Goal: Navigation & Orientation: Find specific page/section

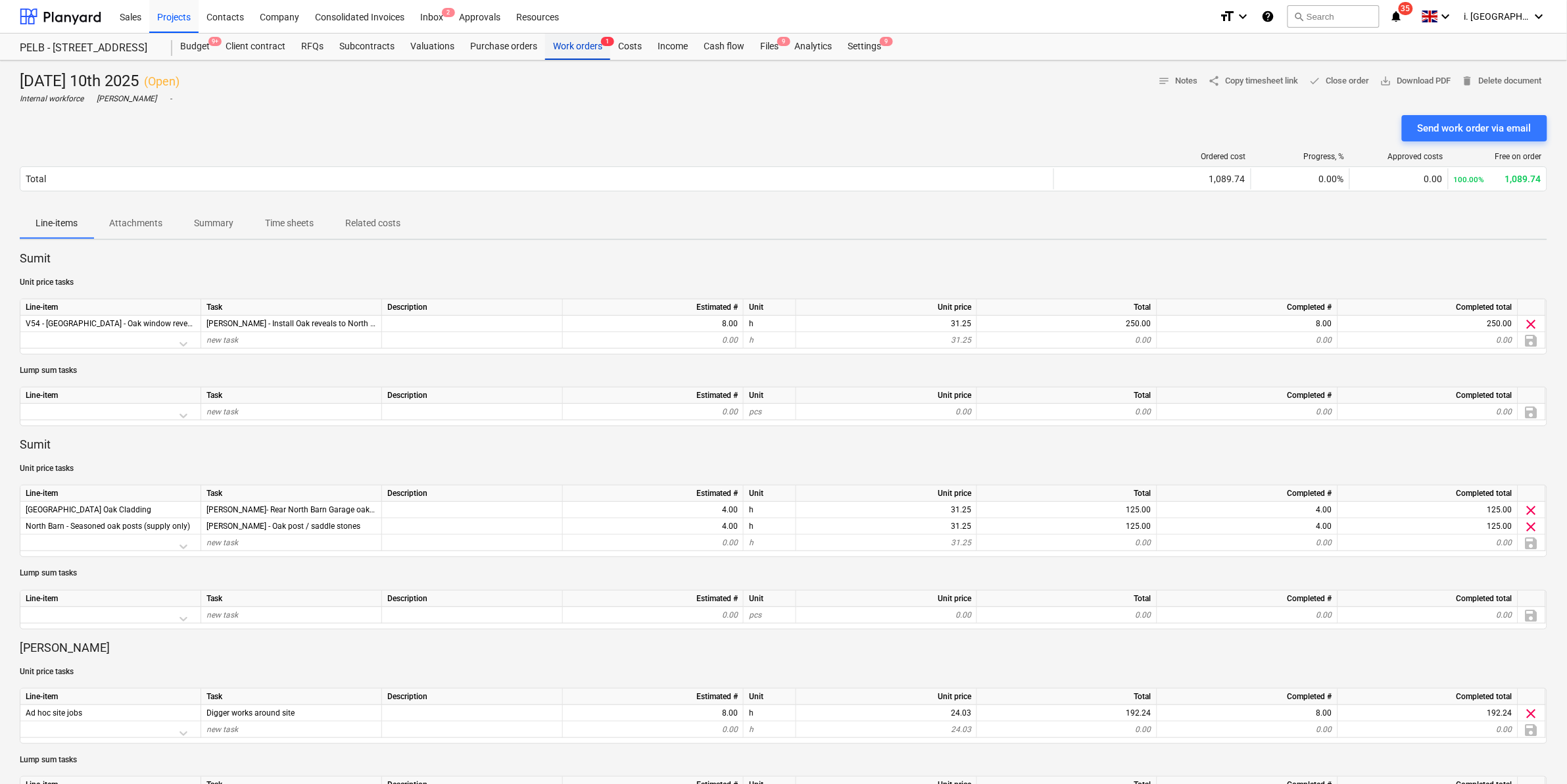
drag, startPoint x: 576, startPoint y: 40, endPoint x: 571, endPoint y: 48, distance: 9.4
click at [576, 40] on div "Work orders 1" at bounding box center [578, 46] width 65 height 26
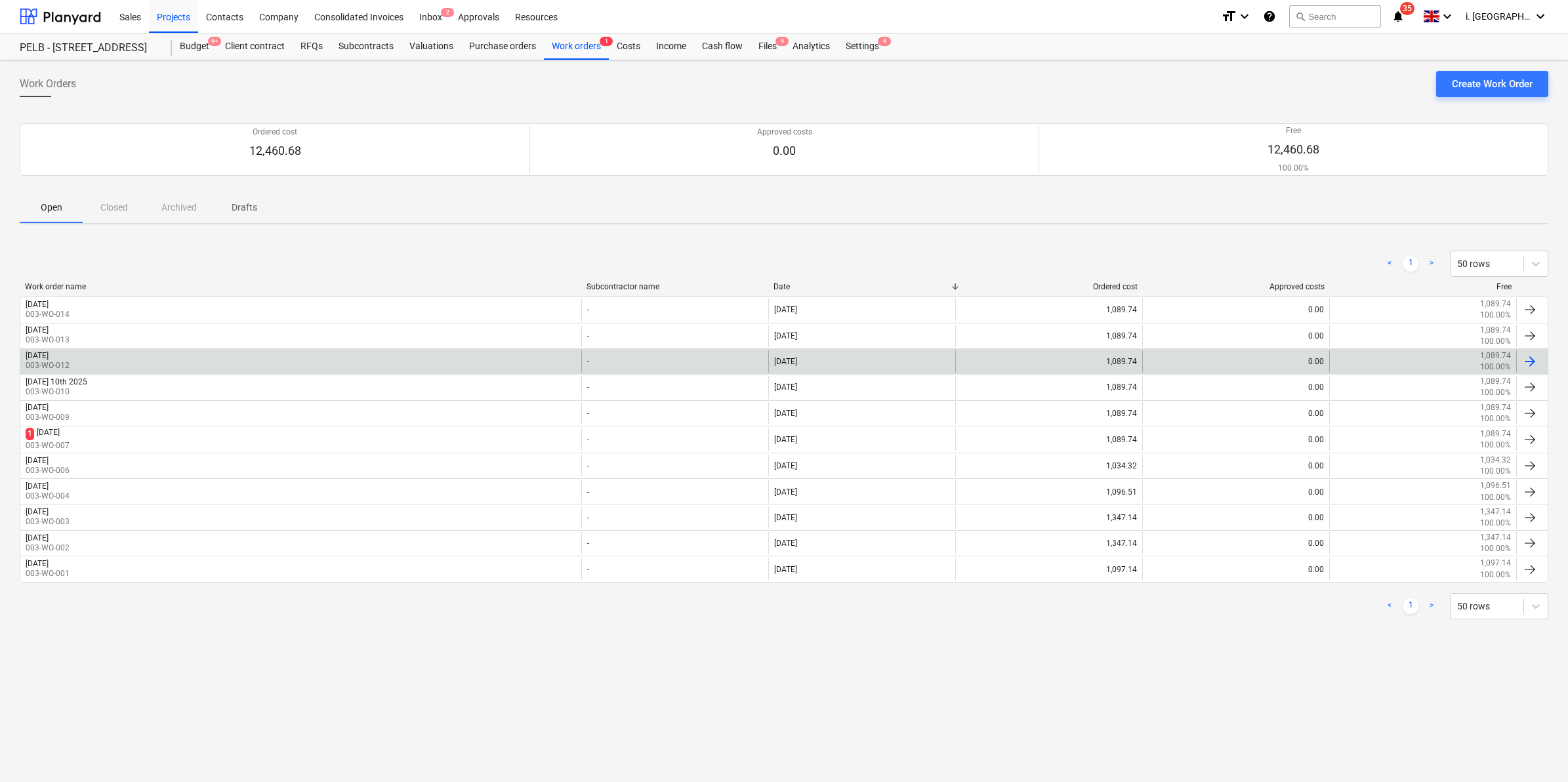
click at [133, 358] on div "[DATE] 003-WO-012" at bounding box center [301, 361] width 561 height 23
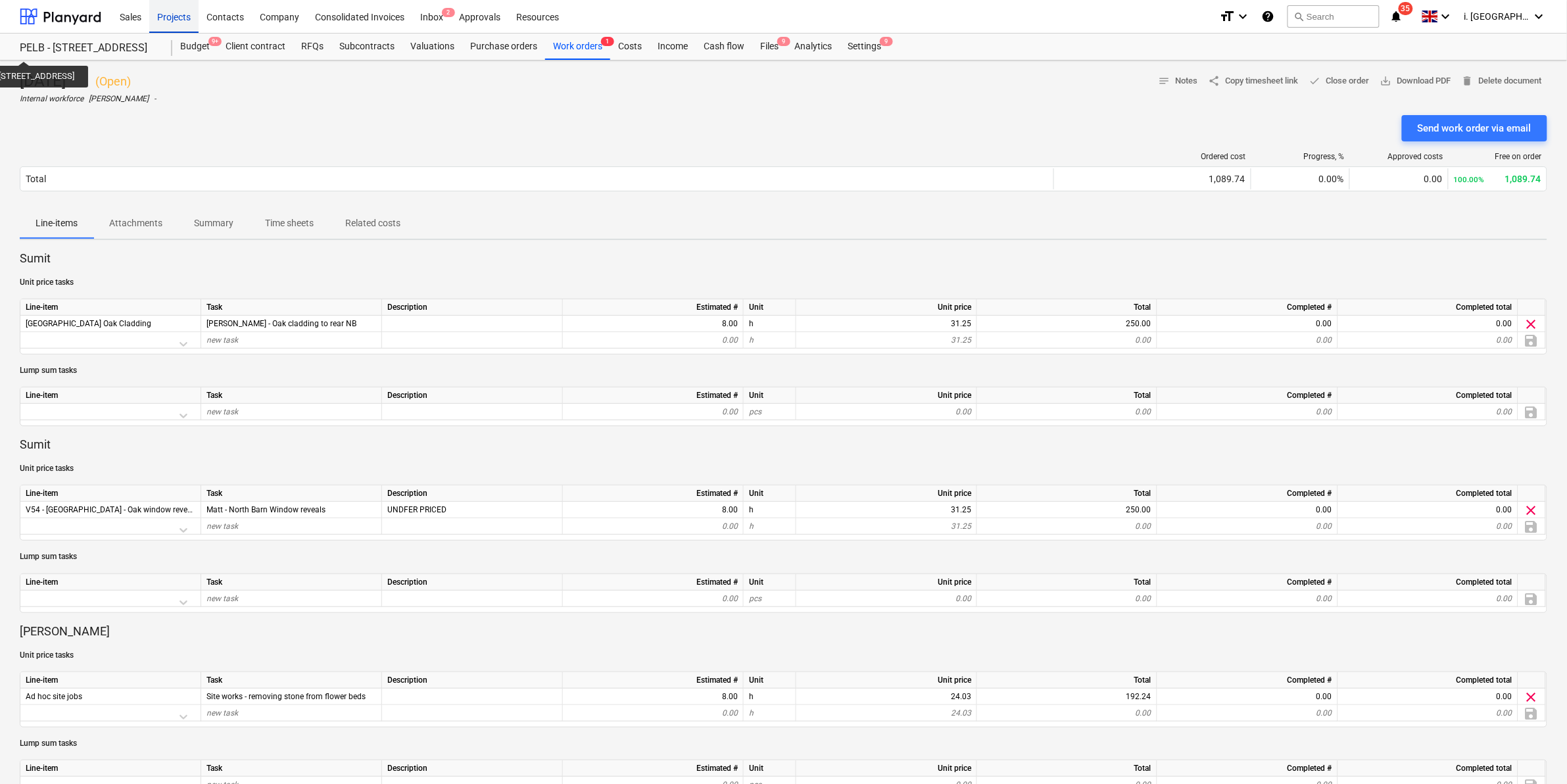
click at [179, 14] on div "Projects" at bounding box center [174, 16] width 50 height 33
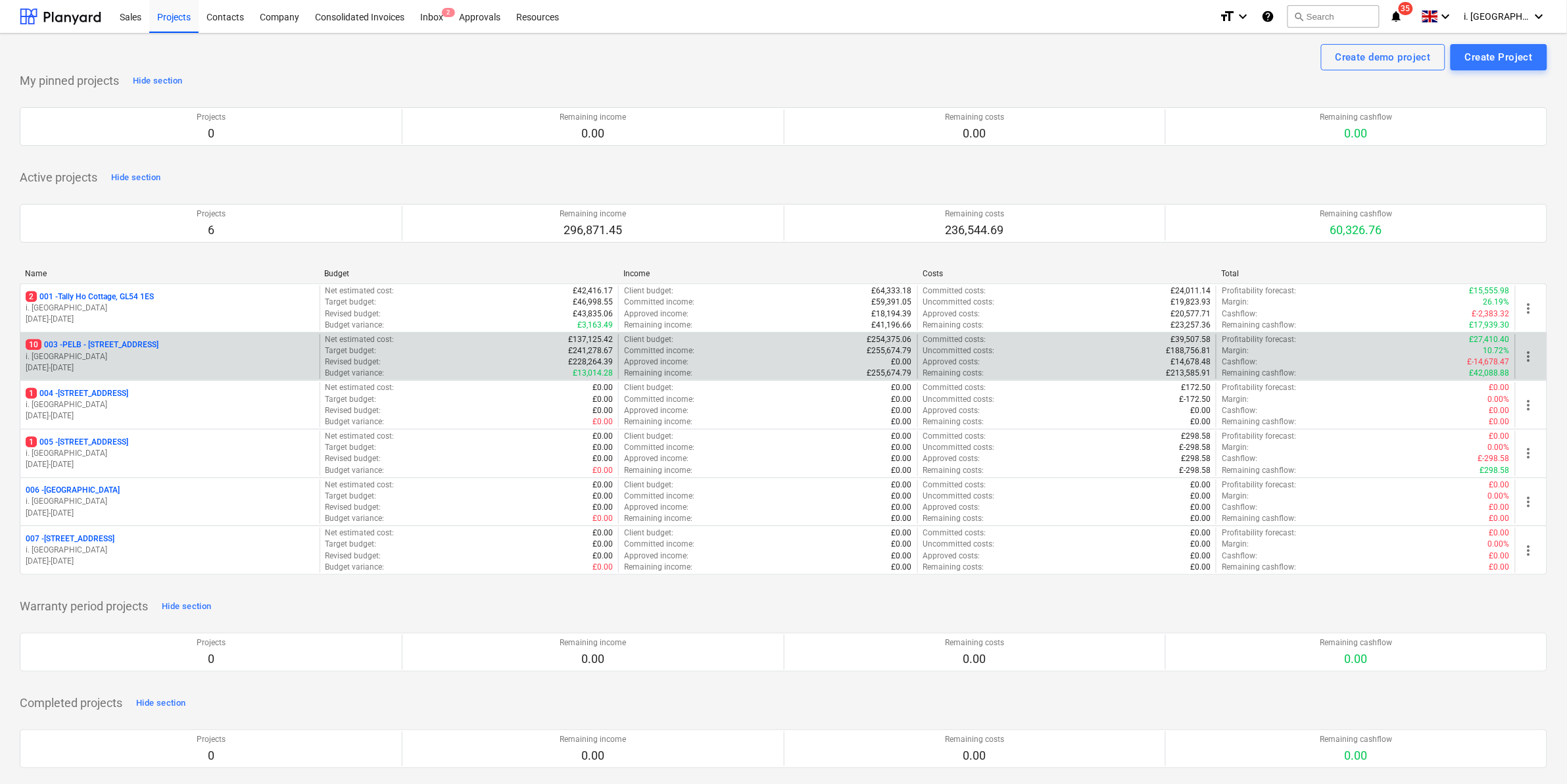
click at [139, 342] on p "10 003 - PELB - [GEOGRAPHIC_DATA], [GEOGRAPHIC_DATA], GL2 7NE" at bounding box center [91, 345] width 133 height 11
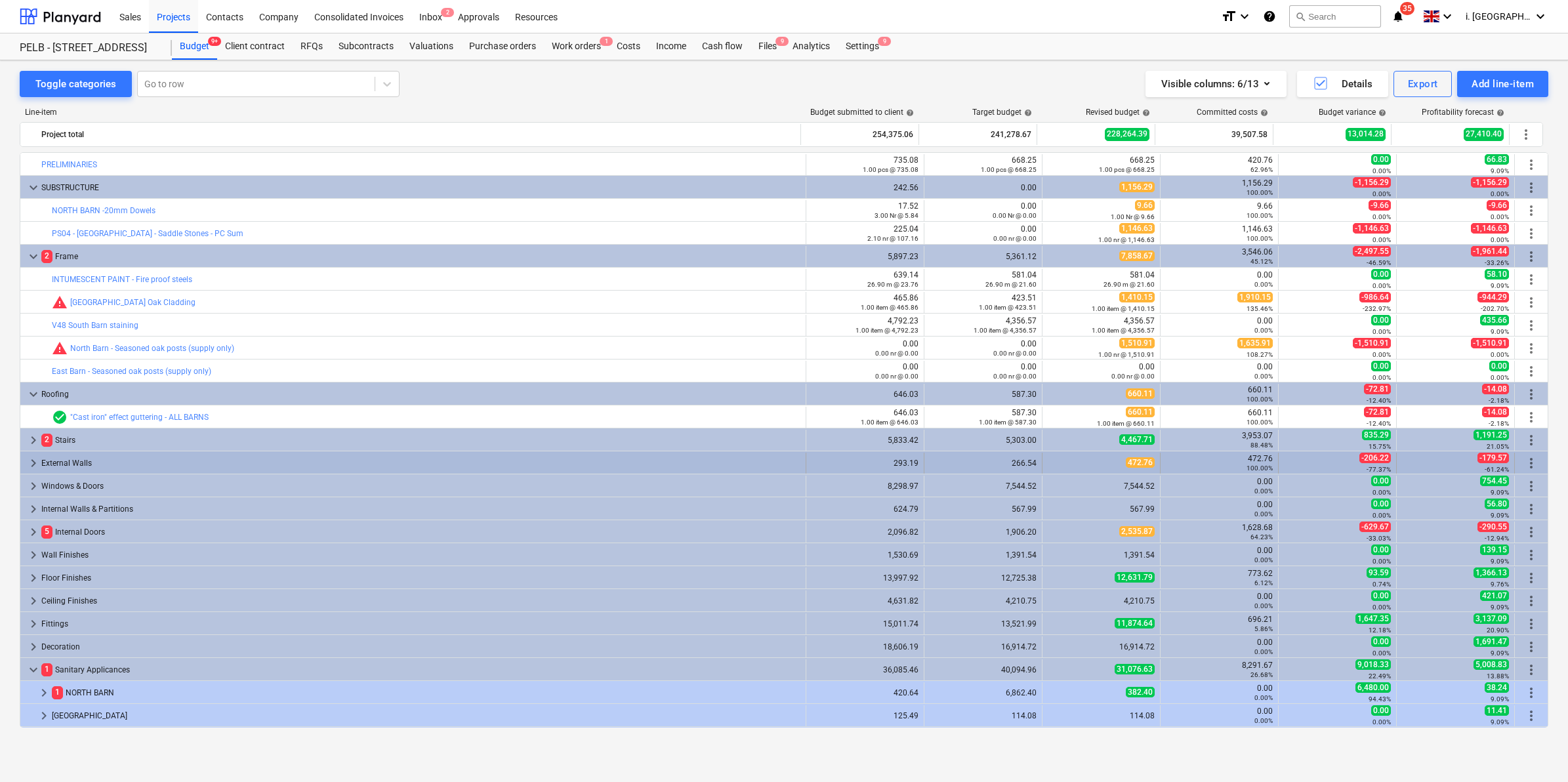
click at [32, 460] on span "keyboard_arrow_right" at bounding box center [33, 463] width 16 height 16
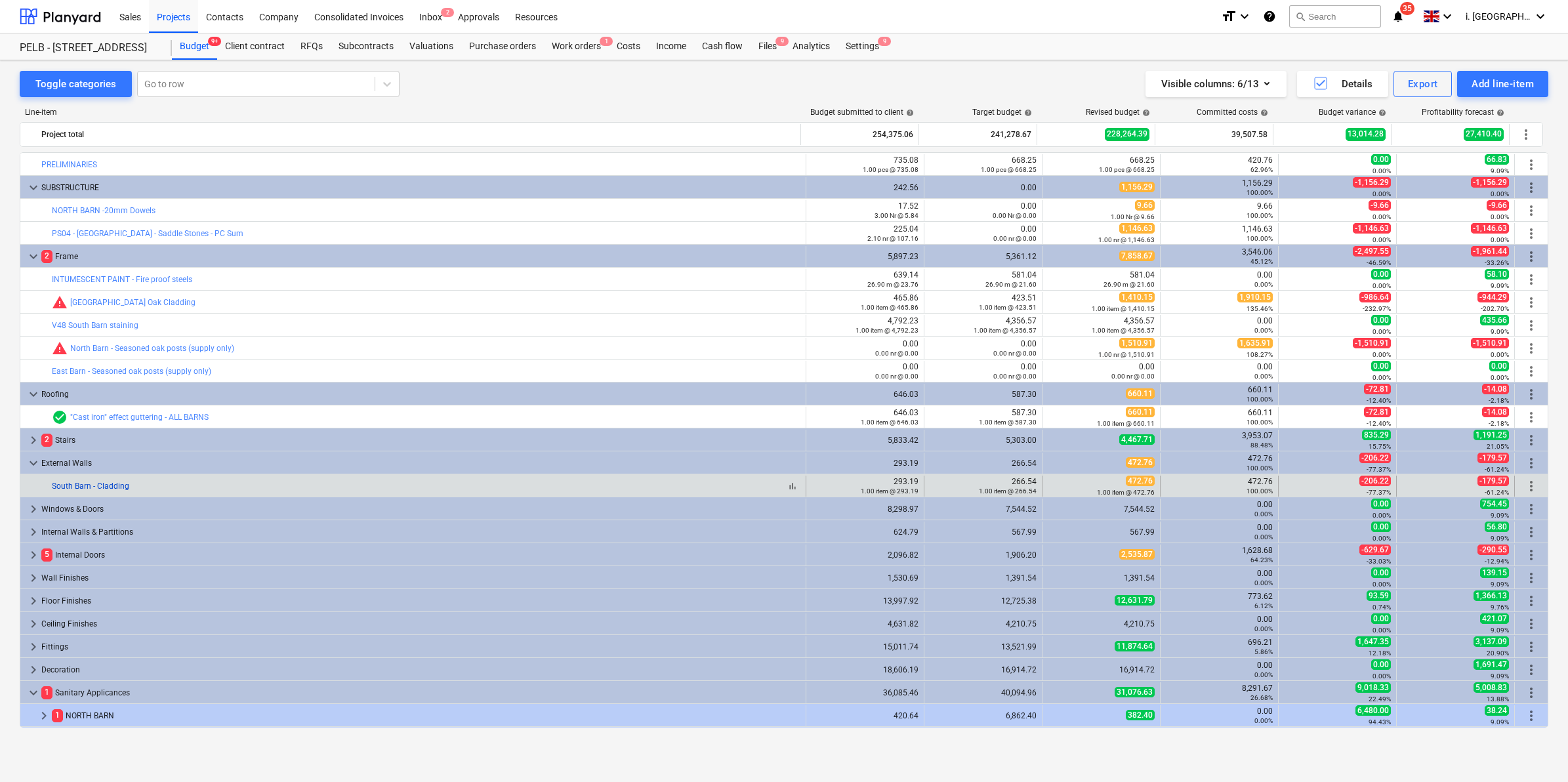
click at [89, 489] on link "South Barn - Cladding" at bounding box center [90, 486] width 77 height 9
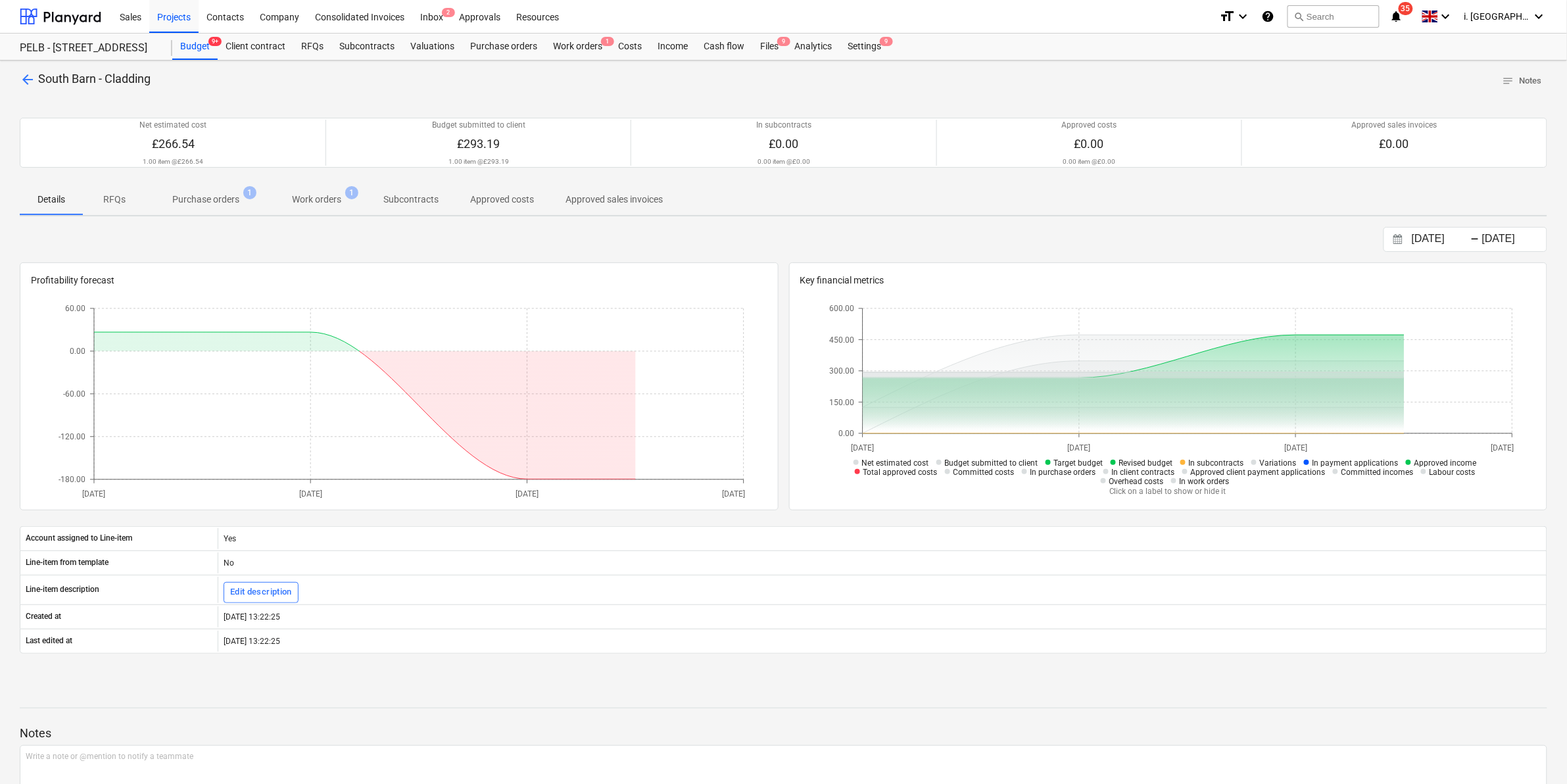
click at [321, 202] on p "Work orders" at bounding box center [317, 199] width 50 height 13
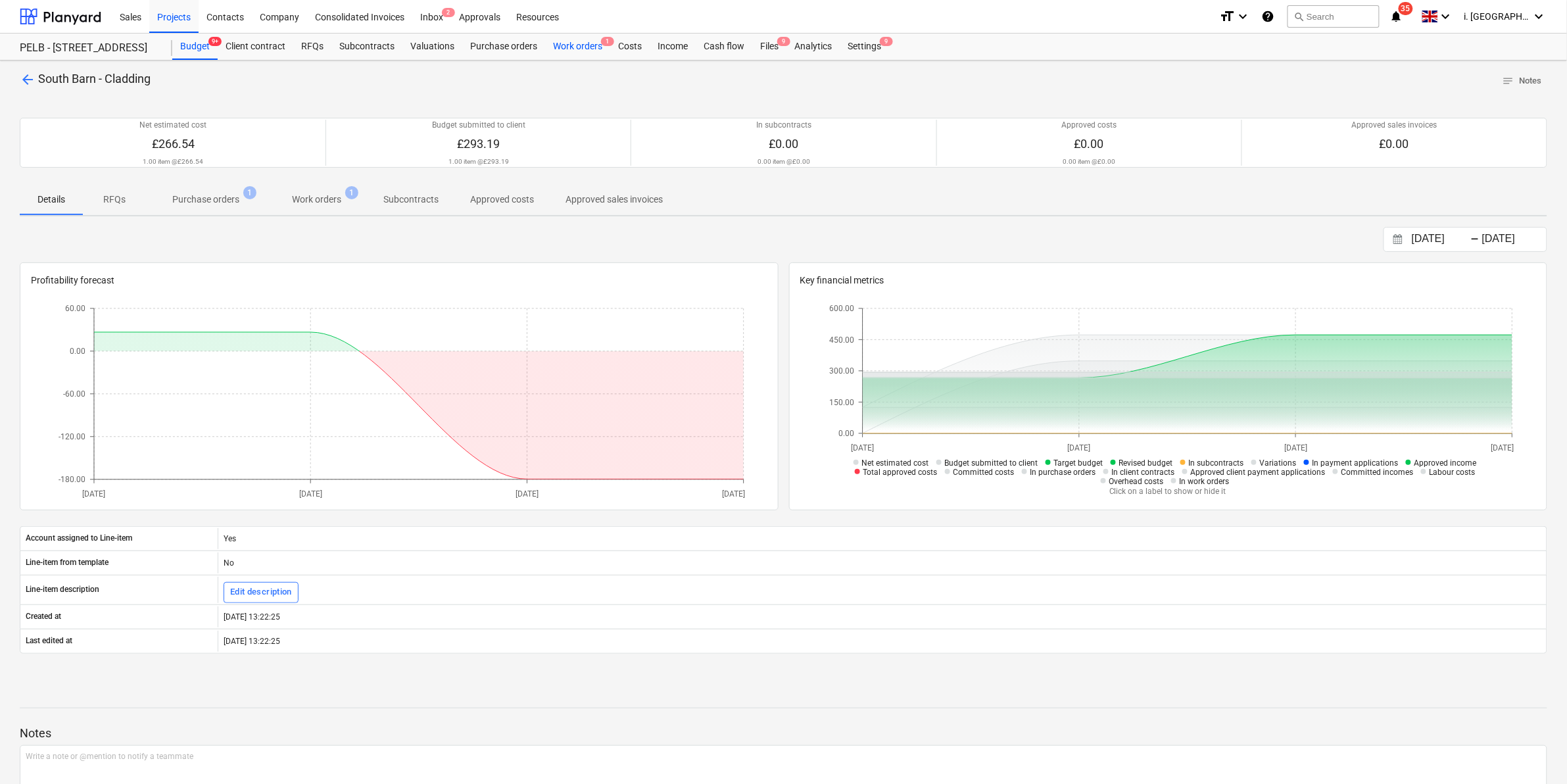
click at [584, 45] on div "Work orders 1" at bounding box center [578, 46] width 65 height 26
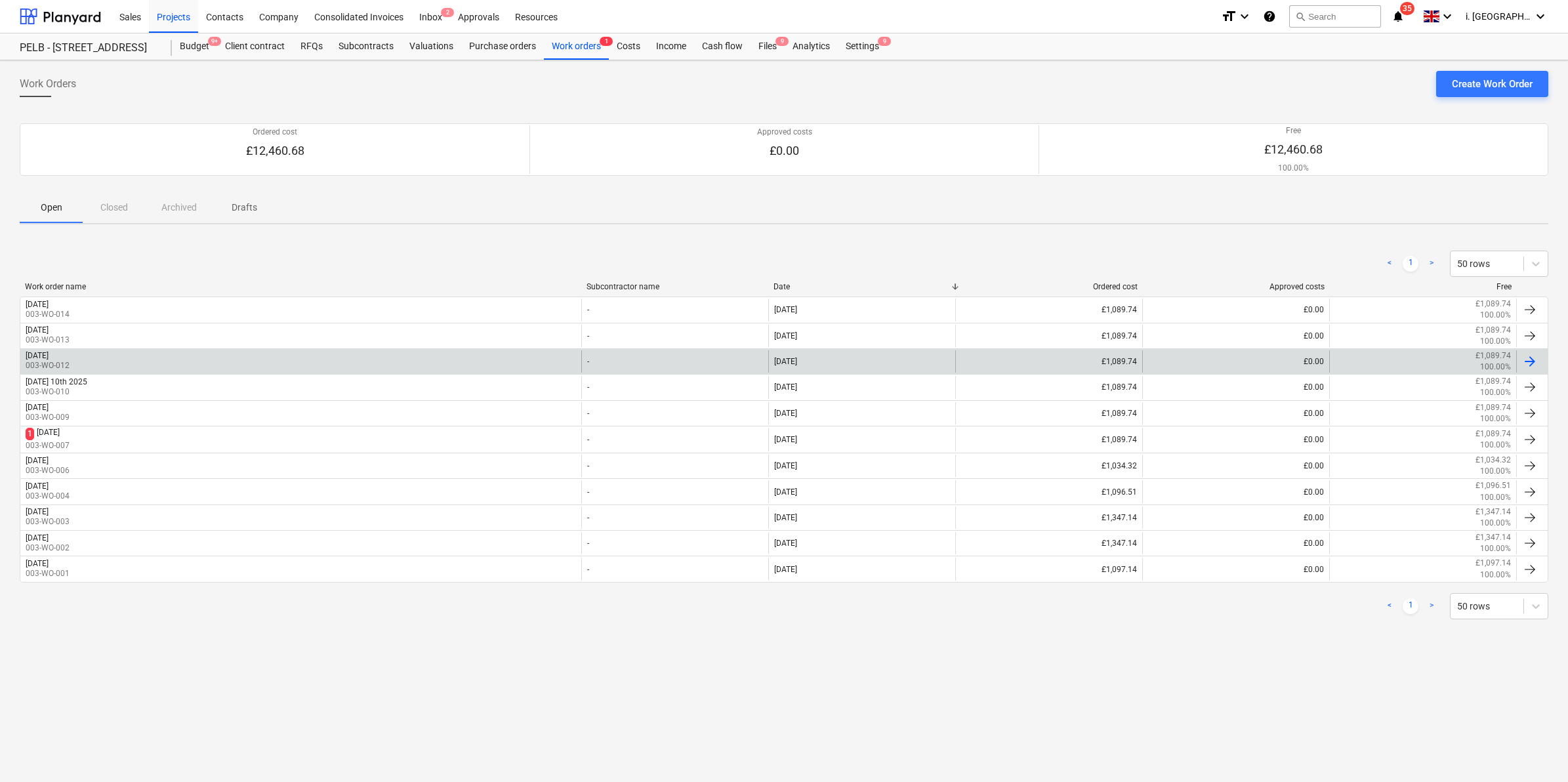
click at [158, 354] on div "[DATE] 003-WO-012" at bounding box center [301, 361] width 561 height 23
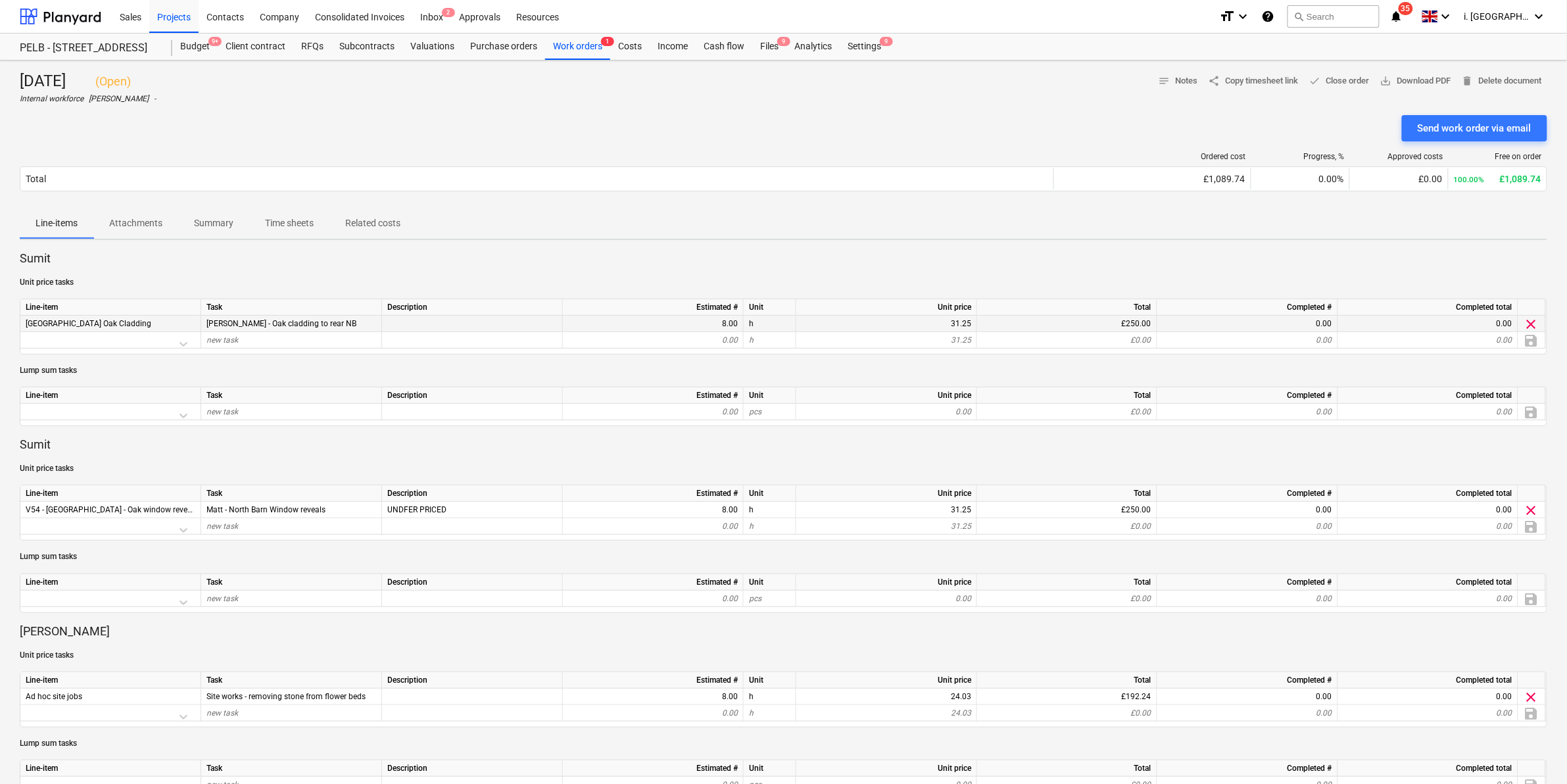
click at [152, 325] on div "[GEOGRAPHIC_DATA] Oak Cladding" at bounding box center [111, 323] width 181 height 16
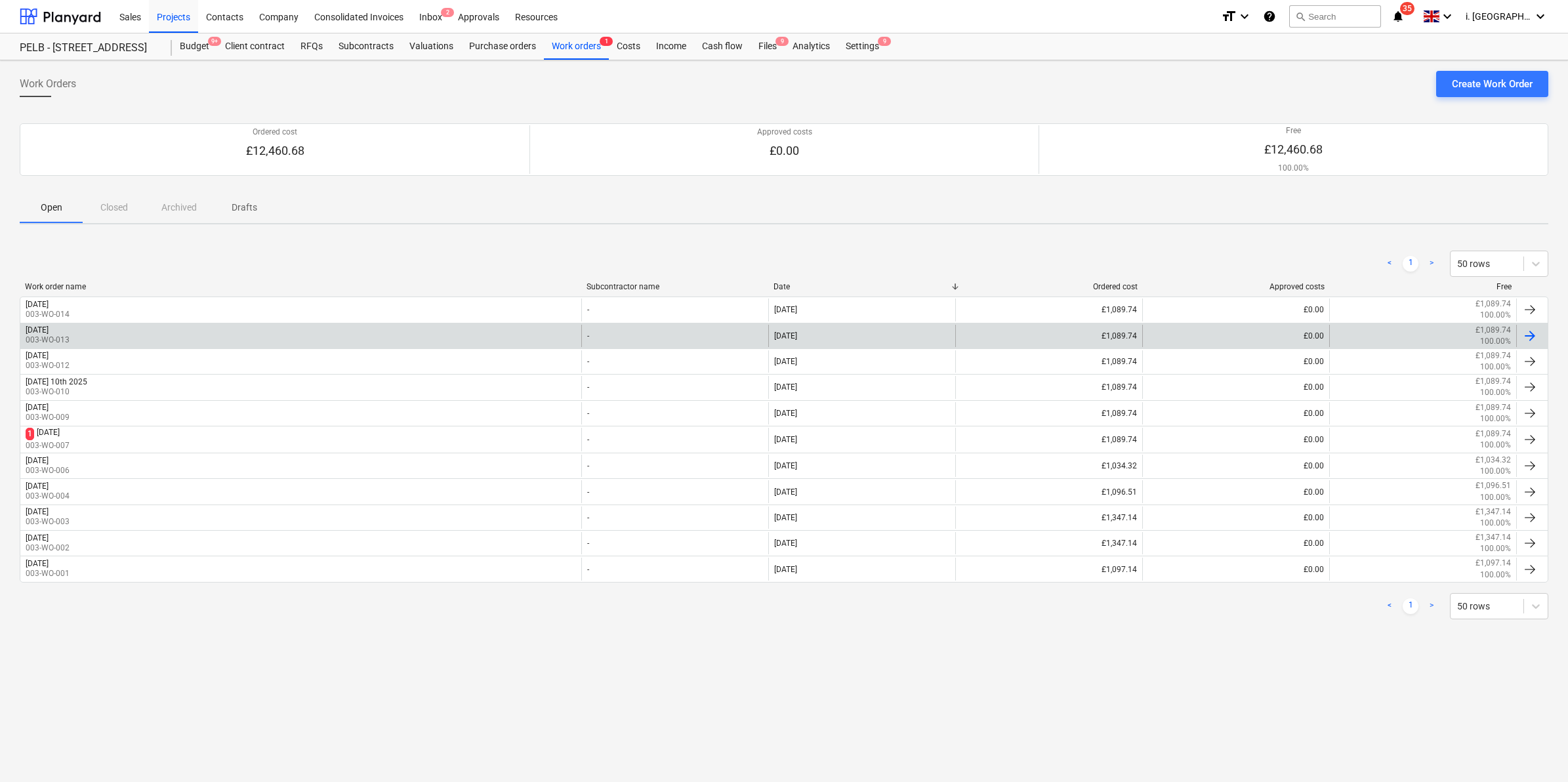
click at [412, 325] on div "[DATE] 003-WO-013" at bounding box center [301, 336] width 561 height 23
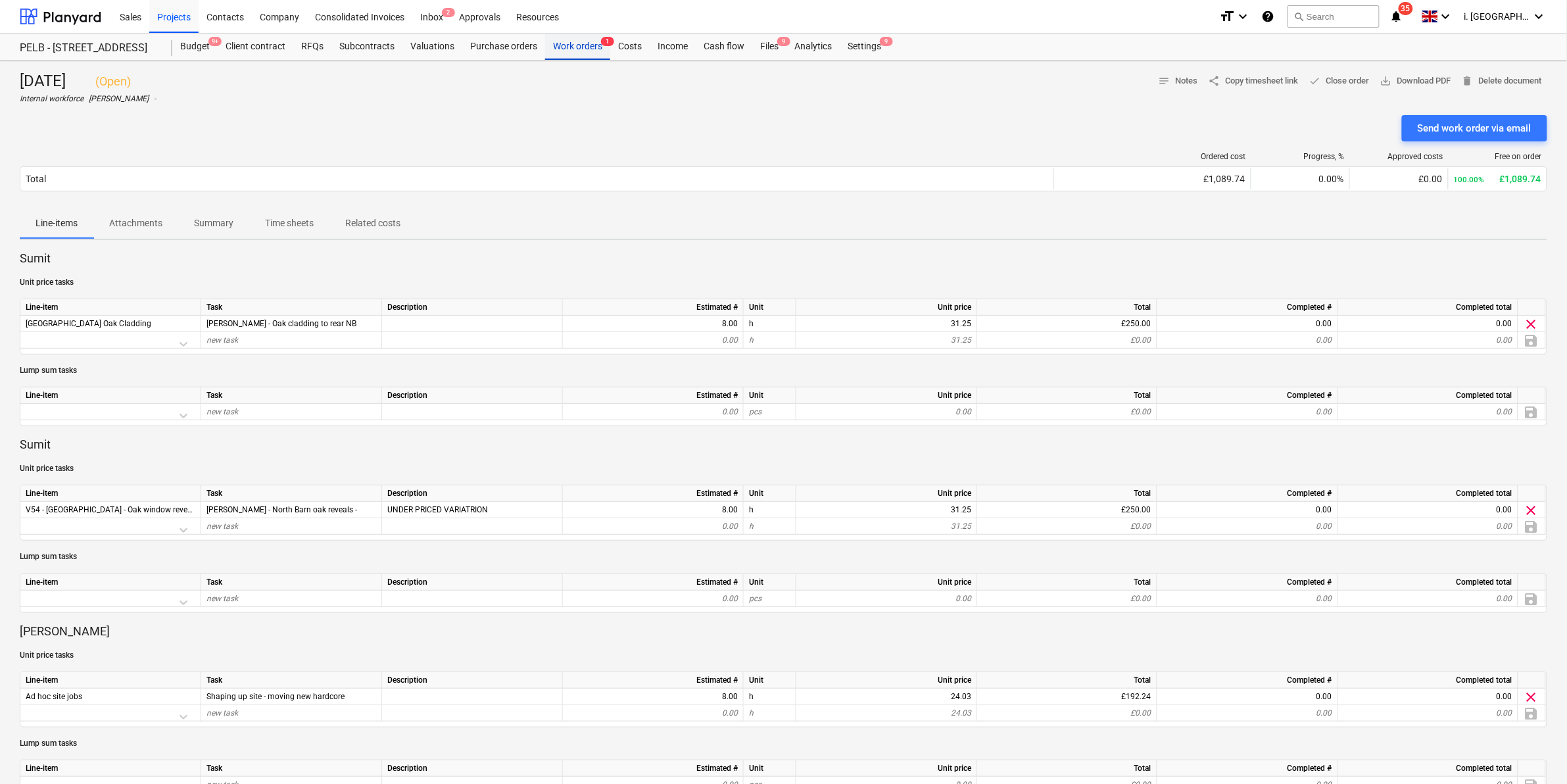
click at [560, 46] on div "Work orders 1" at bounding box center [578, 46] width 65 height 26
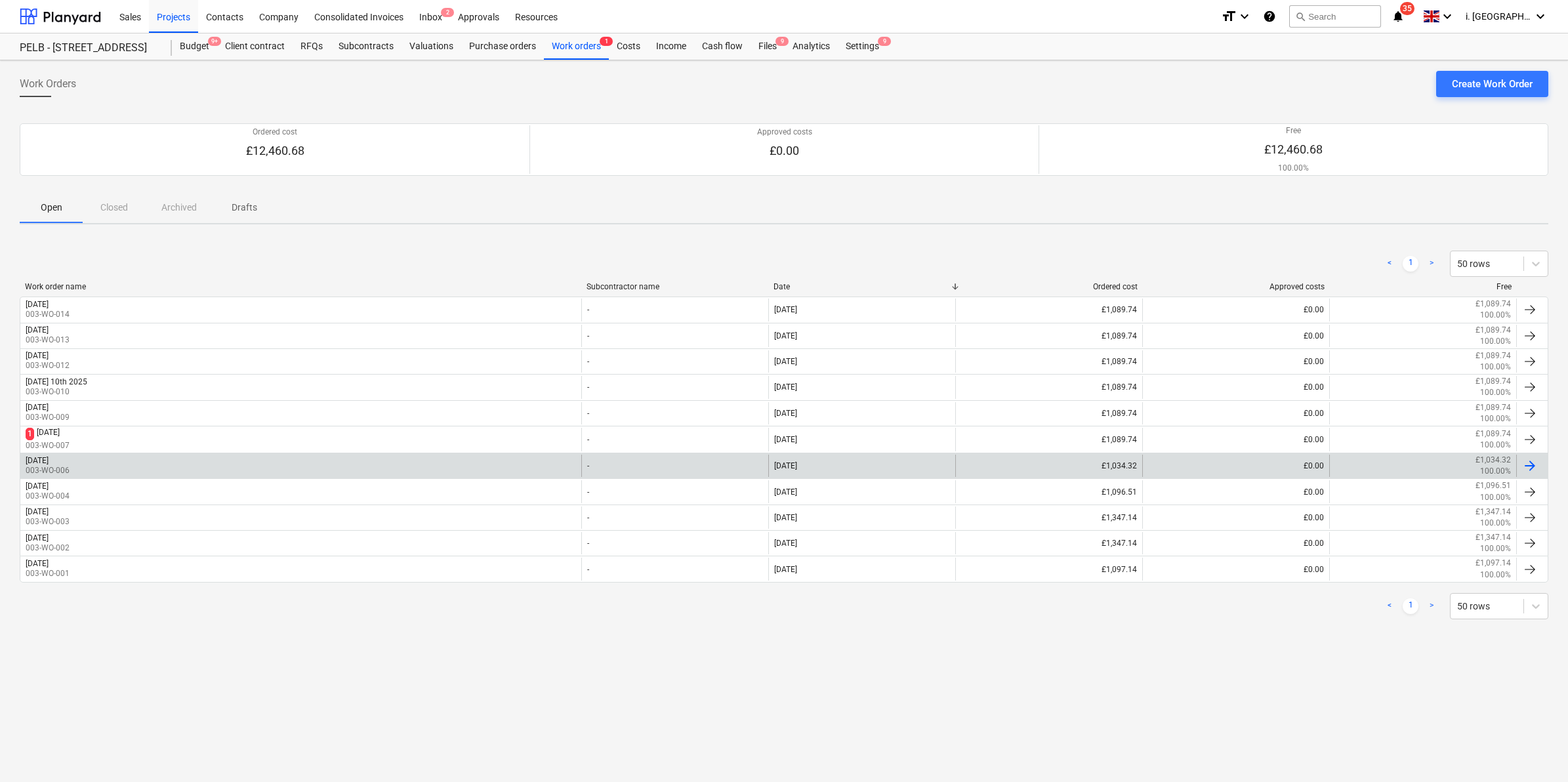
click at [148, 473] on div "[DATE] 003-WO-006" at bounding box center [301, 466] width 561 height 23
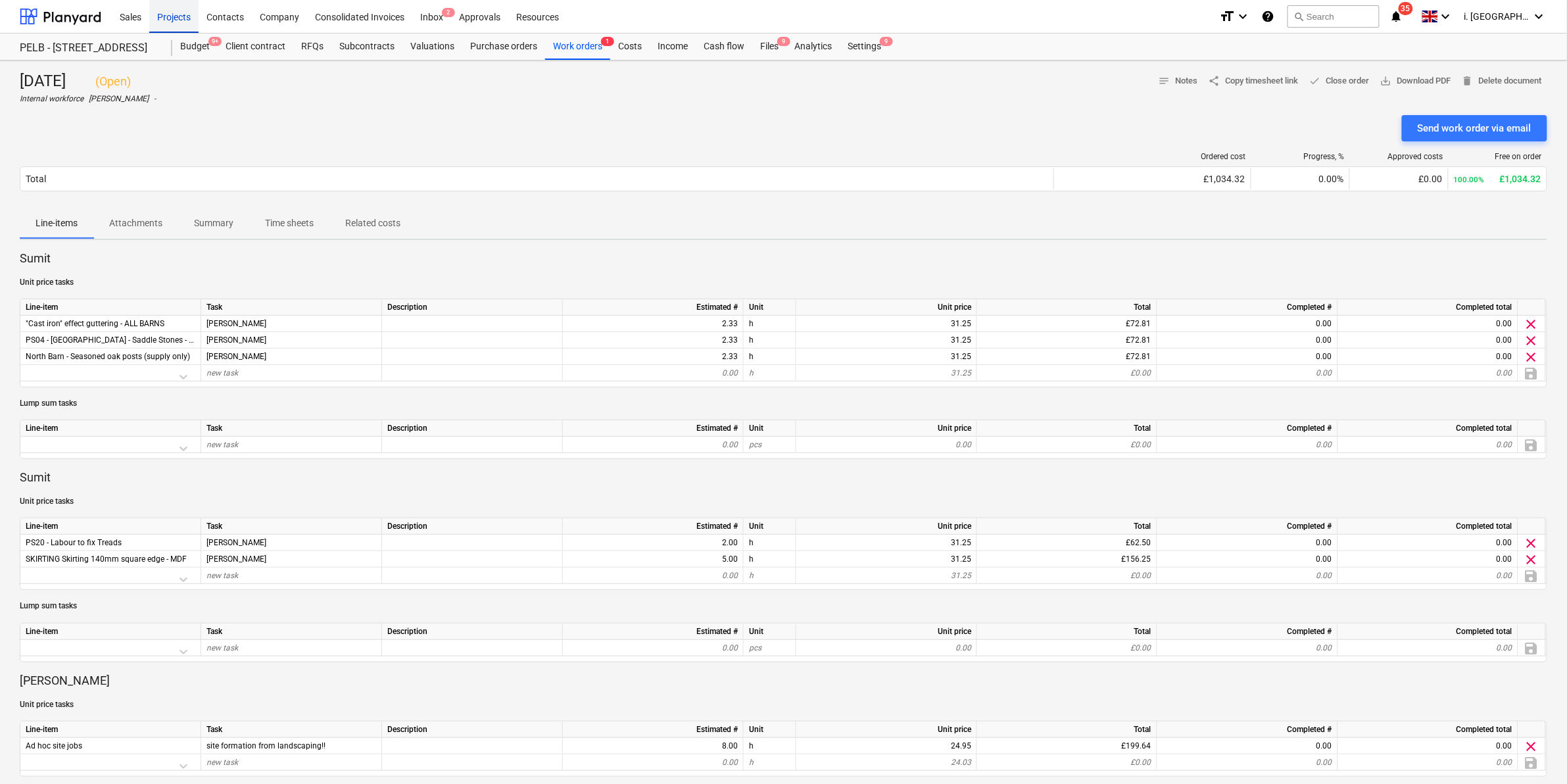
click at [184, 14] on div "Projects" at bounding box center [174, 16] width 50 height 33
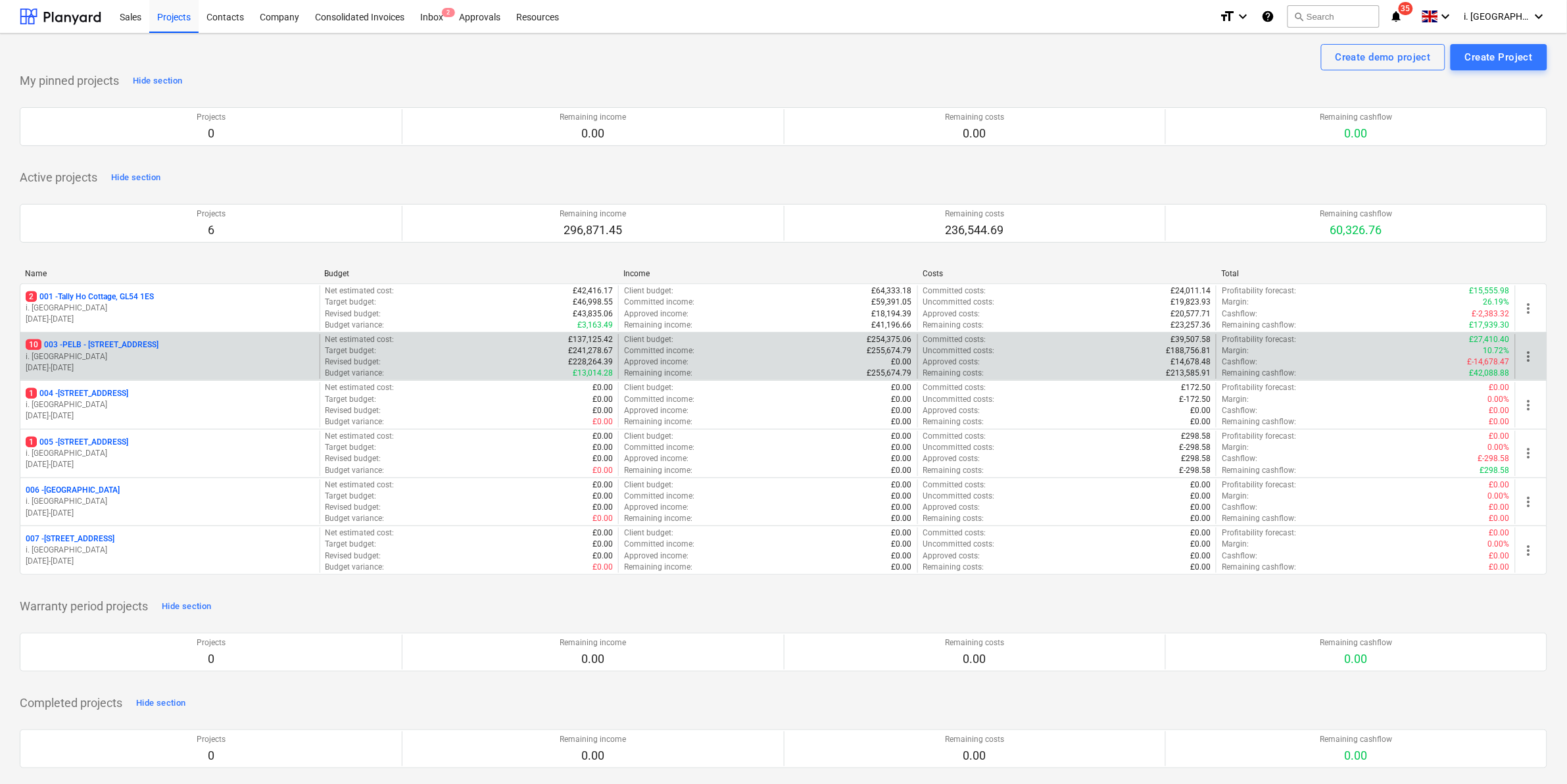
click at [142, 349] on p "10 003 - PELB - [GEOGRAPHIC_DATA], [GEOGRAPHIC_DATA], GL2 7NE" at bounding box center [91, 345] width 133 height 11
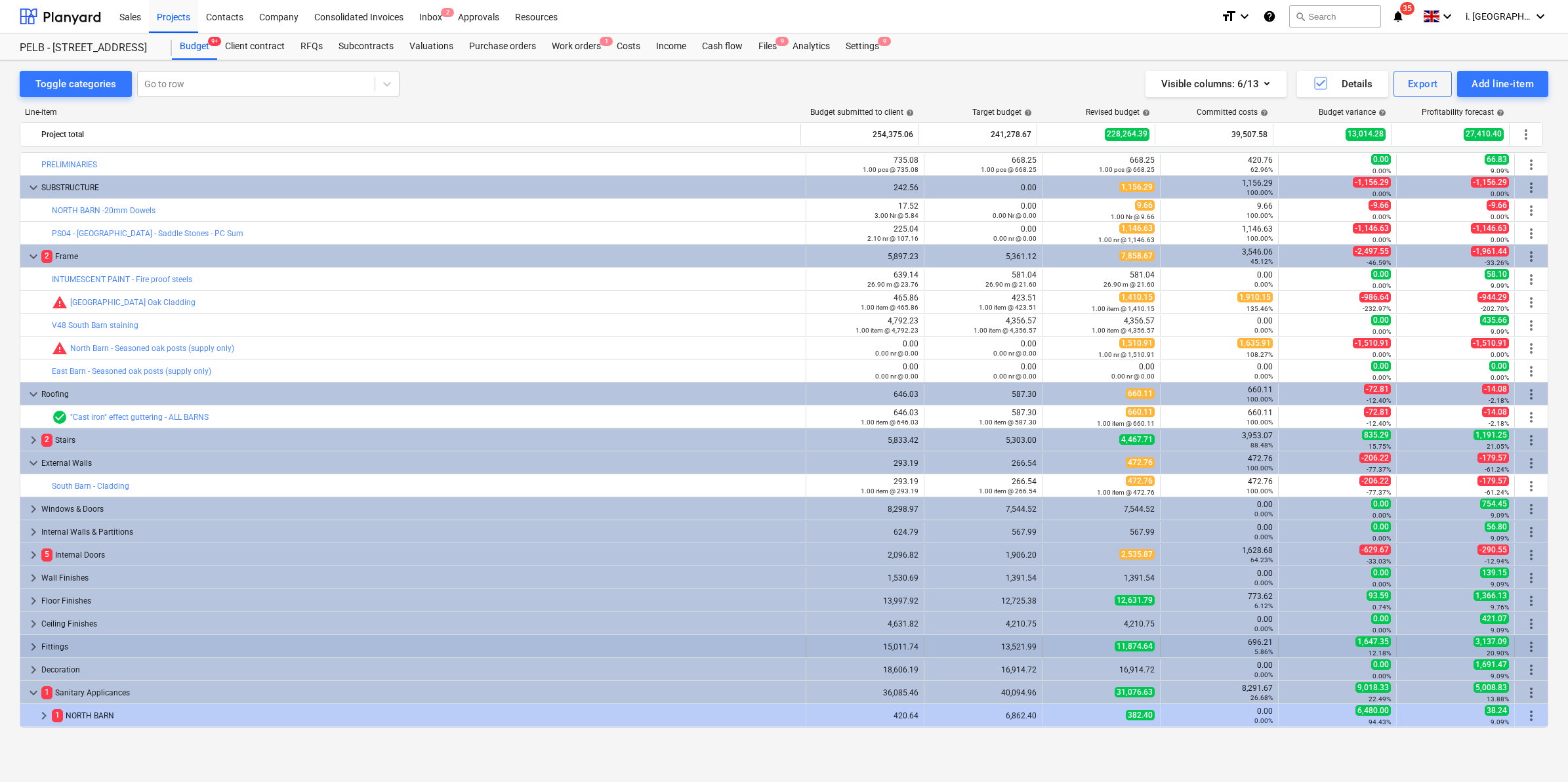
click at [30, 645] on span "keyboard_arrow_right" at bounding box center [33, 646] width 16 height 16
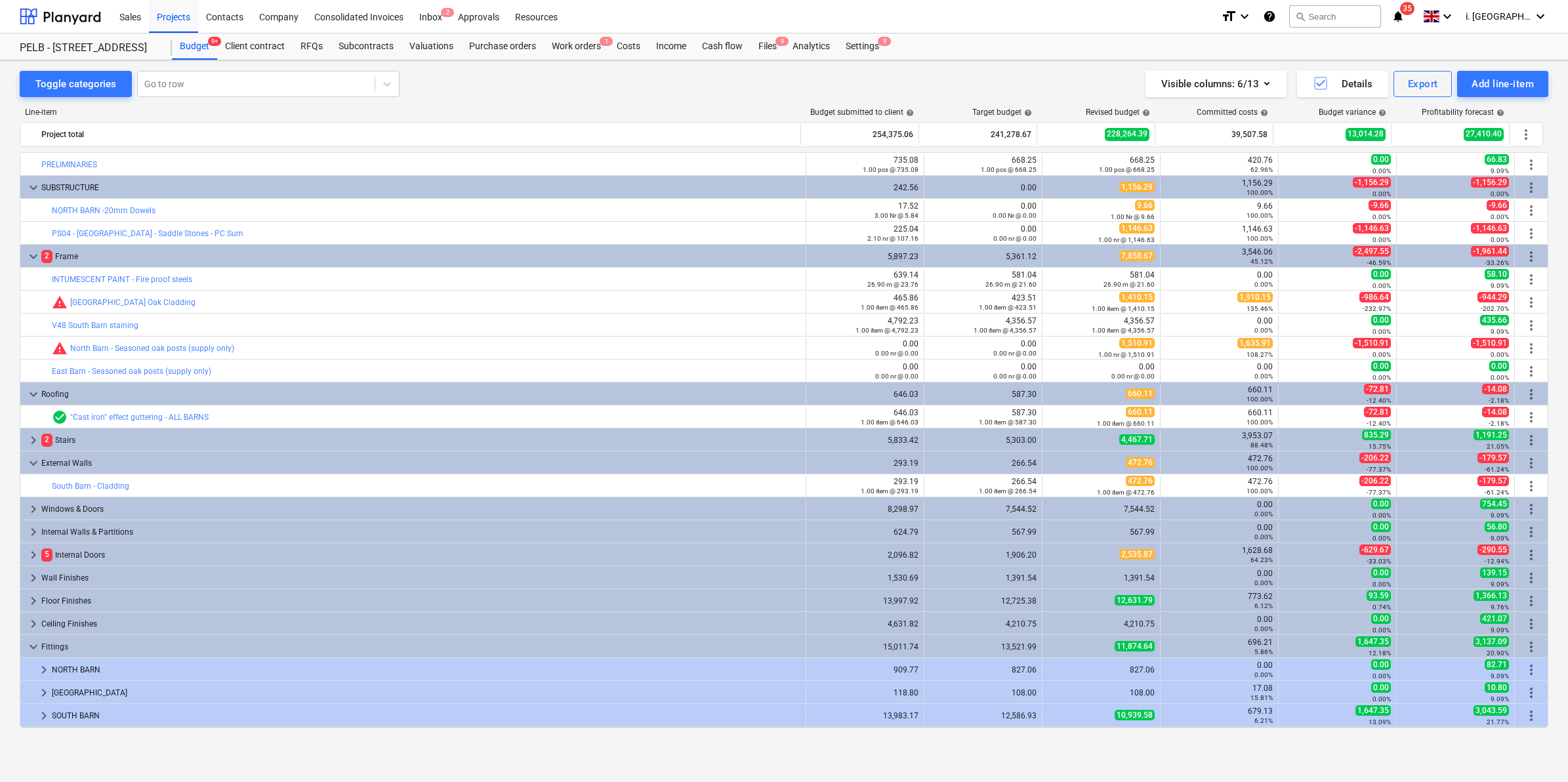
scroll to position [503, 0]
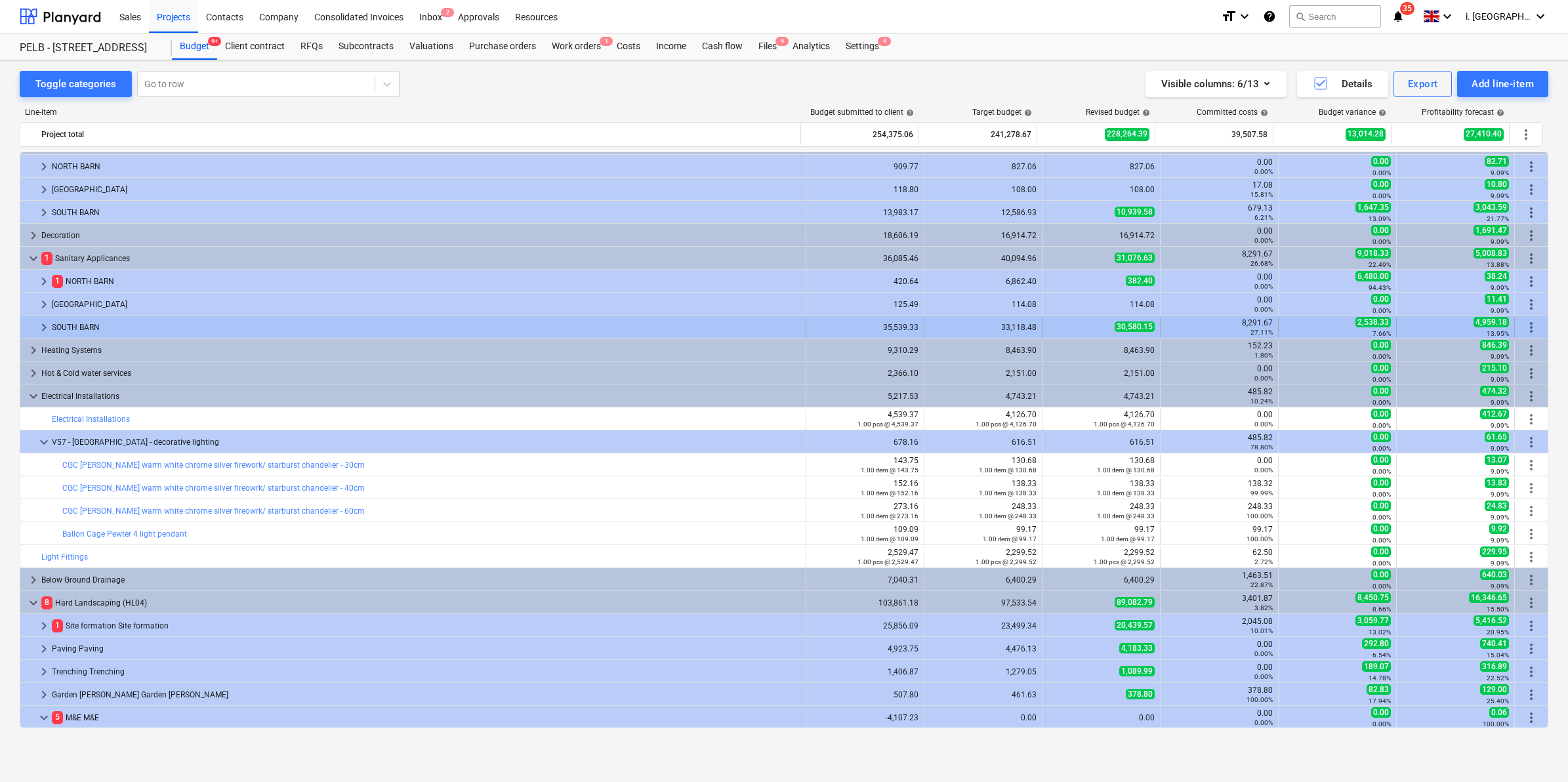
click at [41, 327] on span "keyboard_arrow_right" at bounding box center [44, 327] width 16 height 16
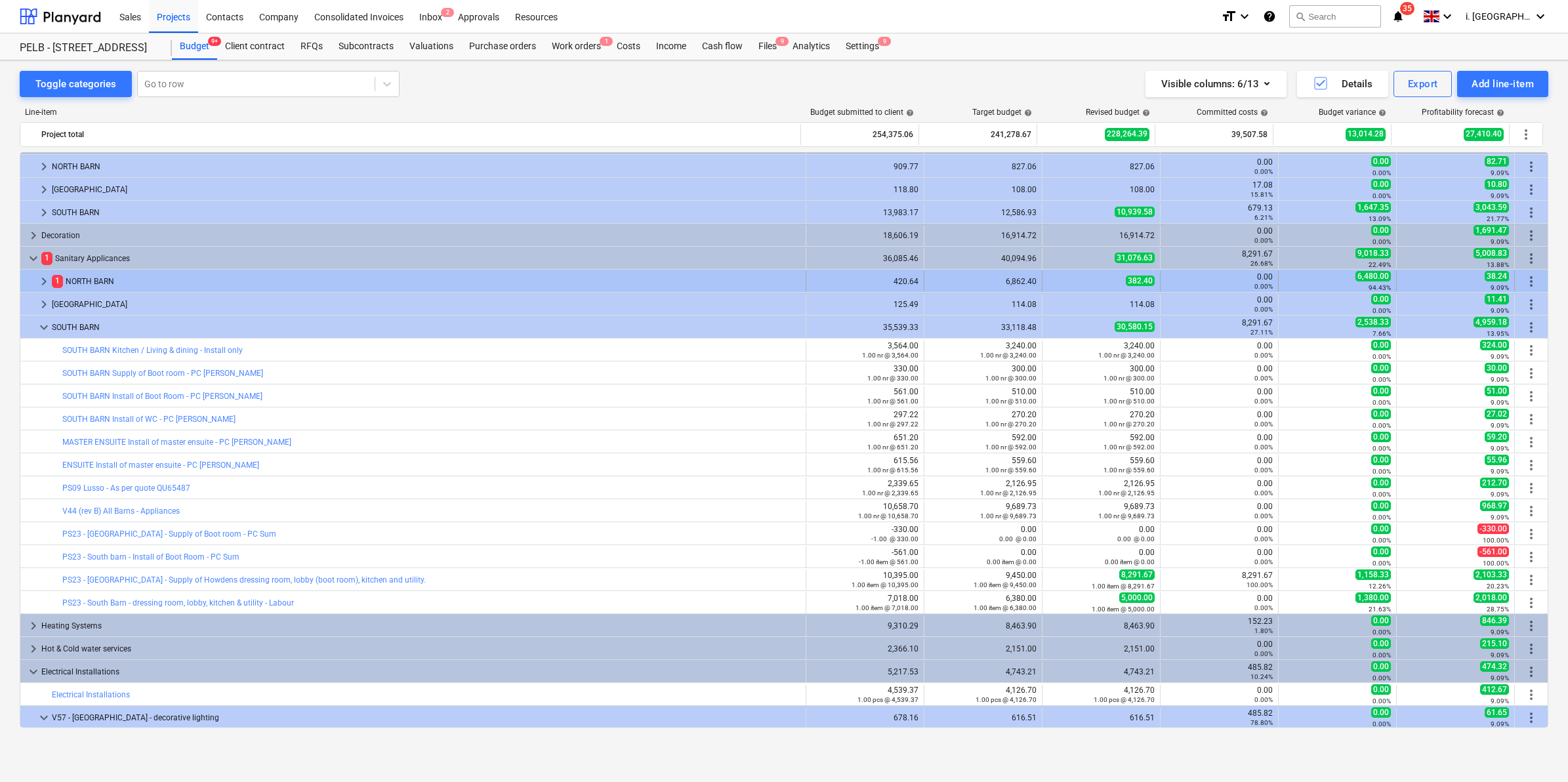
click at [47, 279] on span "keyboard_arrow_right" at bounding box center [44, 281] width 16 height 16
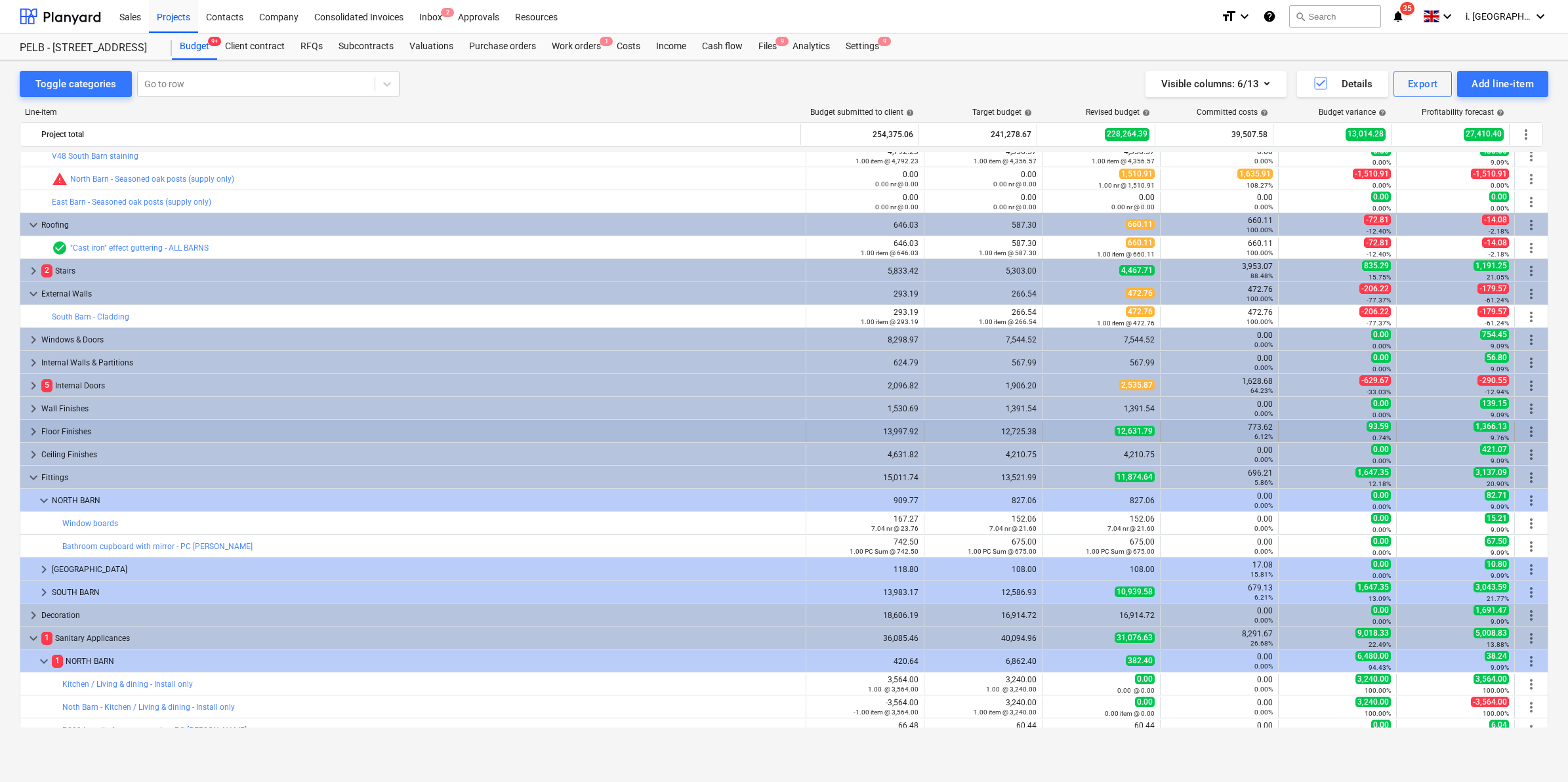
scroll to position [194, 0]
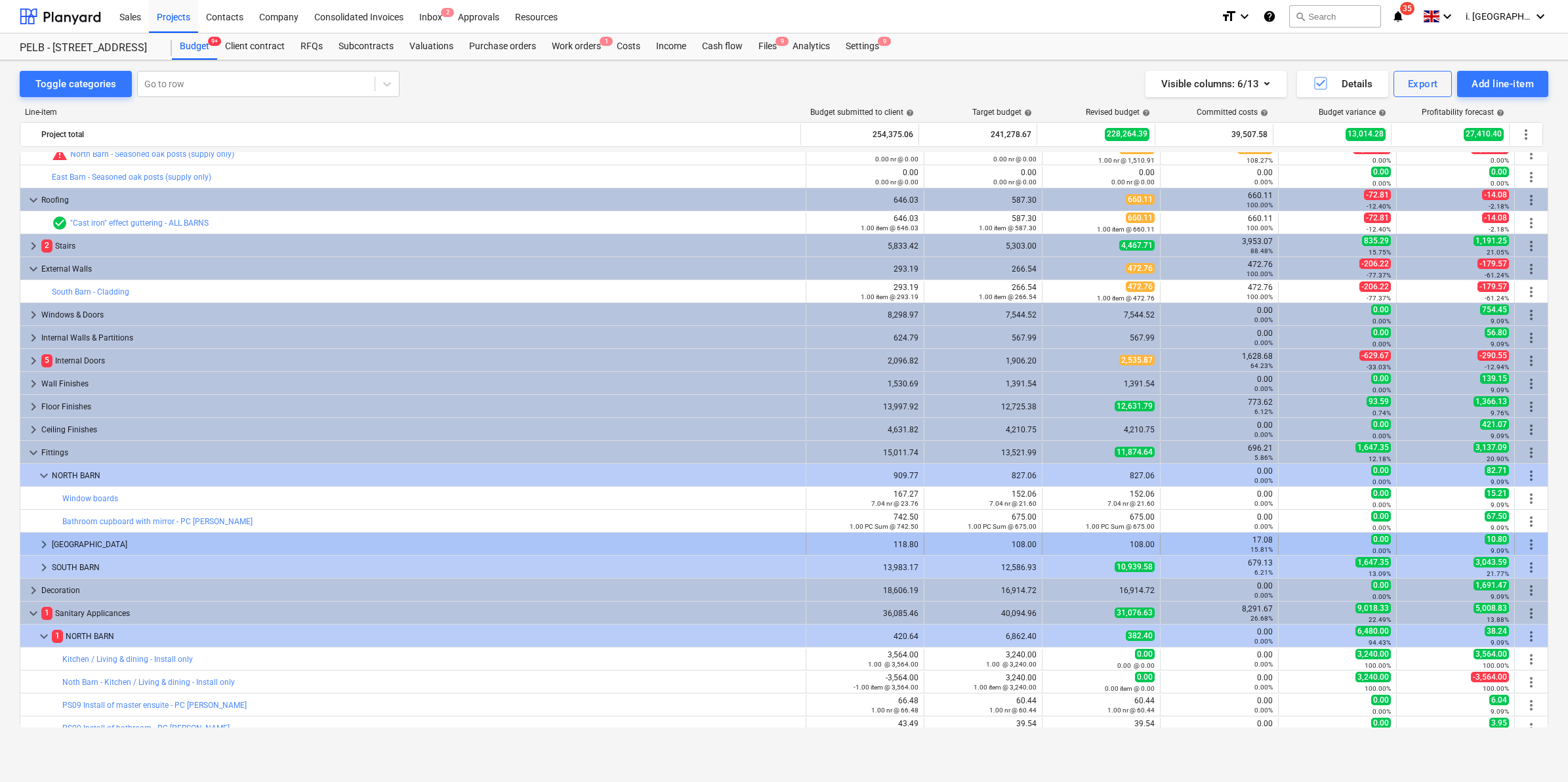
click at [41, 544] on span "keyboard_arrow_right" at bounding box center [44, 544] width 16 height 16
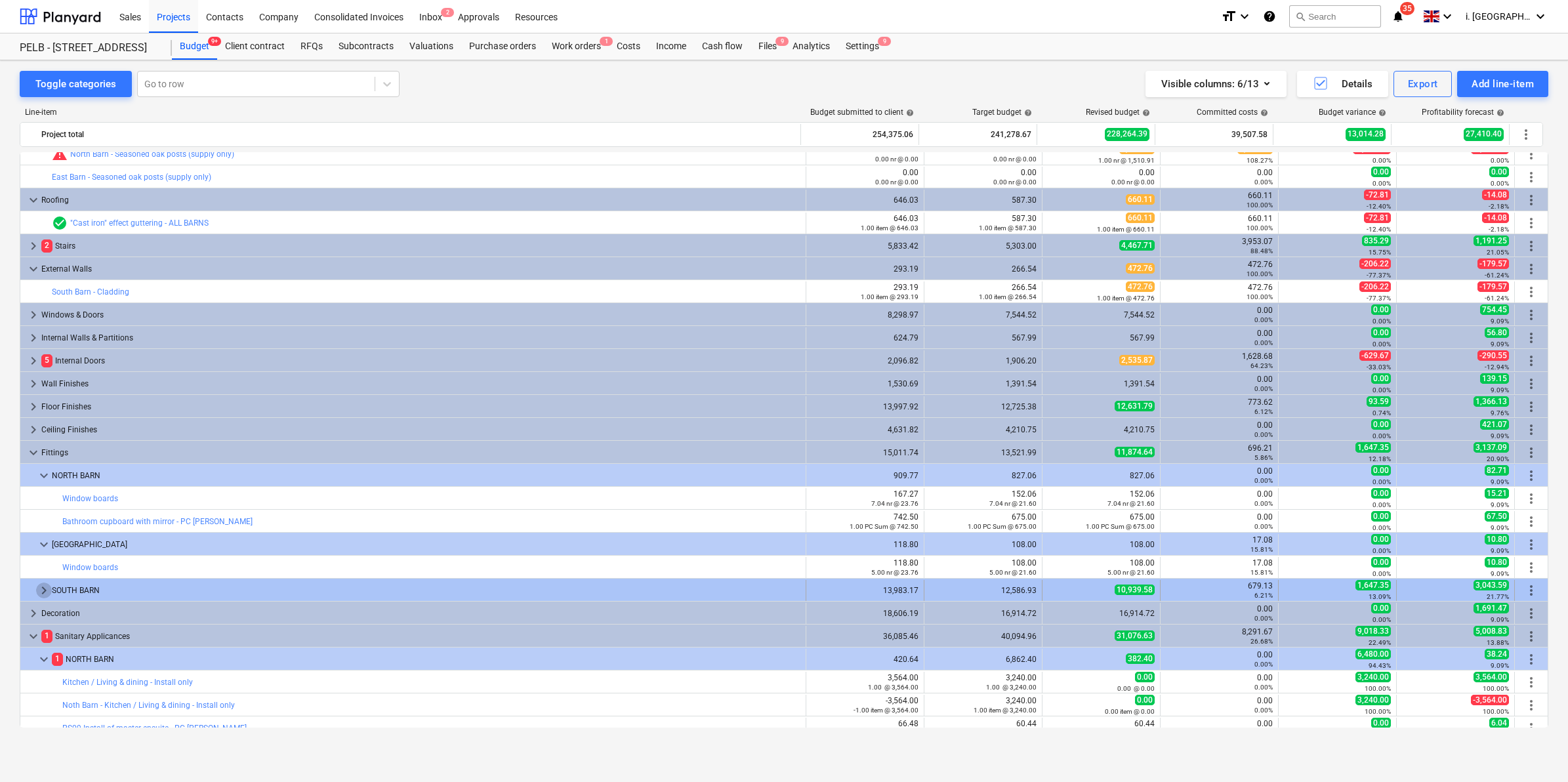
click at [45, 588] on span "keyboard_arrow_right" at bounding box center [44, 590] width 16 height 16
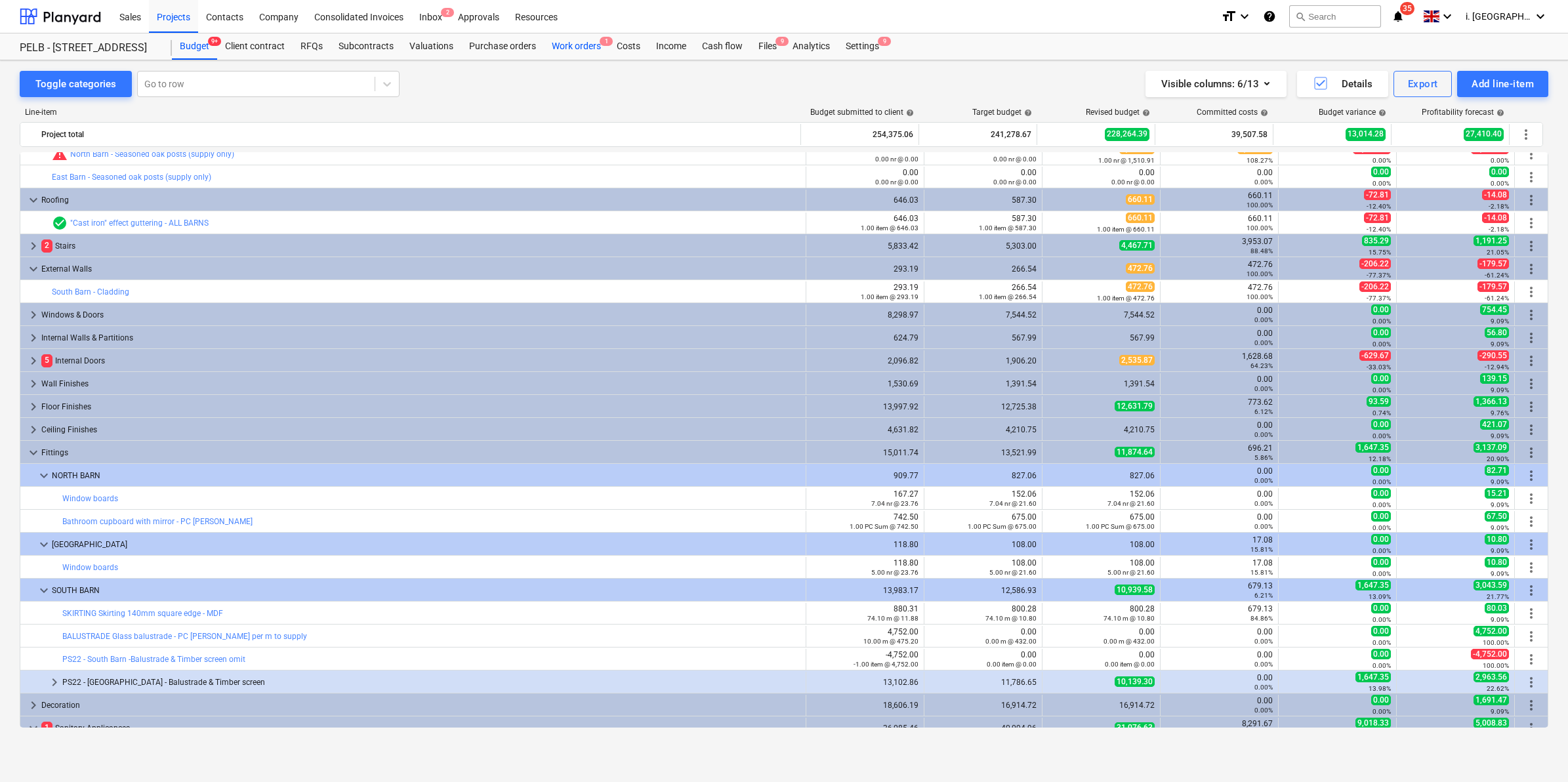
click at [566, 41] on div "Work orders 1" at bounding box center [576, 46] width 65 height 26
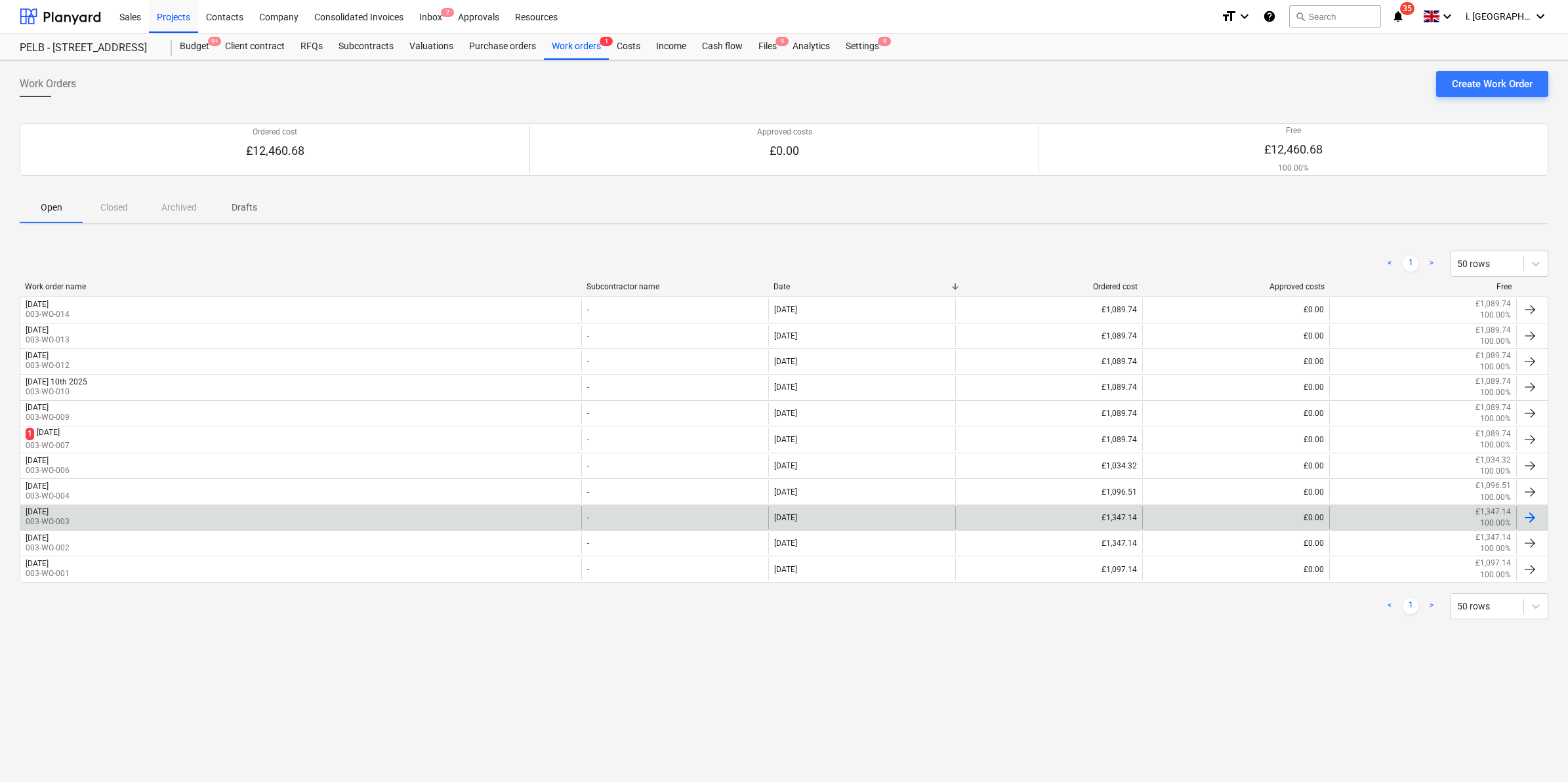
click at [69, 519] on p "003-WO-003" at bounding box center [47, 522] width 44 height 11
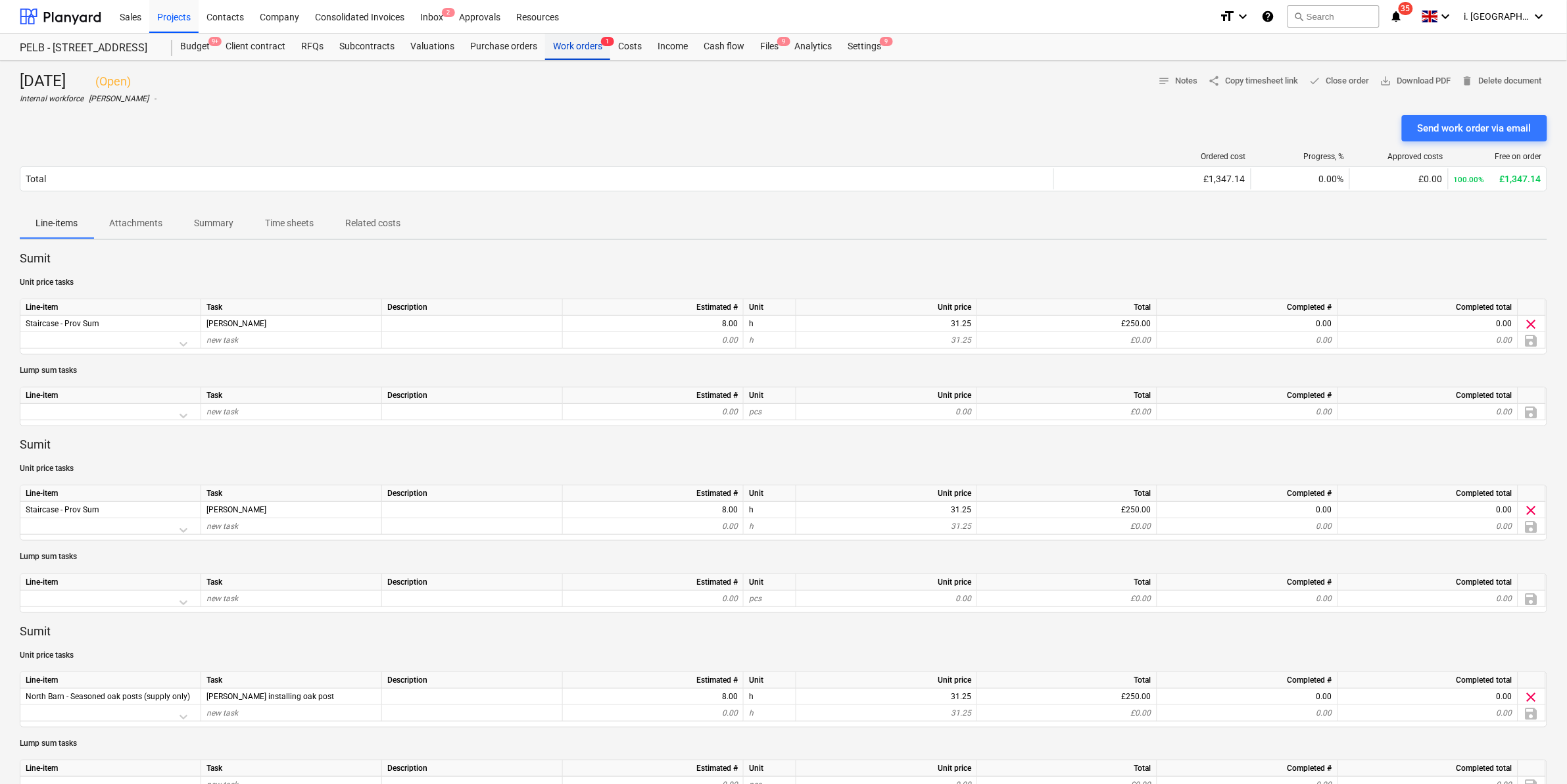
drag, startPoint x: 586, startPoint y: 43, endPoint x: 560, endPoint y: 59, distance: 30.5
click at [586, 43] on div "Work orders 1" at bounding box center [578, 46] width 65 height 26
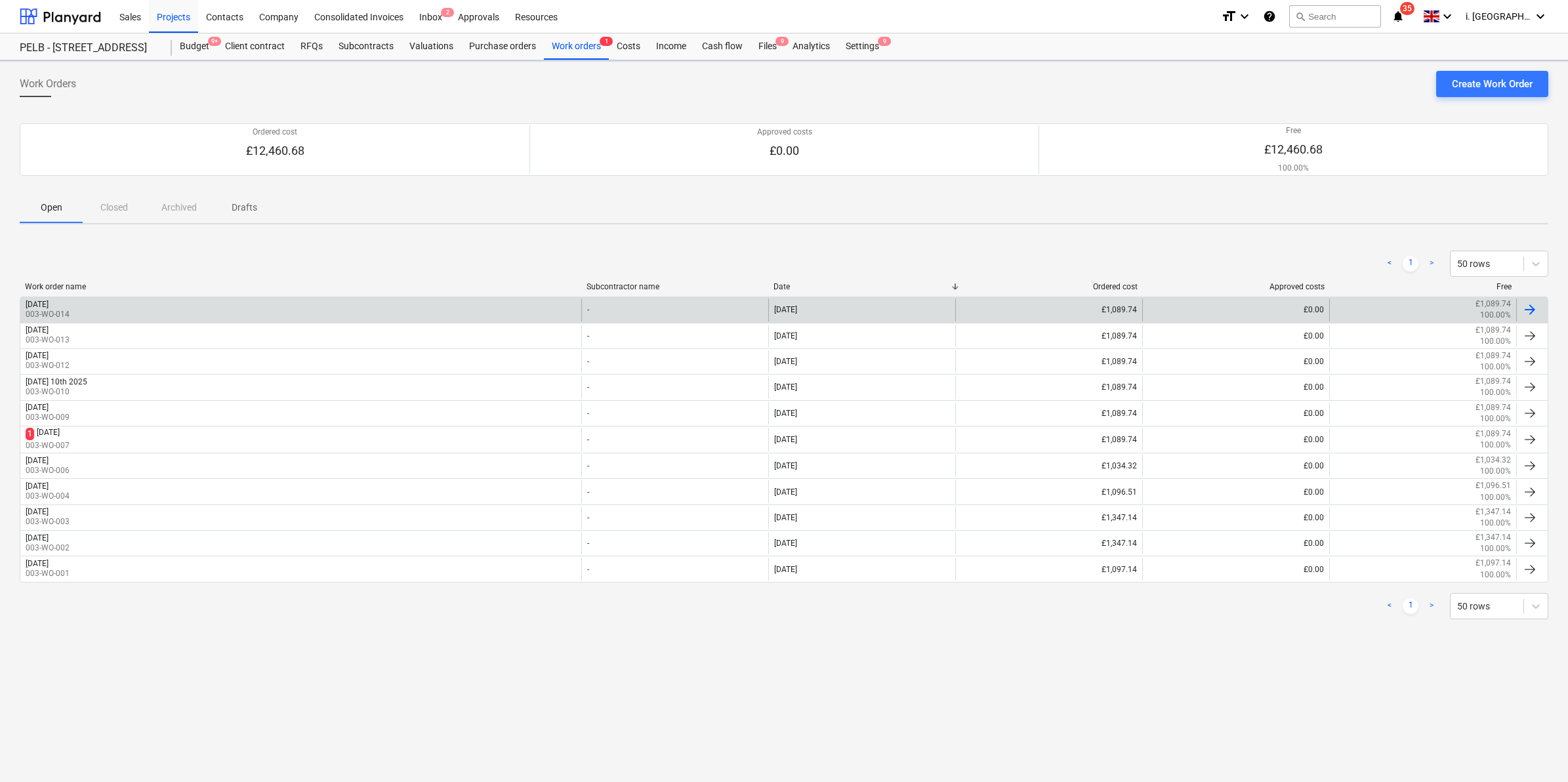
click at [117, 308] on div "[DATE] 003-WO-014" at bounding box center [301, 310] width 561 height 23
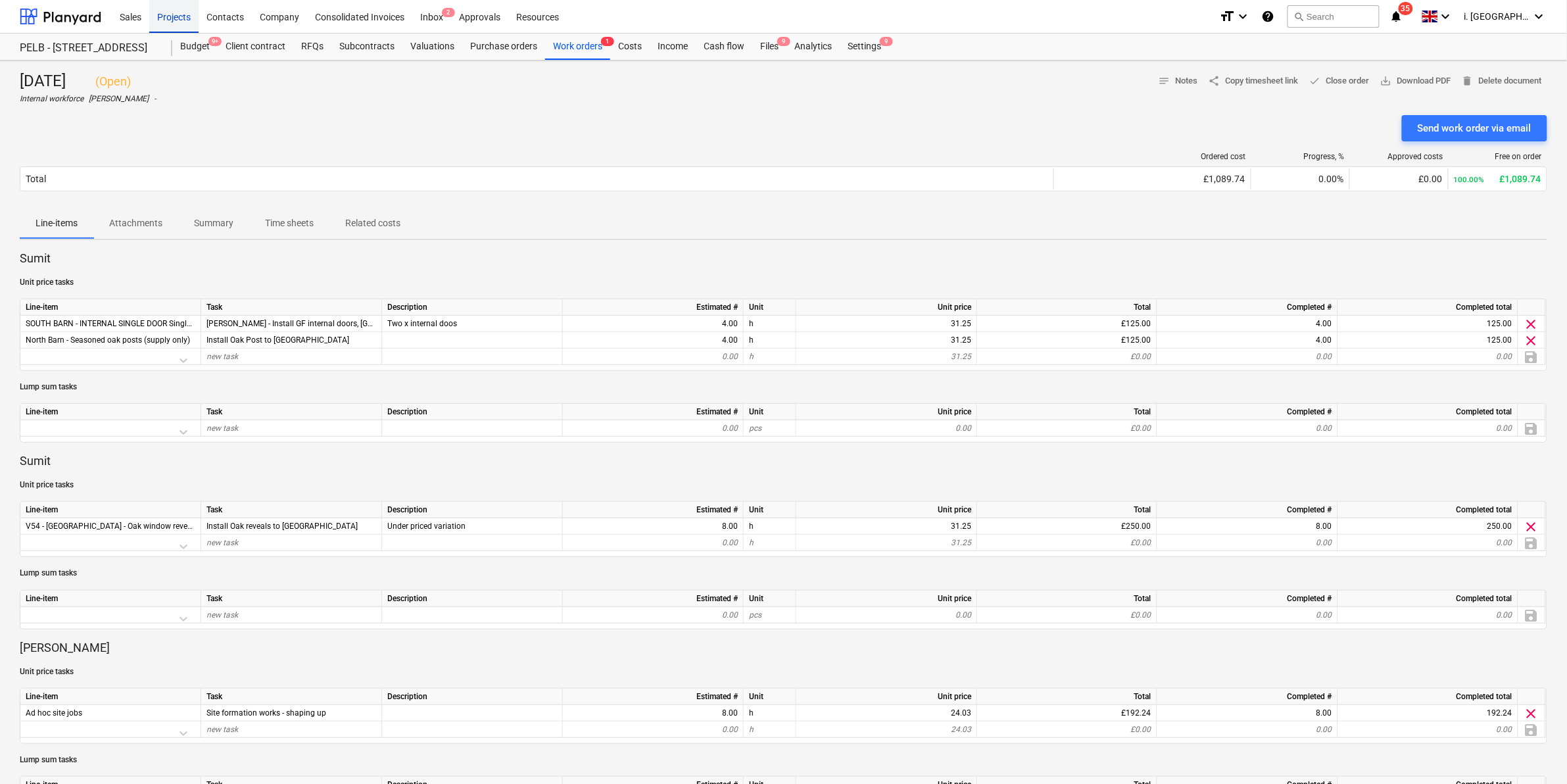
drag, startPoint x: 177, startPoint y: 18, endPoint x: 177, endPoint y: 27, distance: 9.0
click at [177, 18] on div "Projects" at bounding box center [174, 16] width 50 height 33
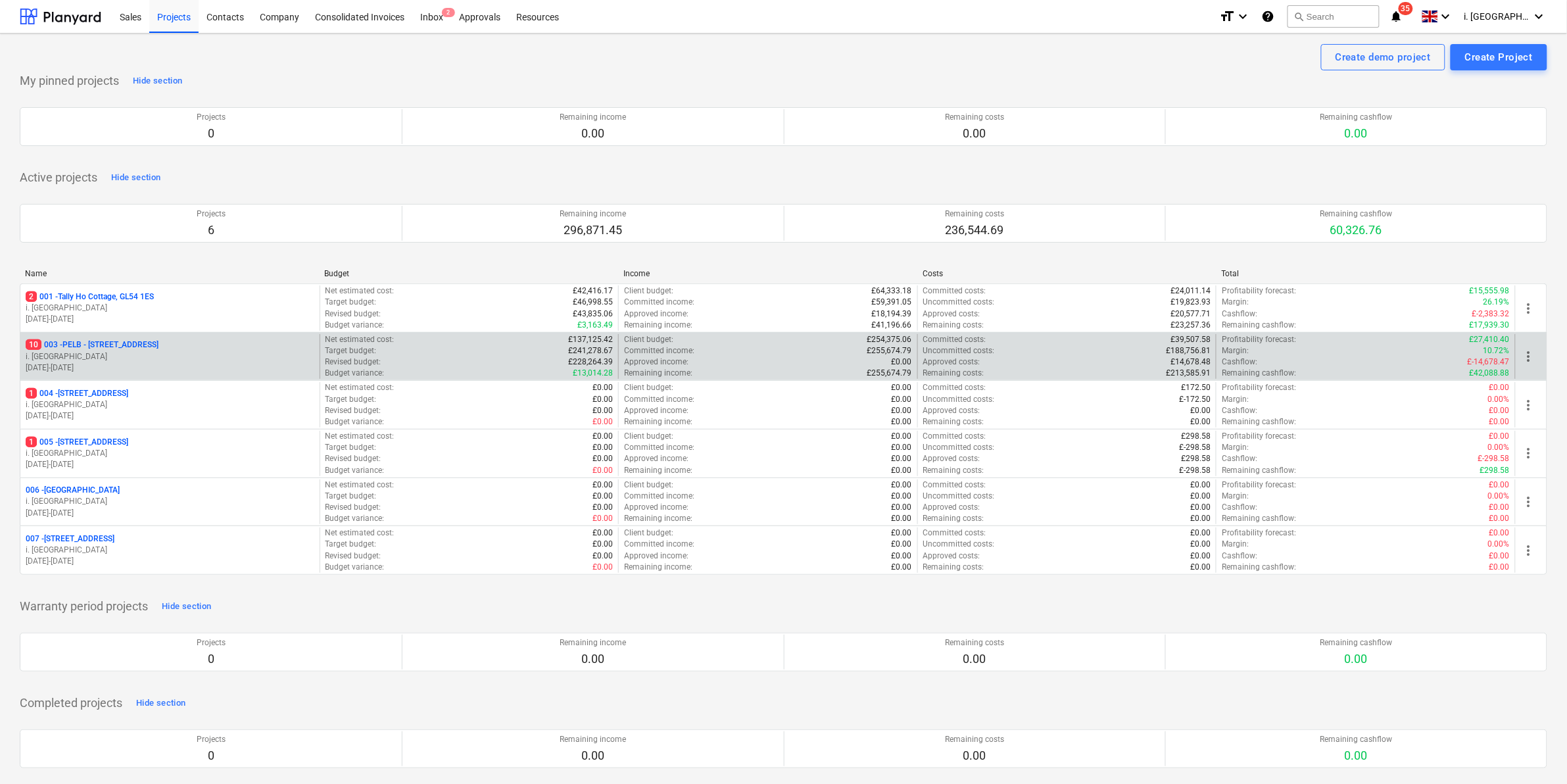
click at [135, 350] on p "10 003 - PELB - [GEOGRAPHIC_DATA], [GEOGRAPHIC_DATA], GL2 7NE" at bounding box center [91, 345] width 133 height 11
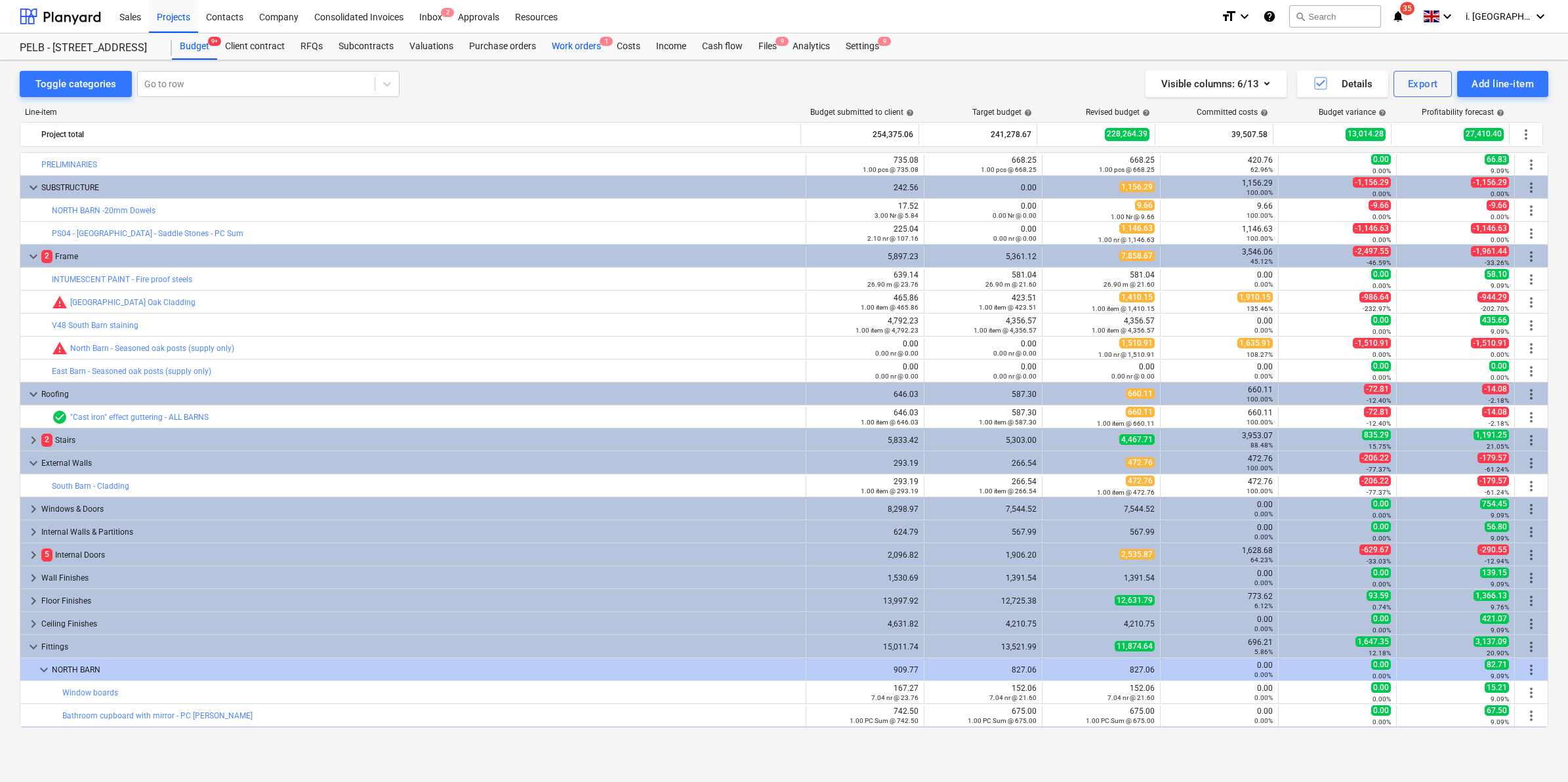
click at [571, 44] on div "Work orders 1" at bounding box center [576, 46] width 65 height 26
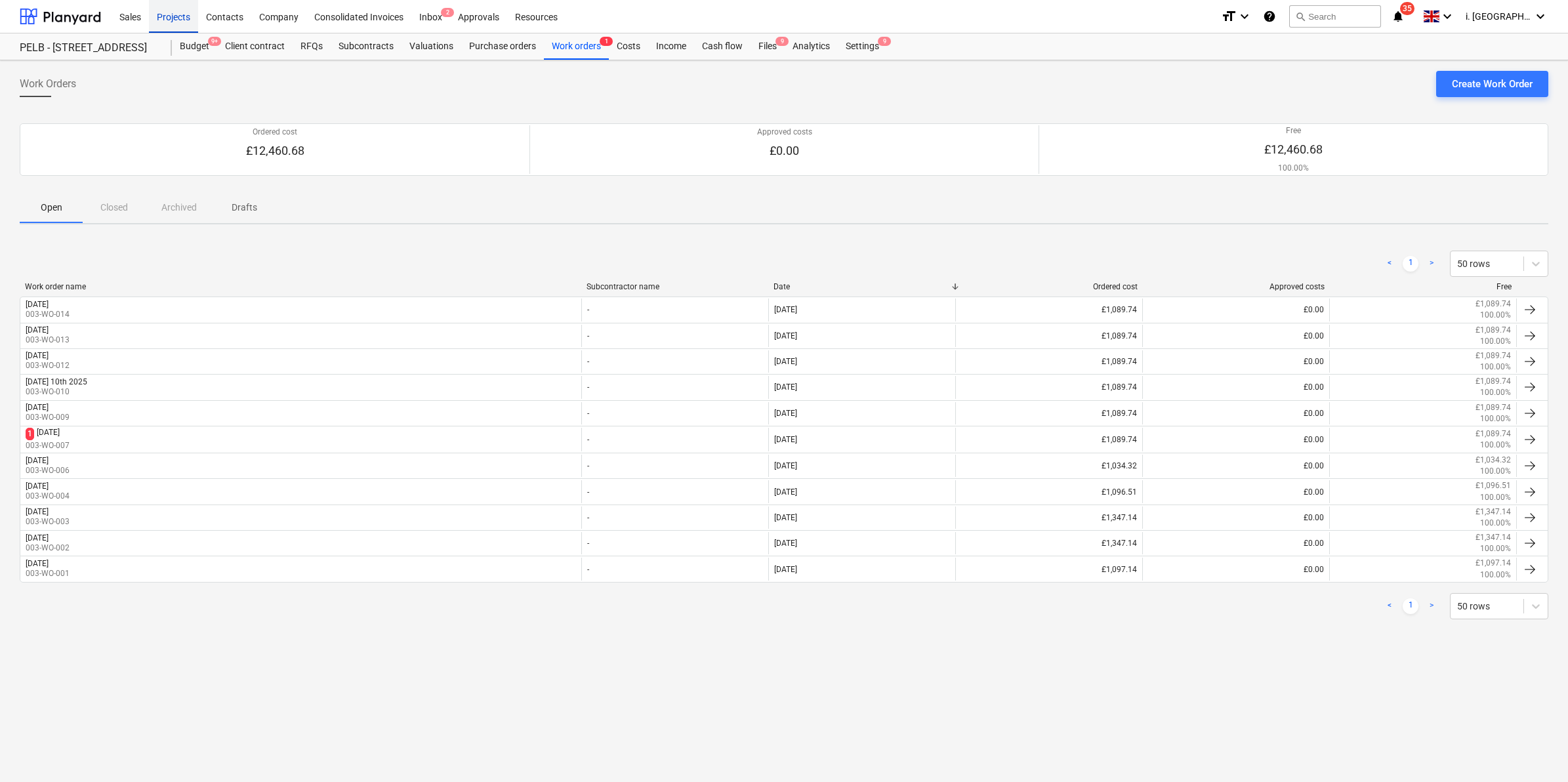
click at [165, 13] on div "Projects" at bounding box center [174, 16] width 50 height 33
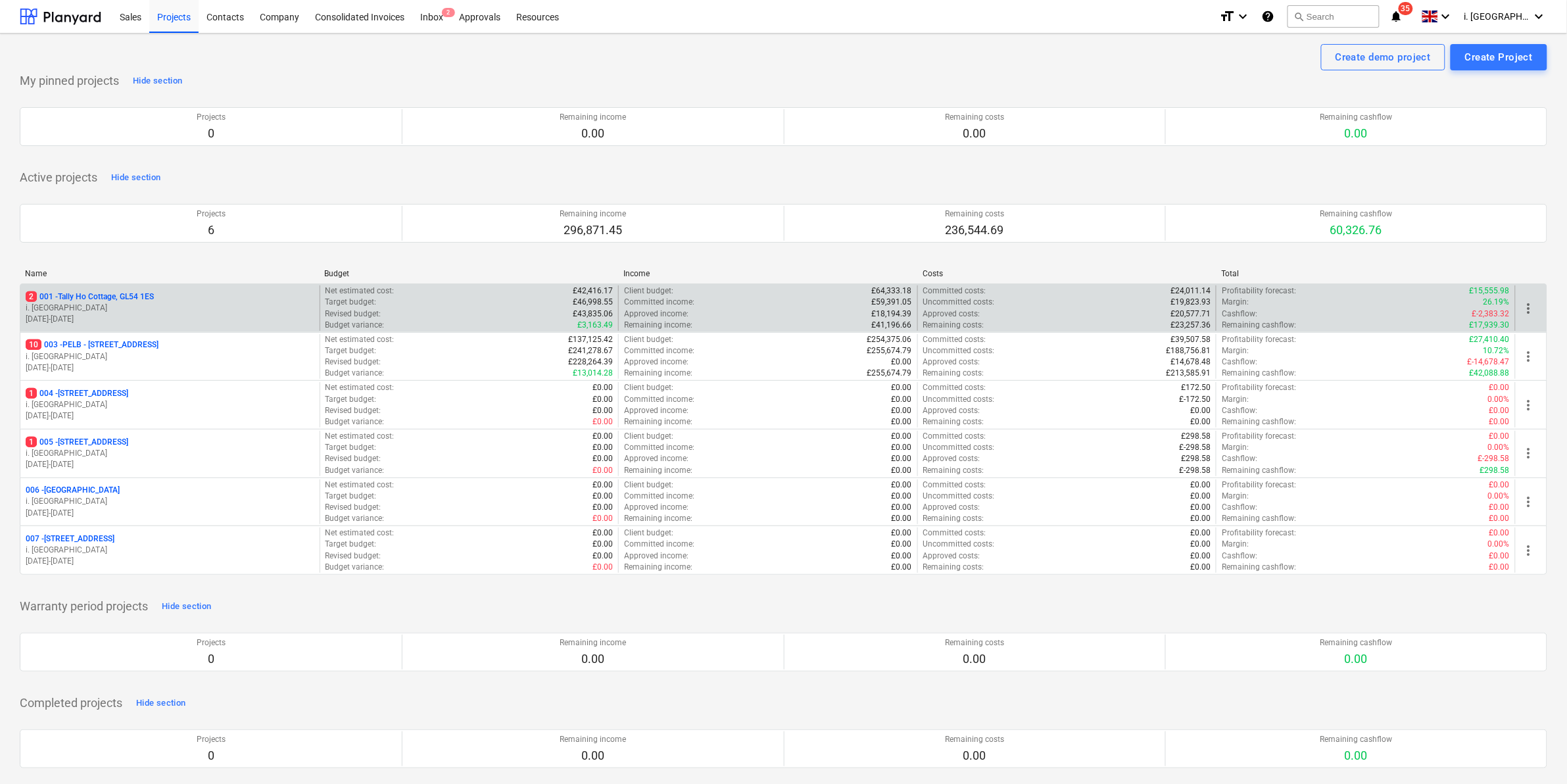
click at [95, 313] on p "i. [GEOGRAPHIC_DATA]" at bounding box center [169, 308] width 289 height 11
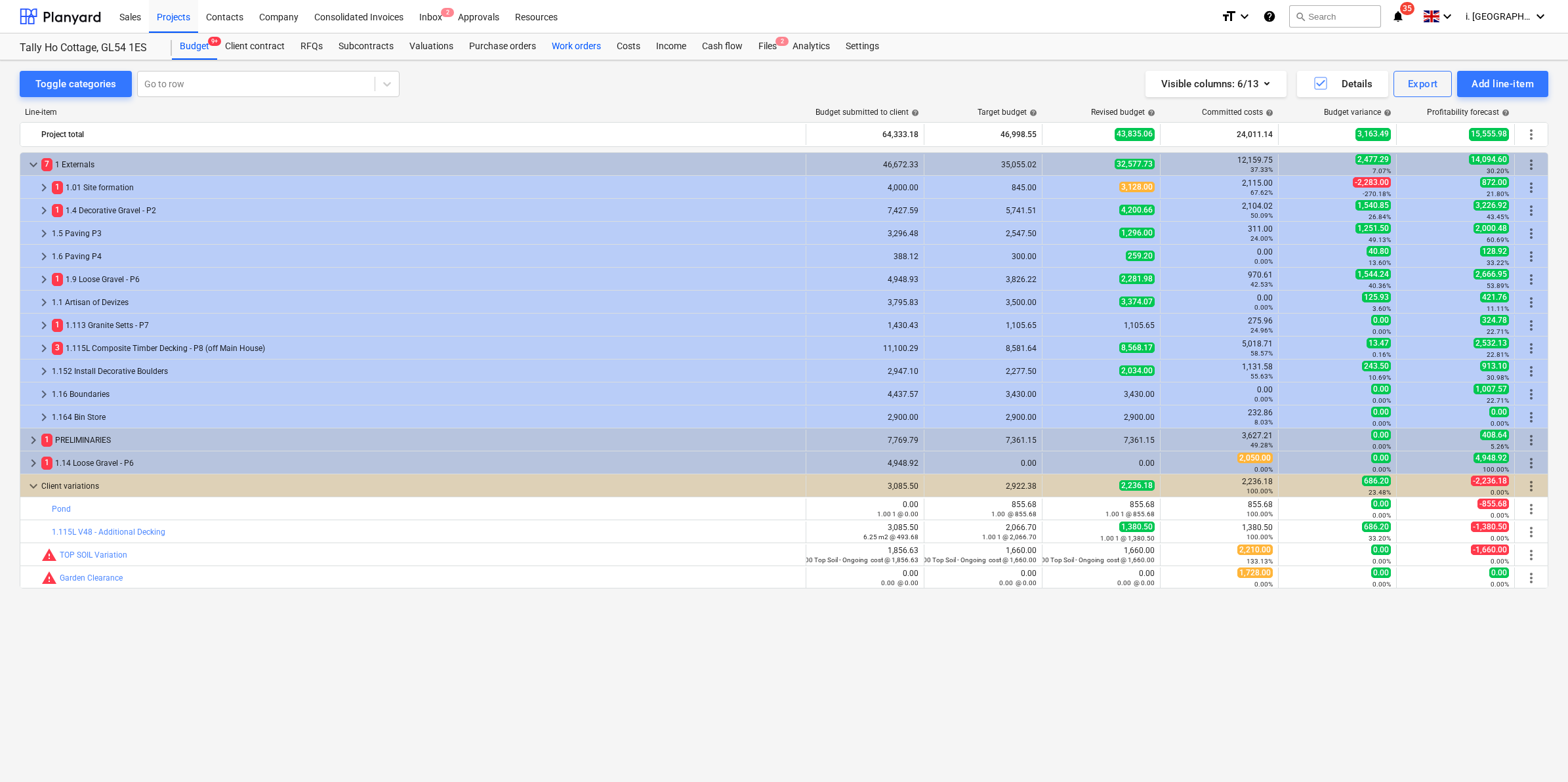
click at [572, 44] on div "Work orders" at bounding box center [576, 46] width 65 height 26
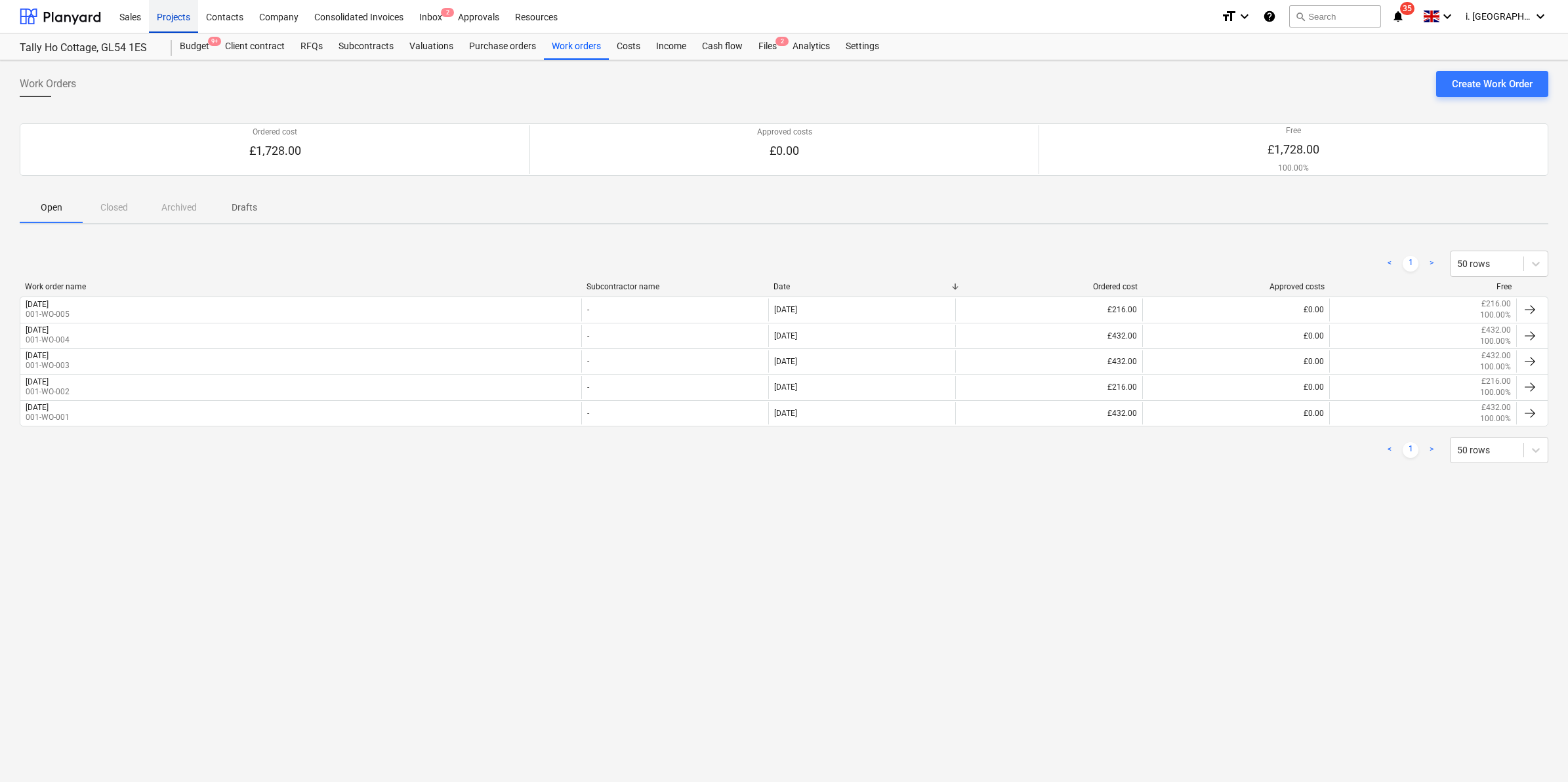
click at [176, 23] on div "Projects" at bounding box center [174, 16] width 50 height 33
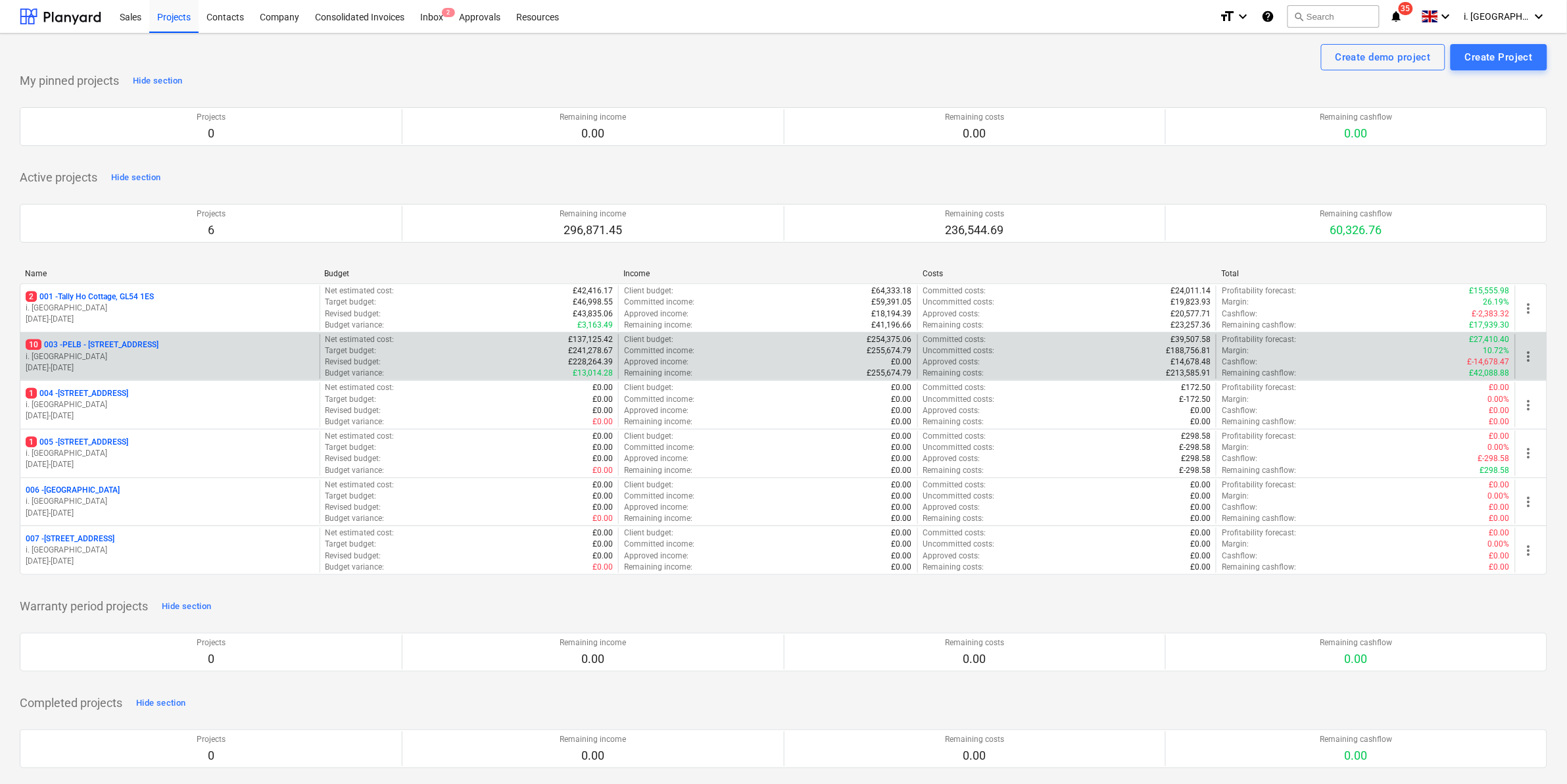
click at [142, 350] on p "10 003 - PELB - [GEOGRAPHIC_DATA], [GEOGRAPHIC_DATA], GL2 7NE" at bounding box center [91, 345] width 133 height 11
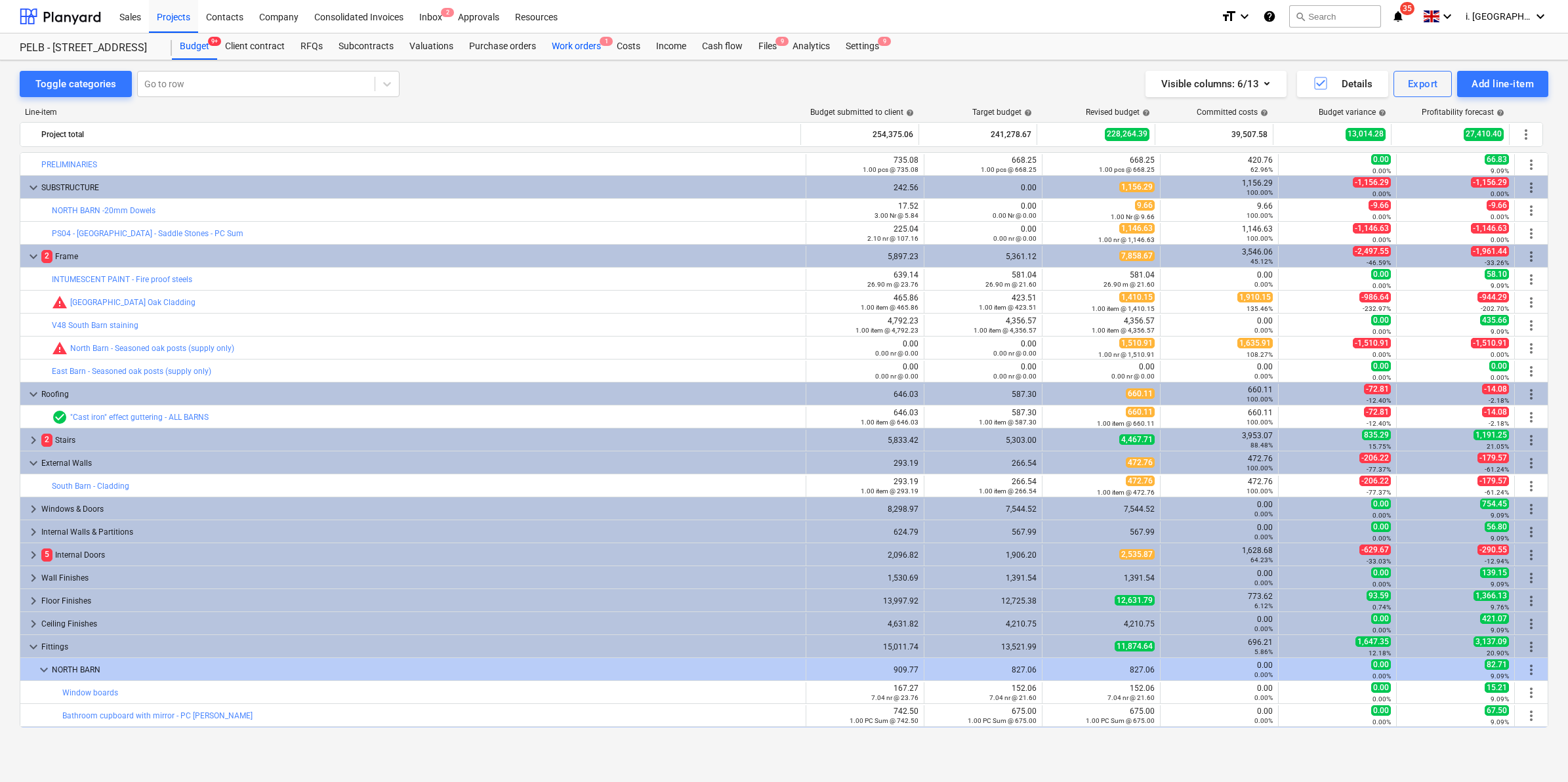
click at [579, 41] on div "Work orders 1" at bounding box center [576, 46] width 65 height 26
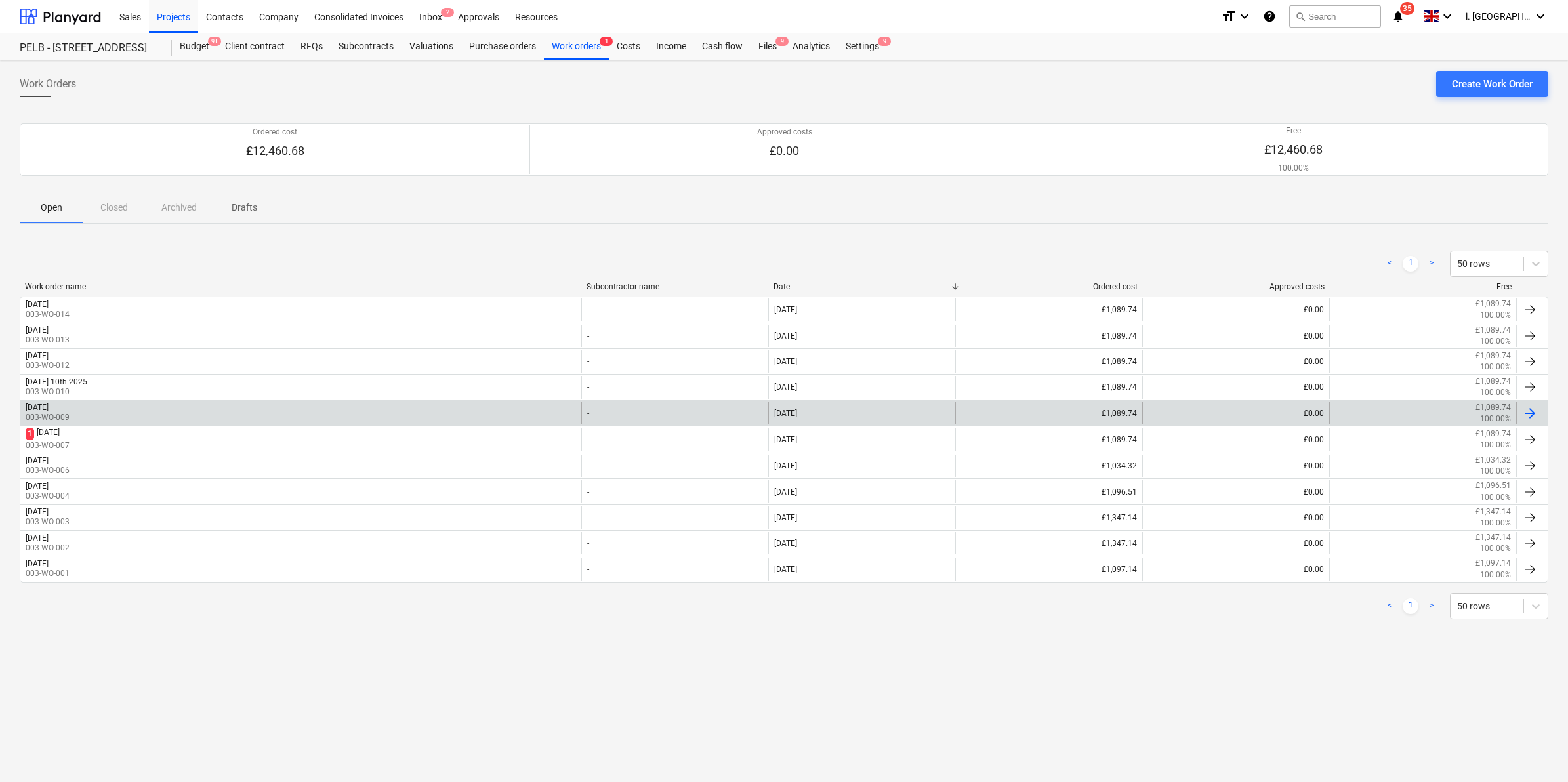
click at [159, 404] on div "[DATE] 003-WO-009" at bounding box center [301, 414] width 561 height 23
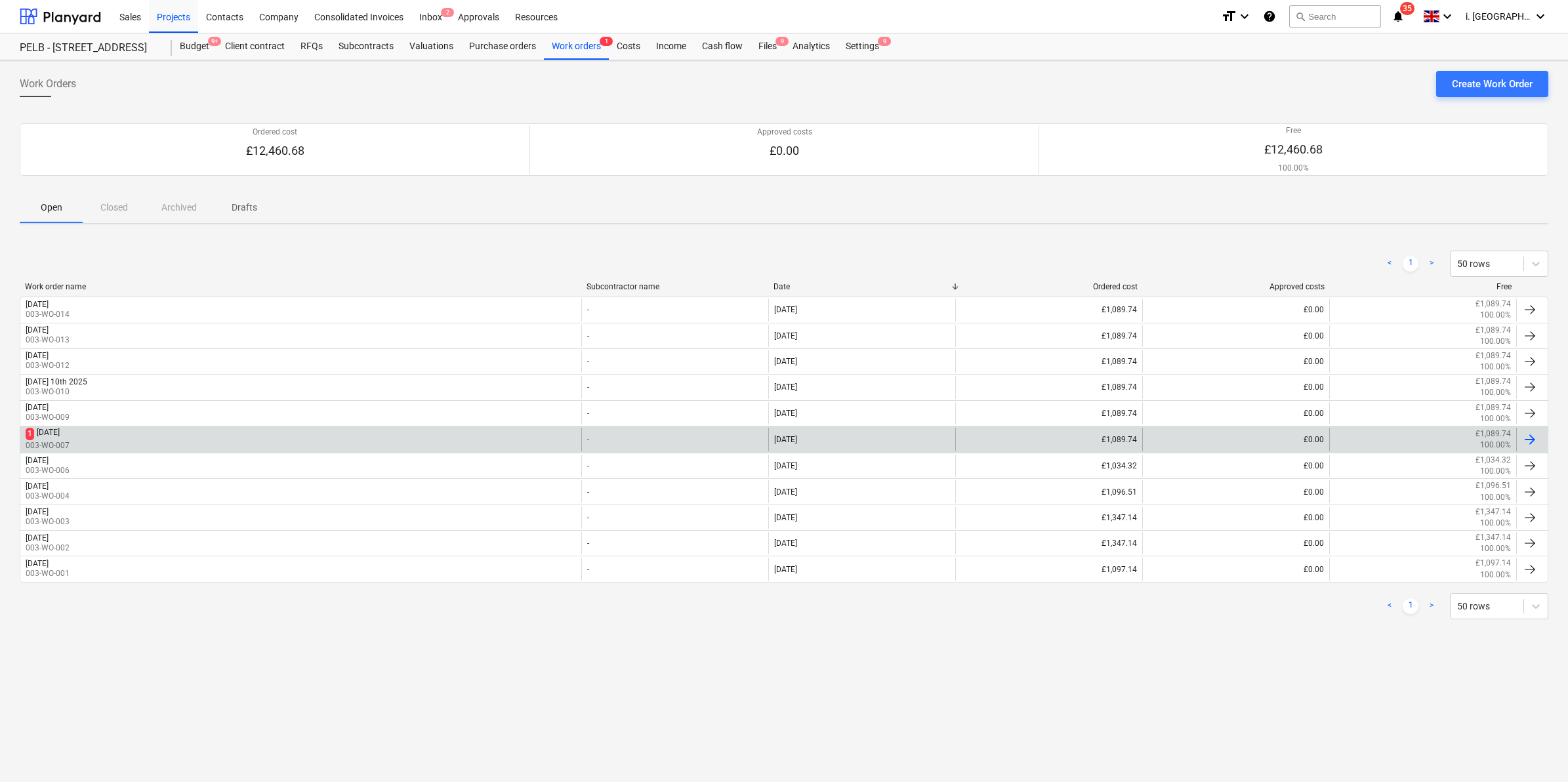
click at [253, 437] on div "1 [DATE] 003-WO-007" at bounding box center [301, 439] width 561 height 23
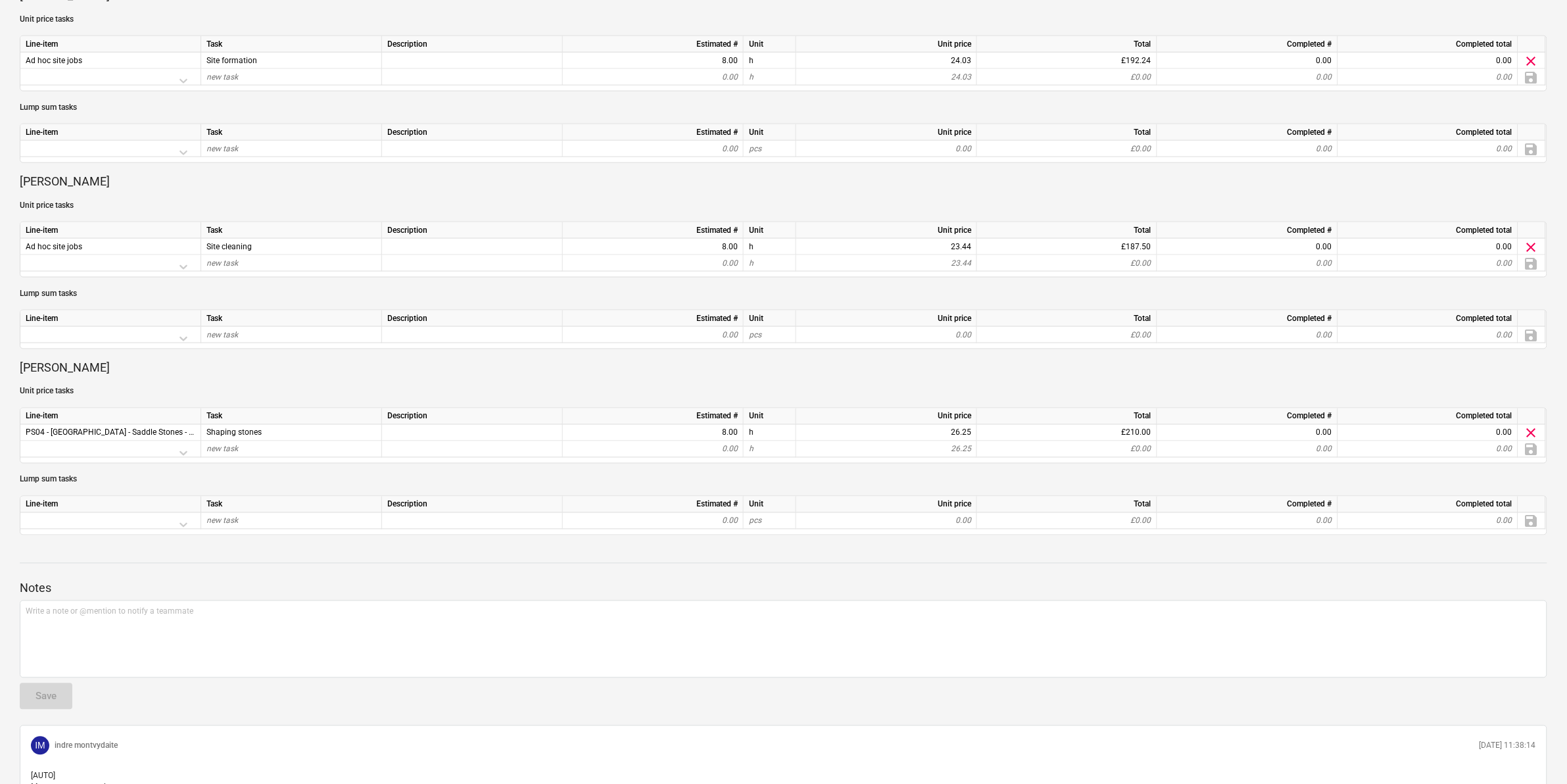
scroll to position [685, 0]
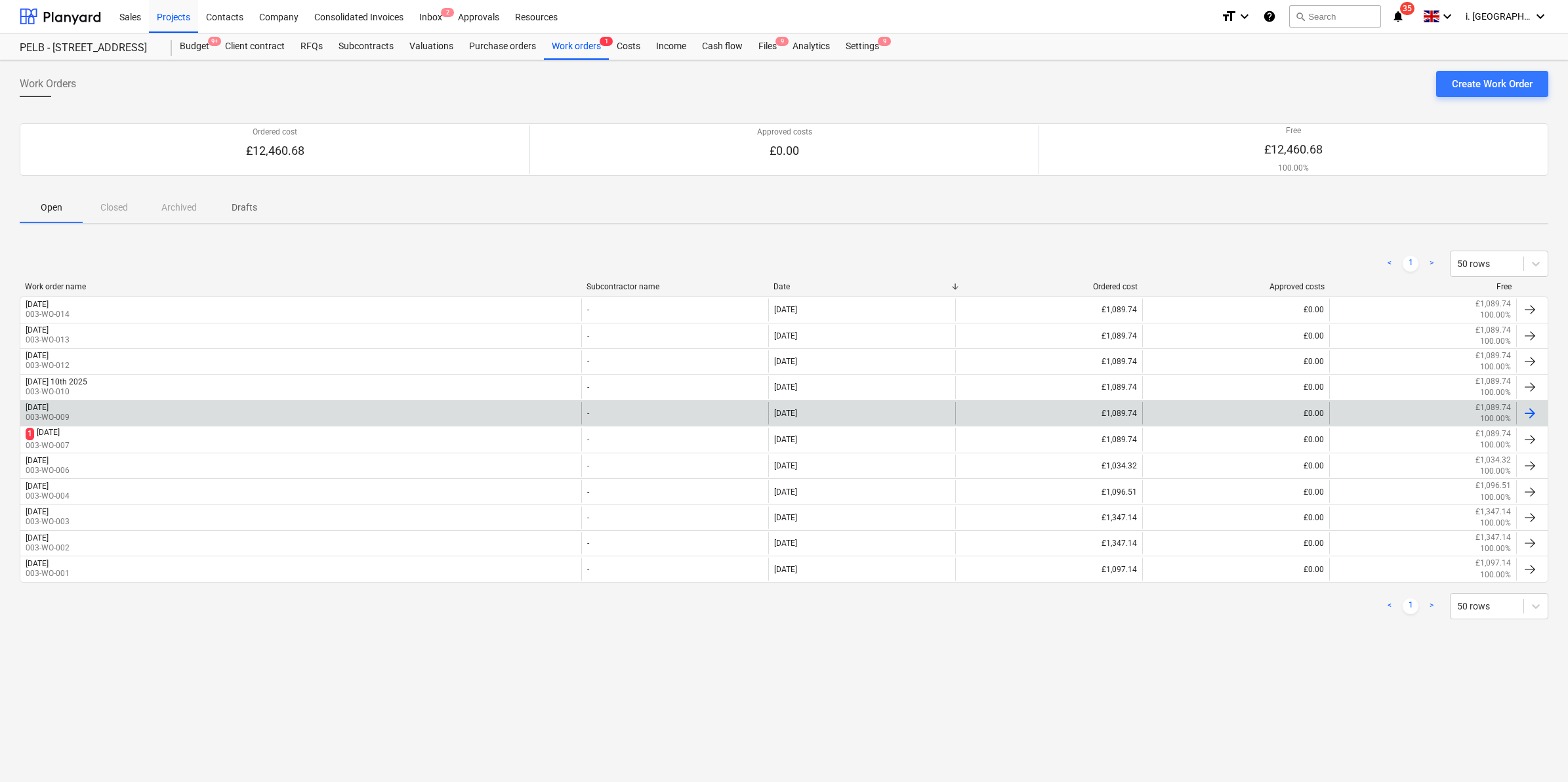
click at [137, 405] on div "[DATE] 003-WO-009" at bounding box center [301, 414] width 561 height 23
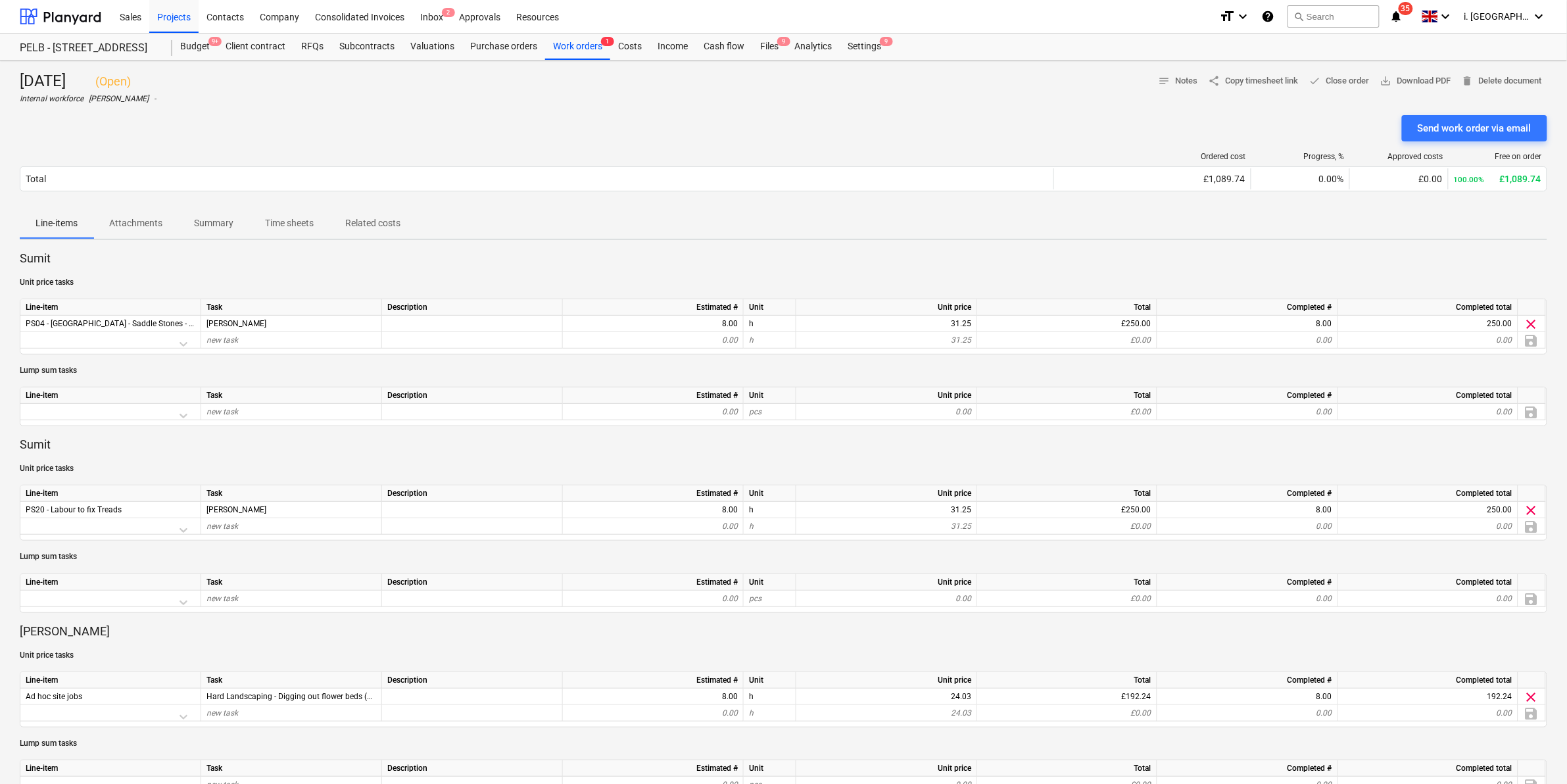
scroll to position [583, 0]
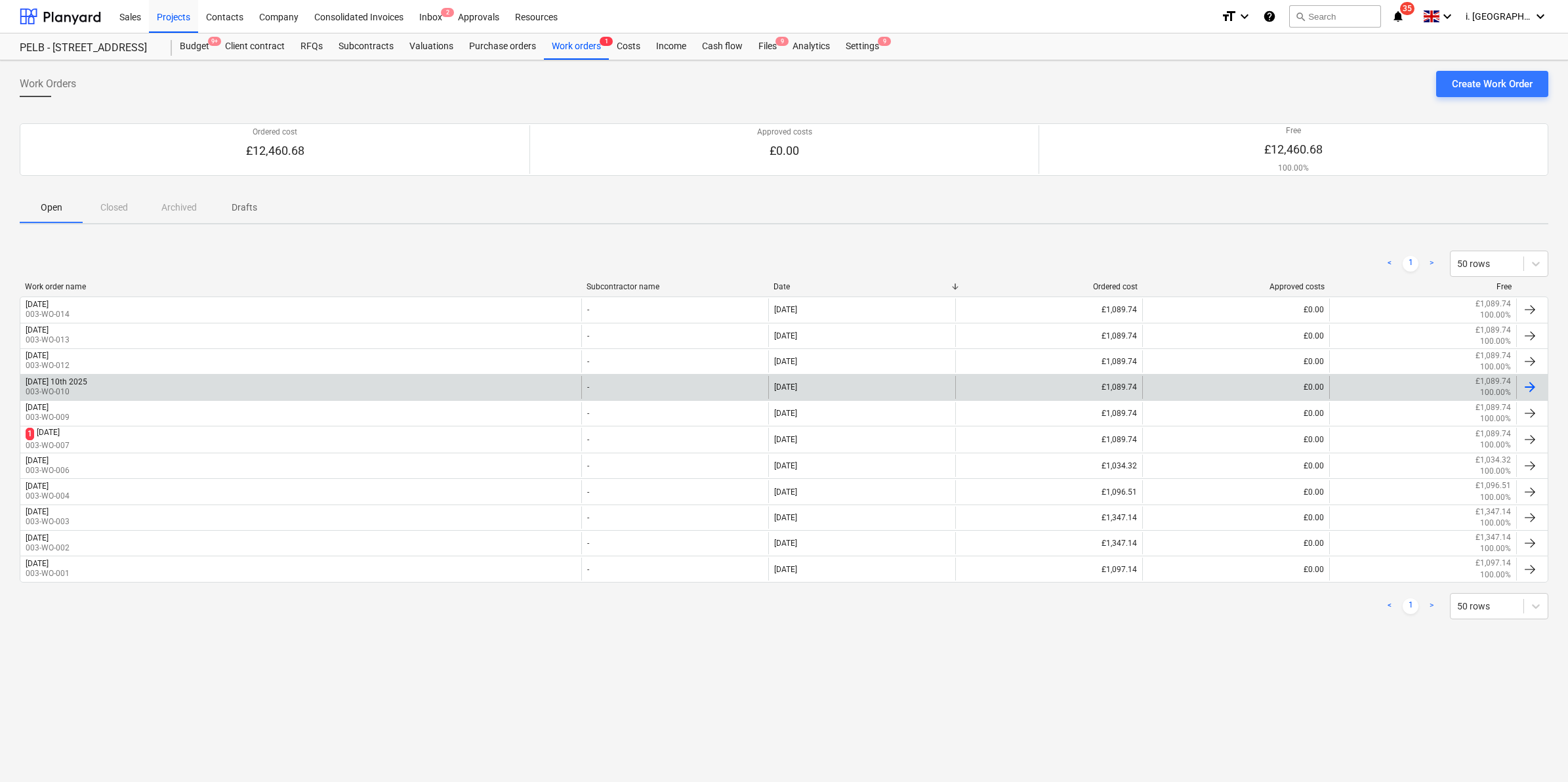
click at [158, 390] on div "[DATE] 10th 2025 003-WO-010" at bounding box center [301, 387] width 561 height 23
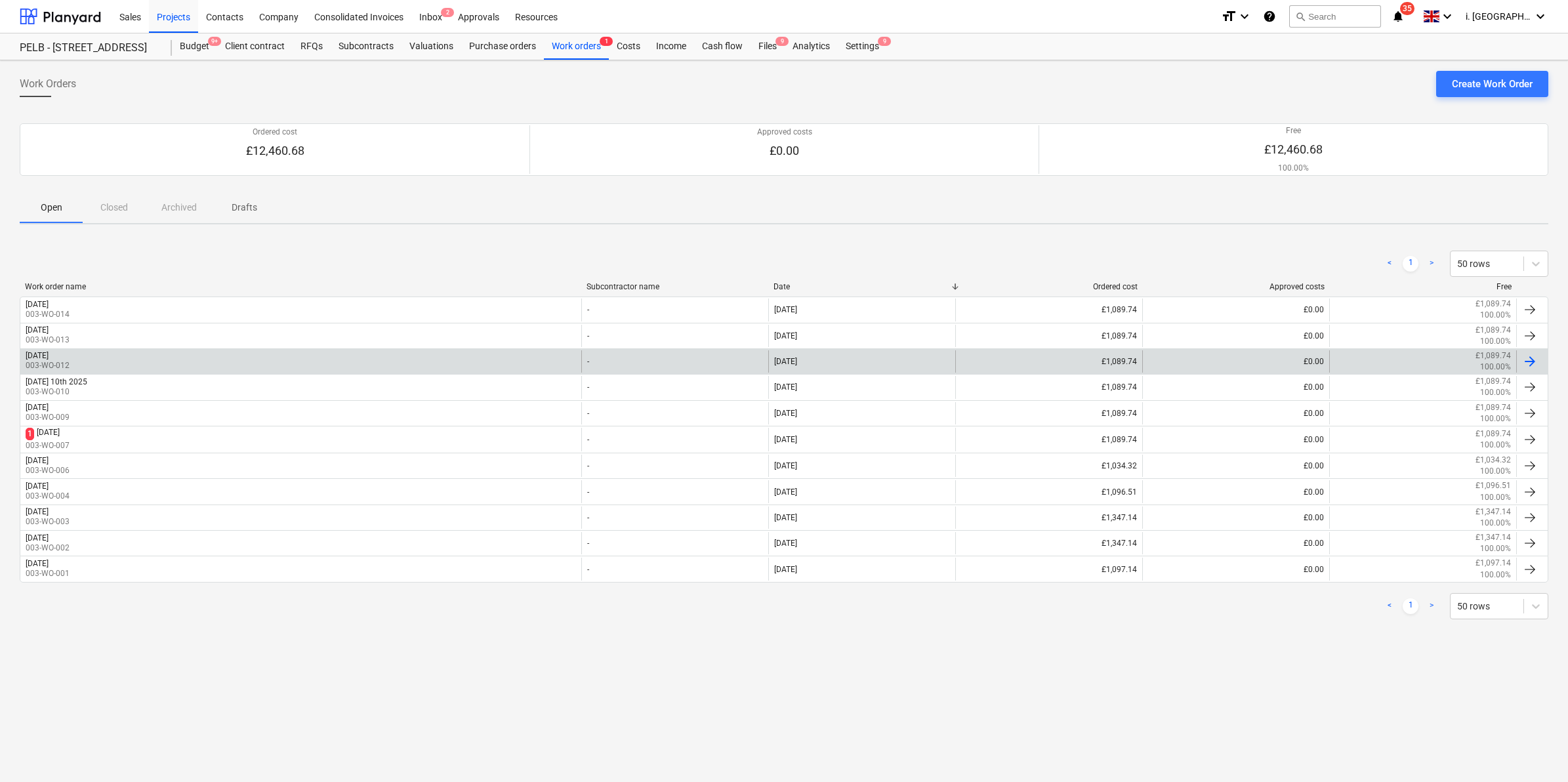
click at [214, 358] on div "[DATE] 003-WO-012" at bounding box center [301, 361] width 561 height 23
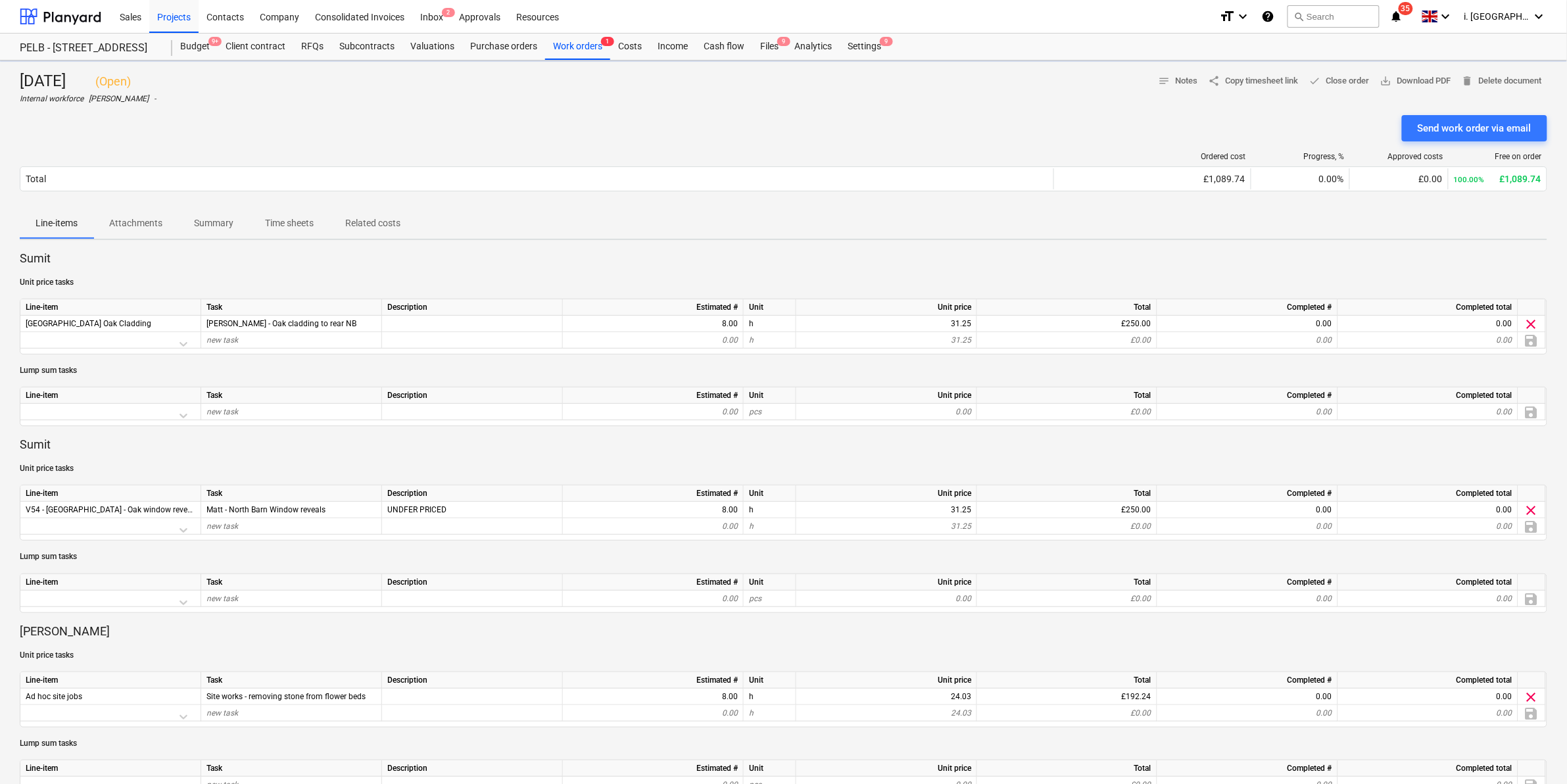
scroll to position [583, 0]
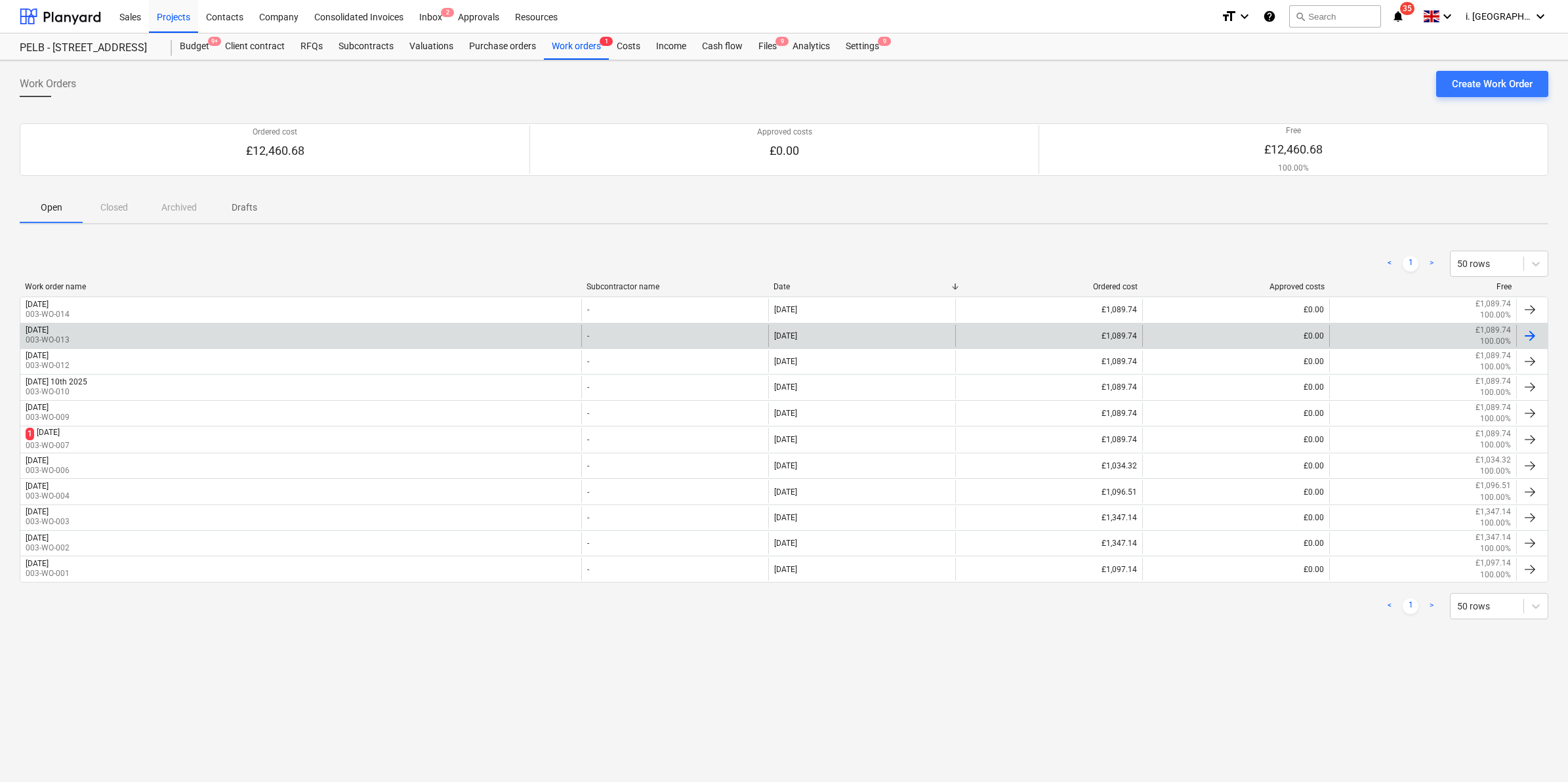
click at [179, 331] on div "[DATE] 003-WO-013" at bounding box center [301, 336] width 561 height 23
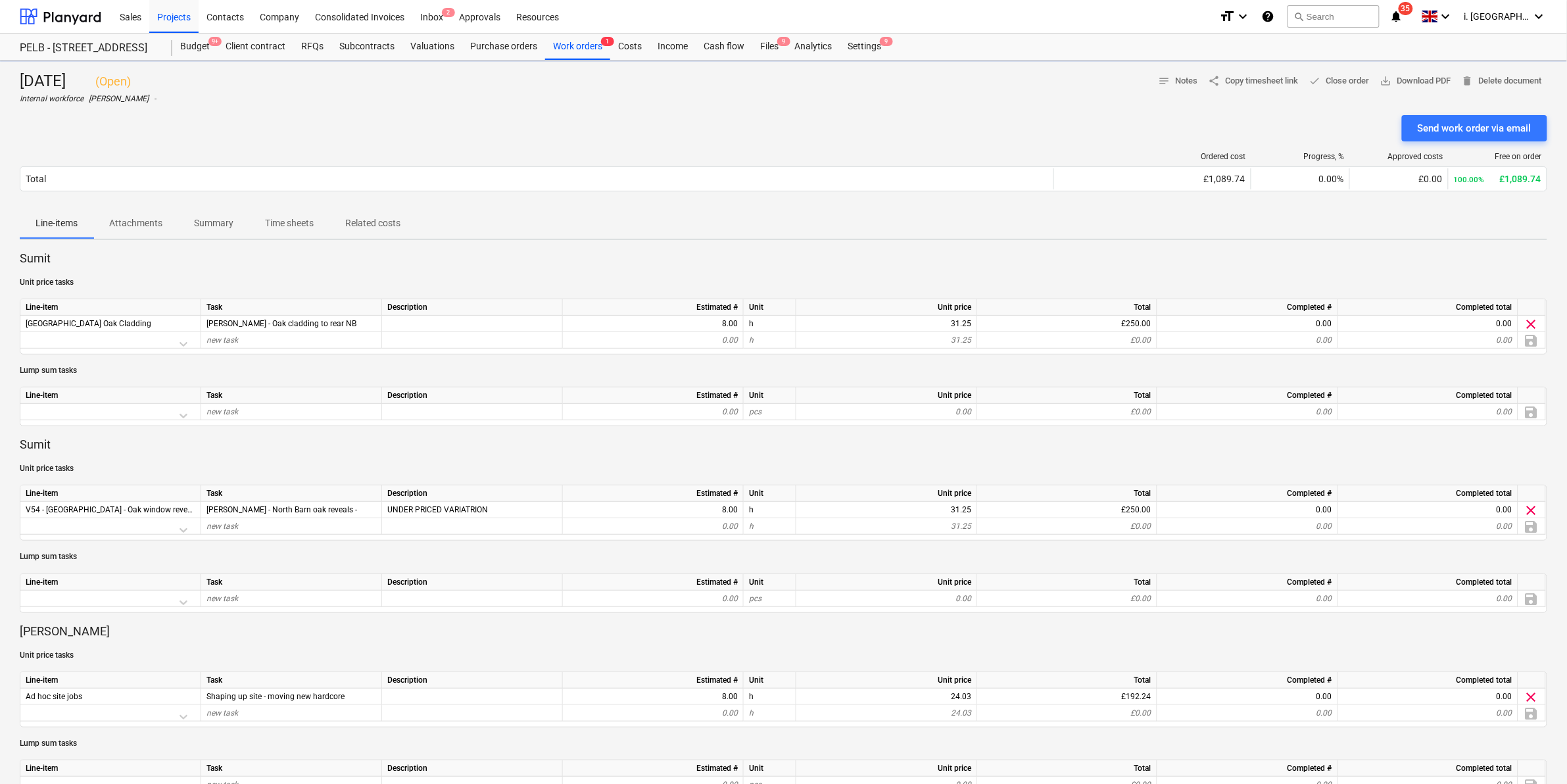
scroll to position [583, 0]
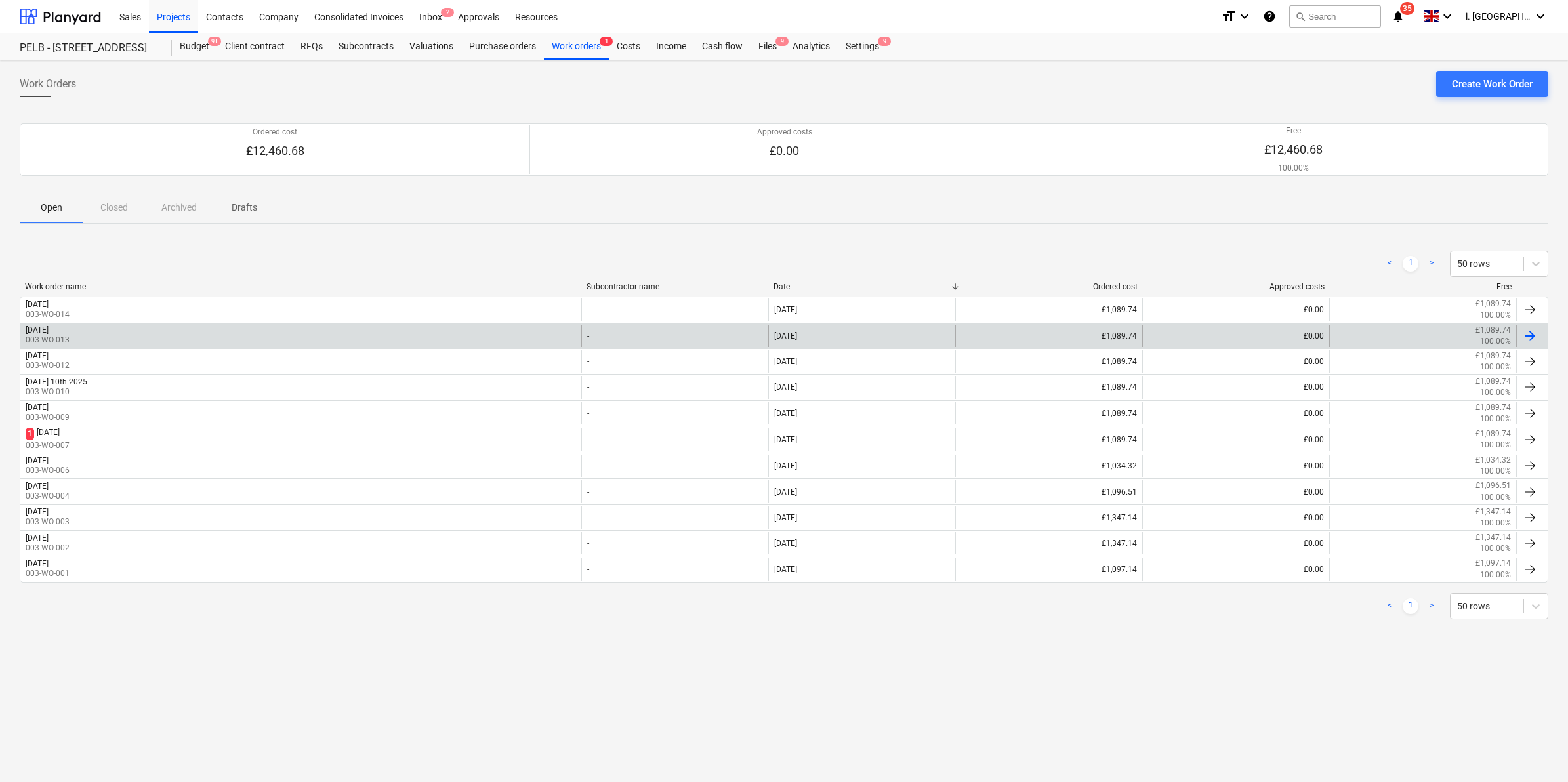
click at [158, 337] on div "[DATE] 003-WO-013" at bounding box center [301, 336] width 561 height 23
click at [207, 336] on div "[DATE] 003-WO-013" at bounding box center [301, 336] width 561 height 23
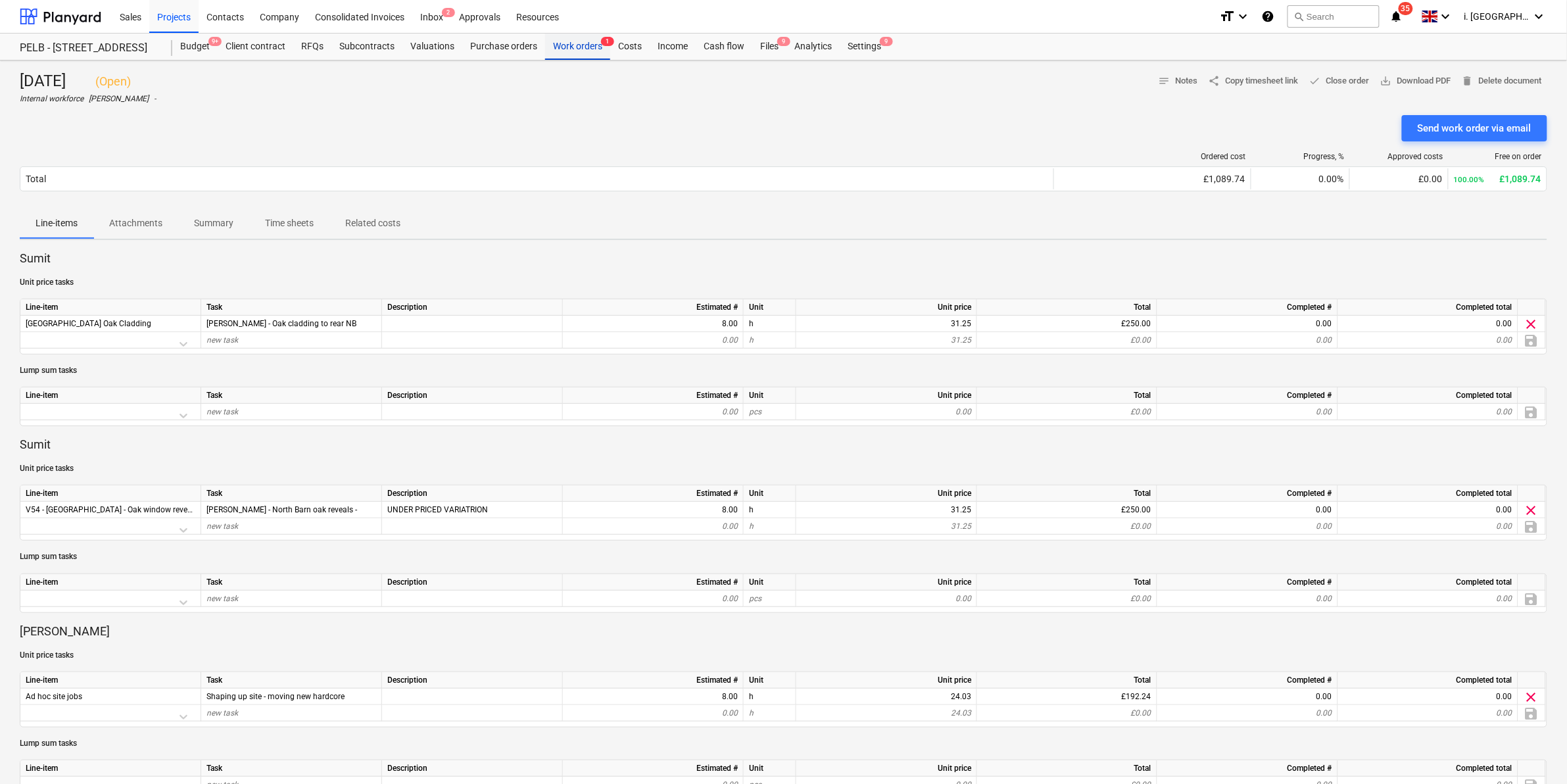
drag, startPoint x: 576, startPoint y: 46, endPoint x: 567, endPoint y: 57, distance: 14.2
click at [576, 46] on div "Work orders 1" at bounding box center [578, 46] width 65 height 26
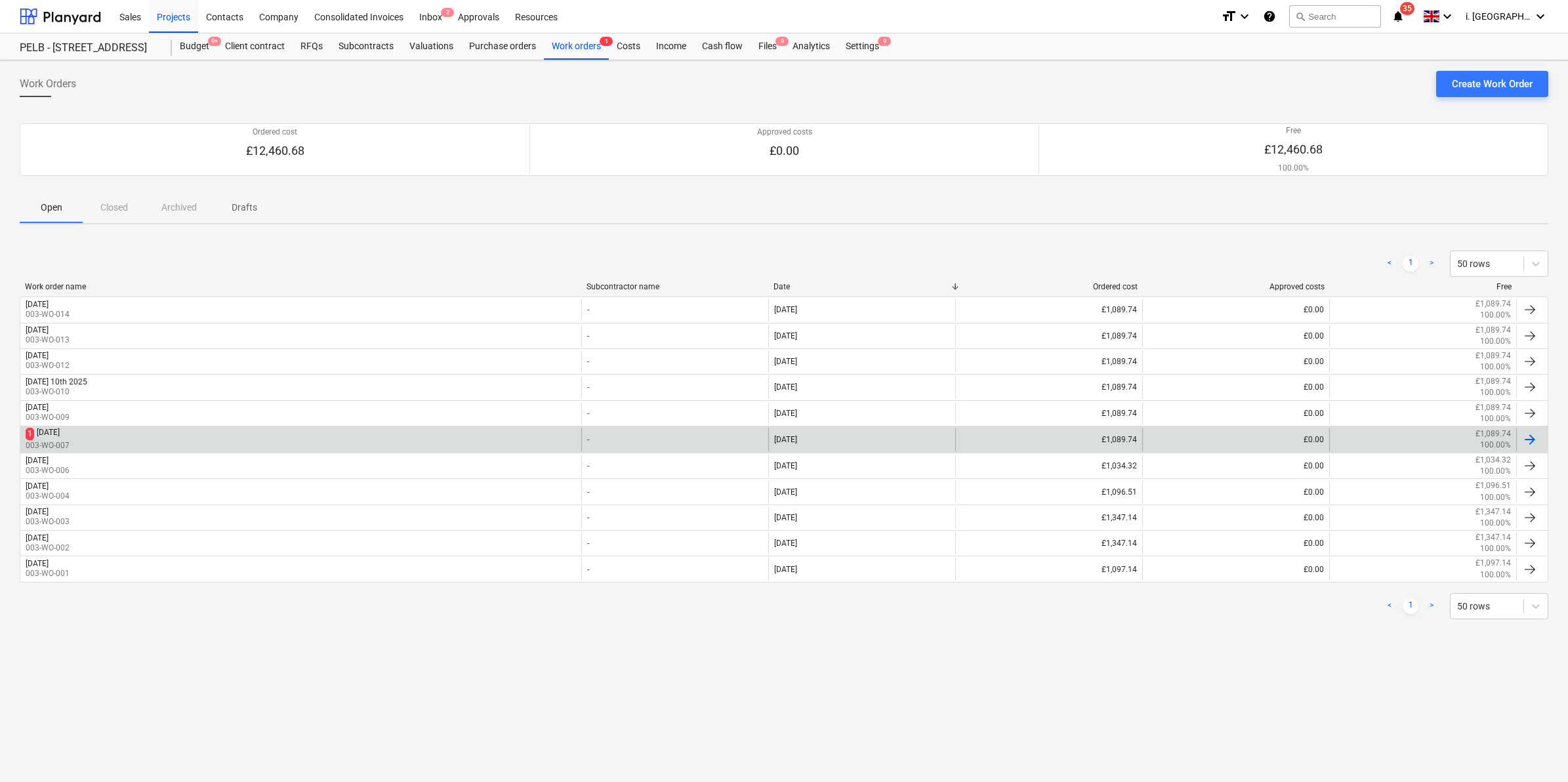
click at [205, 436] on div "1 [DATE] 003-WO-007" at bounding box center [301, 439] width 561 height 23
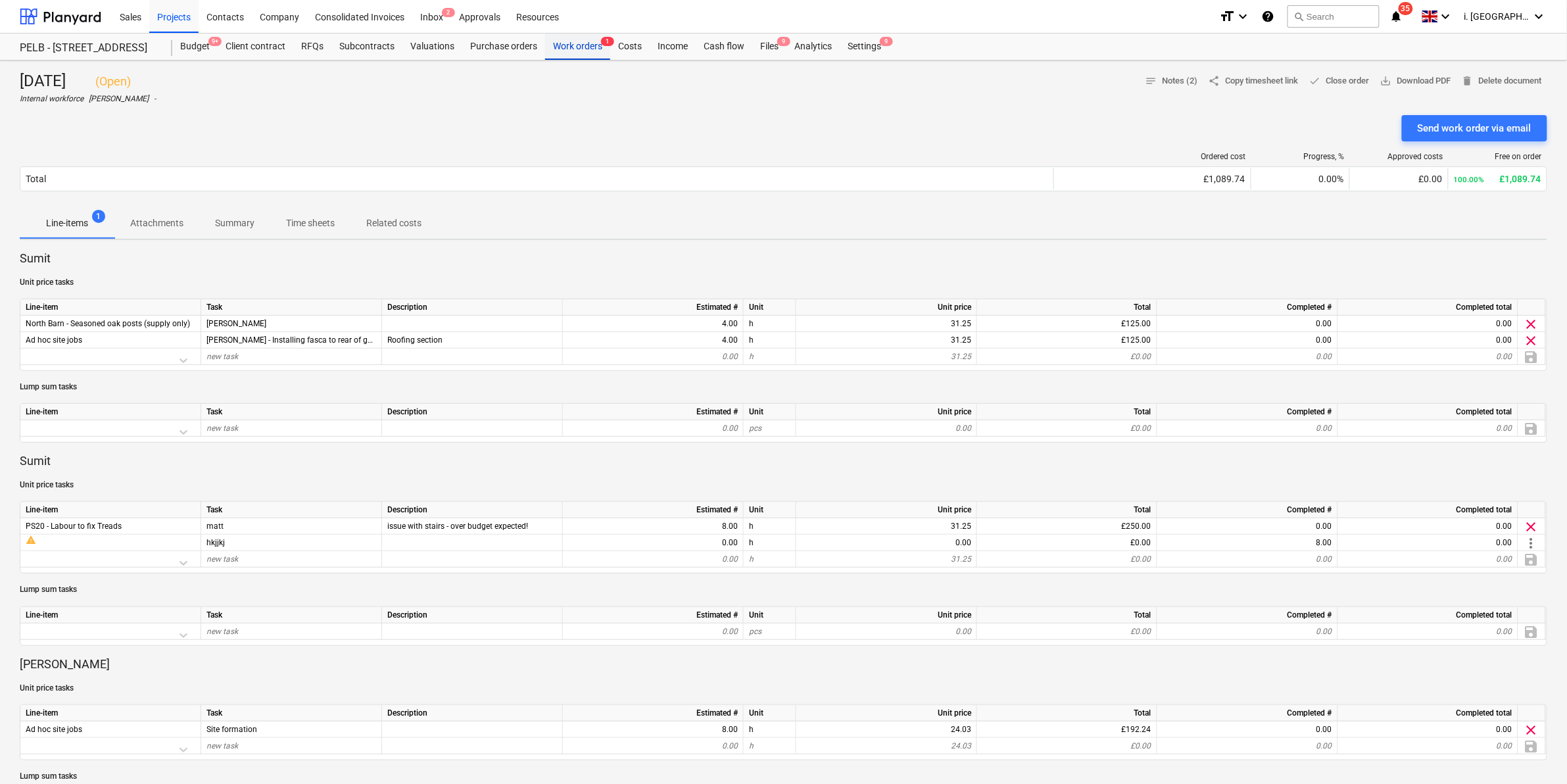
click at [601, 44] on span "1" at bounding box center [608, 41] width 13 height 9
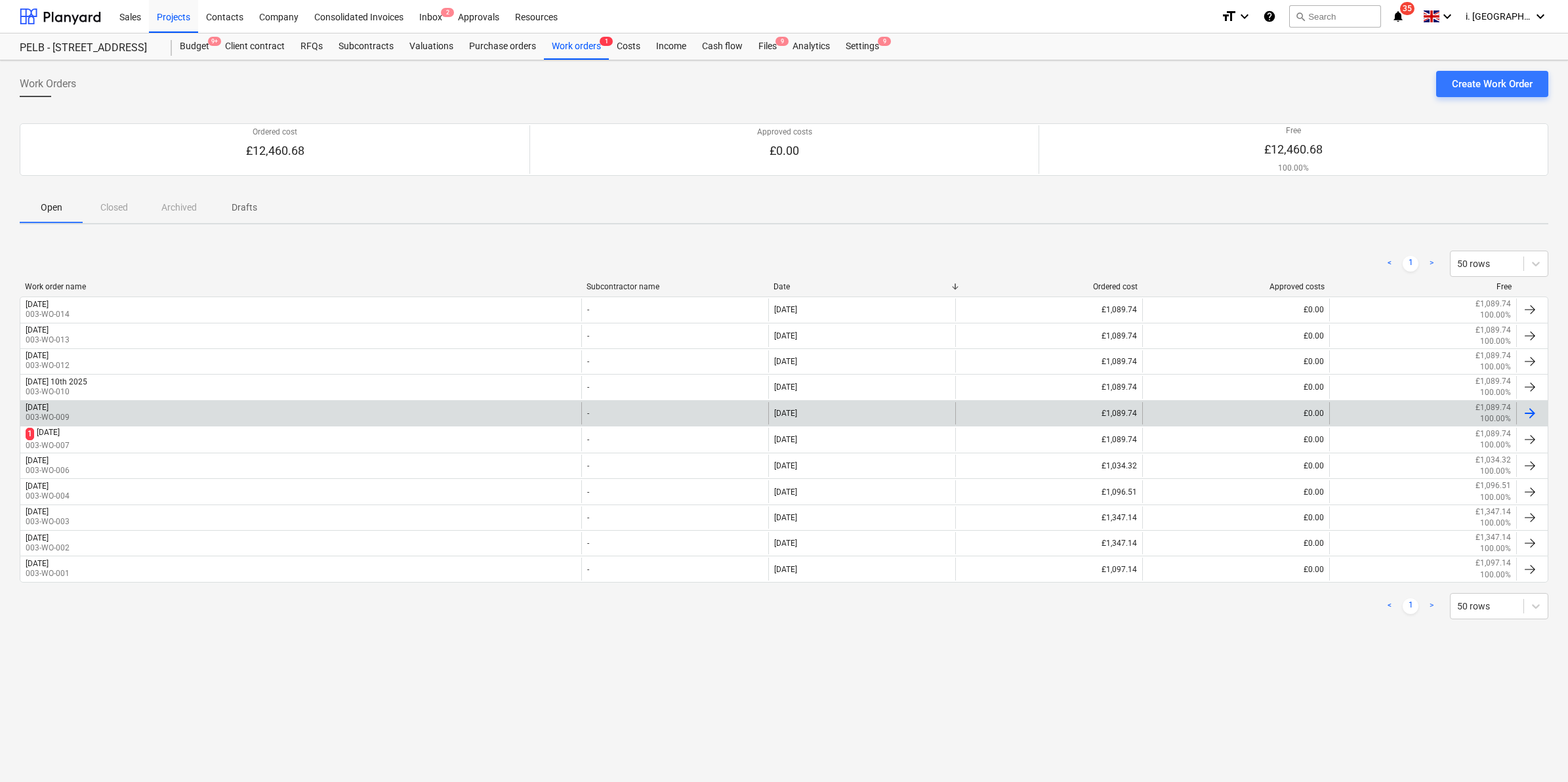
click at [182, 402] on div "[DATE] 003-WO-009" at bounding box center [301, 414] width 561 height 23
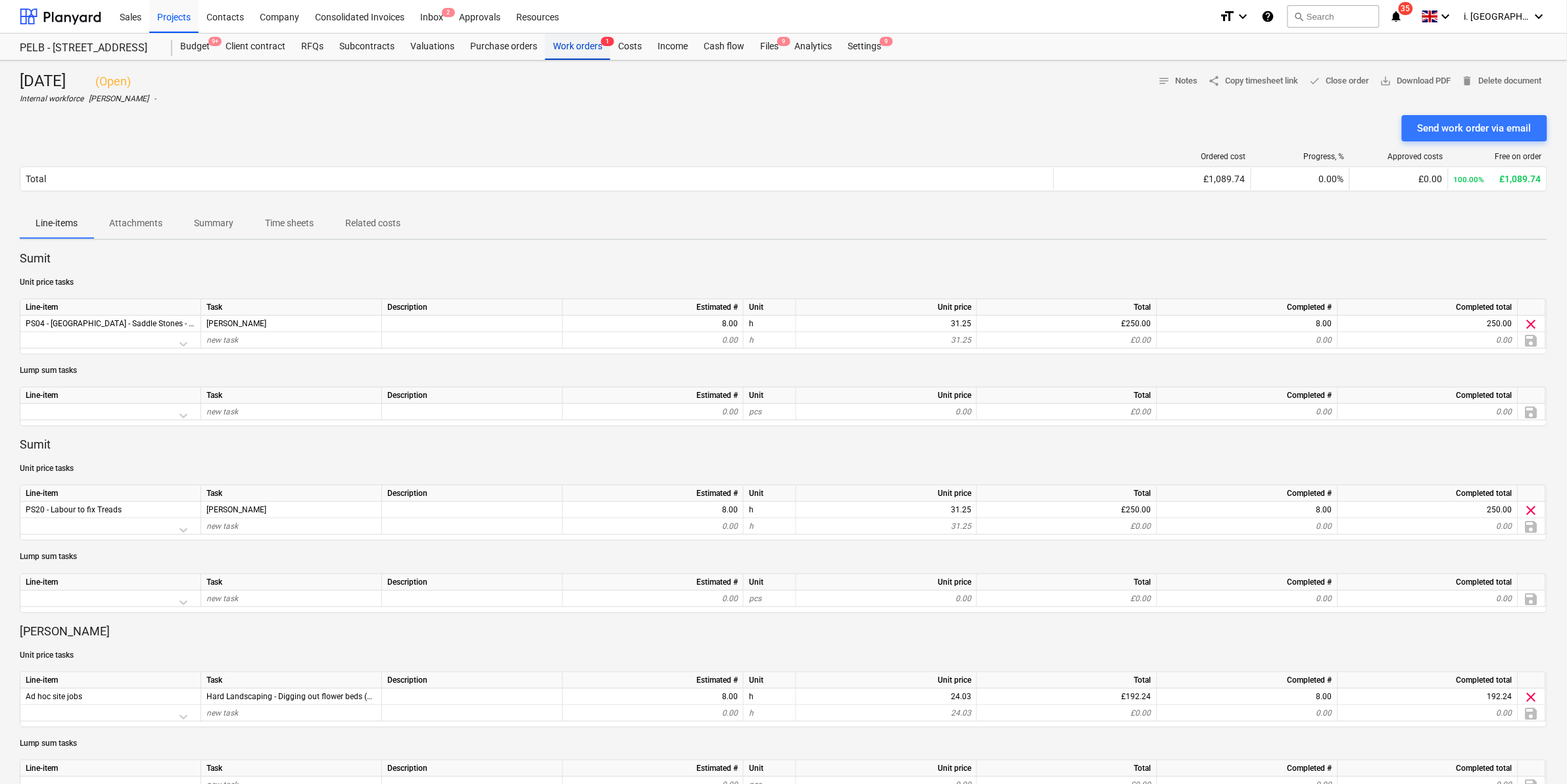
click at [572, 41] on div "Work orders 1" at bounding box center [578, 46] width 65 height 26
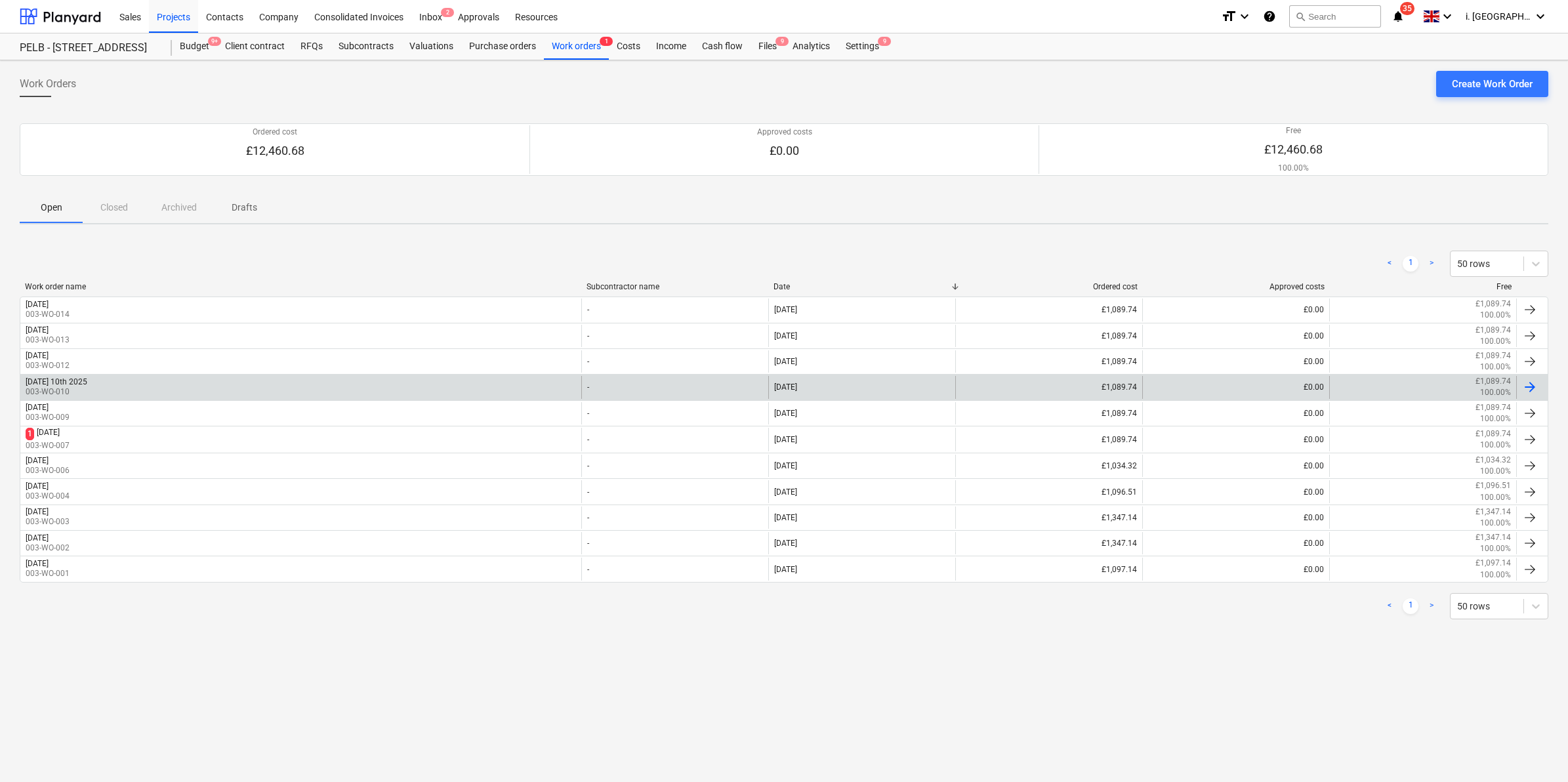
click at [185, 388] on div "[DATE] 10th 2025 003-WO-010" at bounding box center [301, 387] width 561 height 23
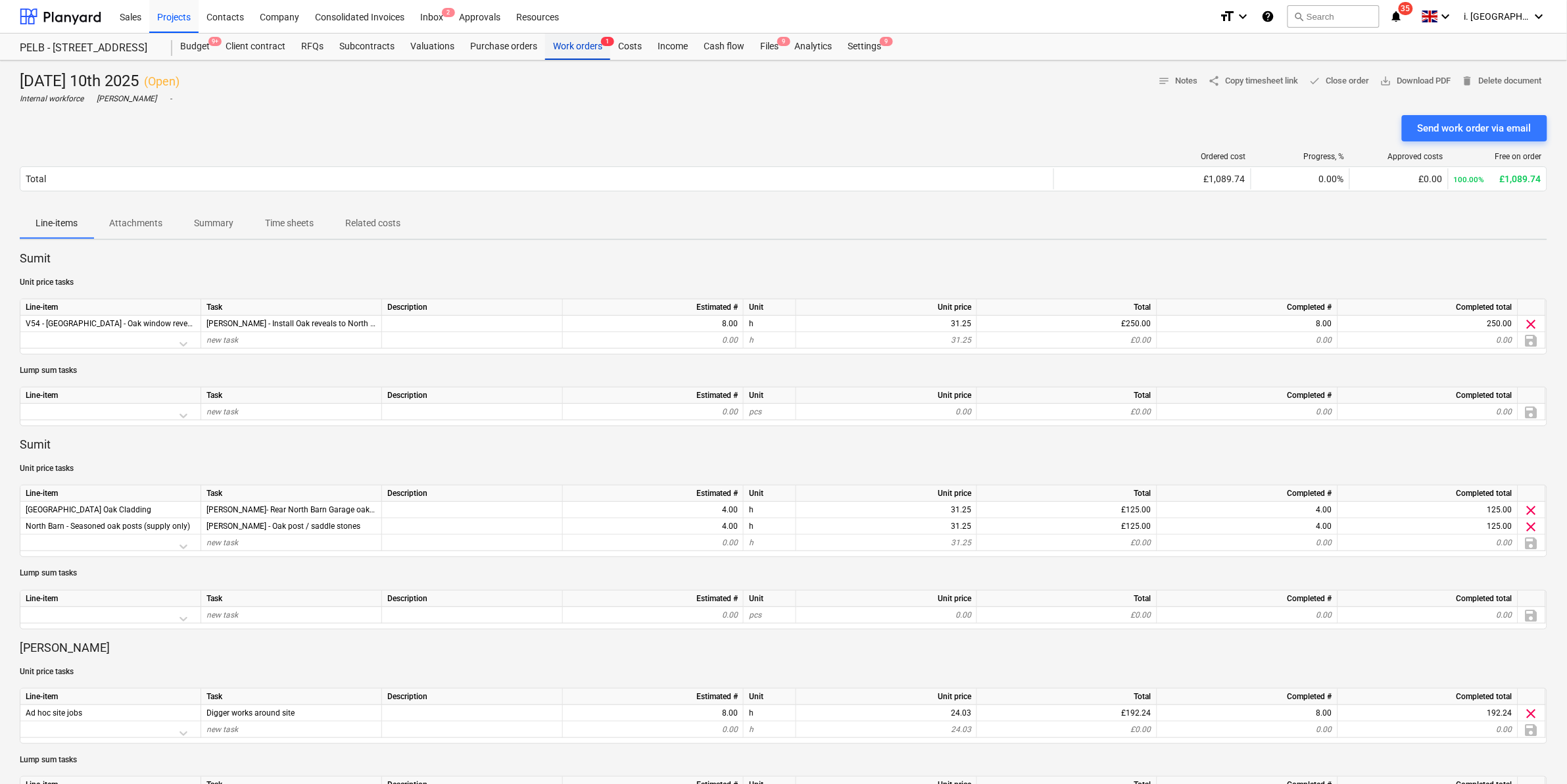
click at [576, 54] on div "Work orders 1" at bounding box center [578, 46] width 65 height 26
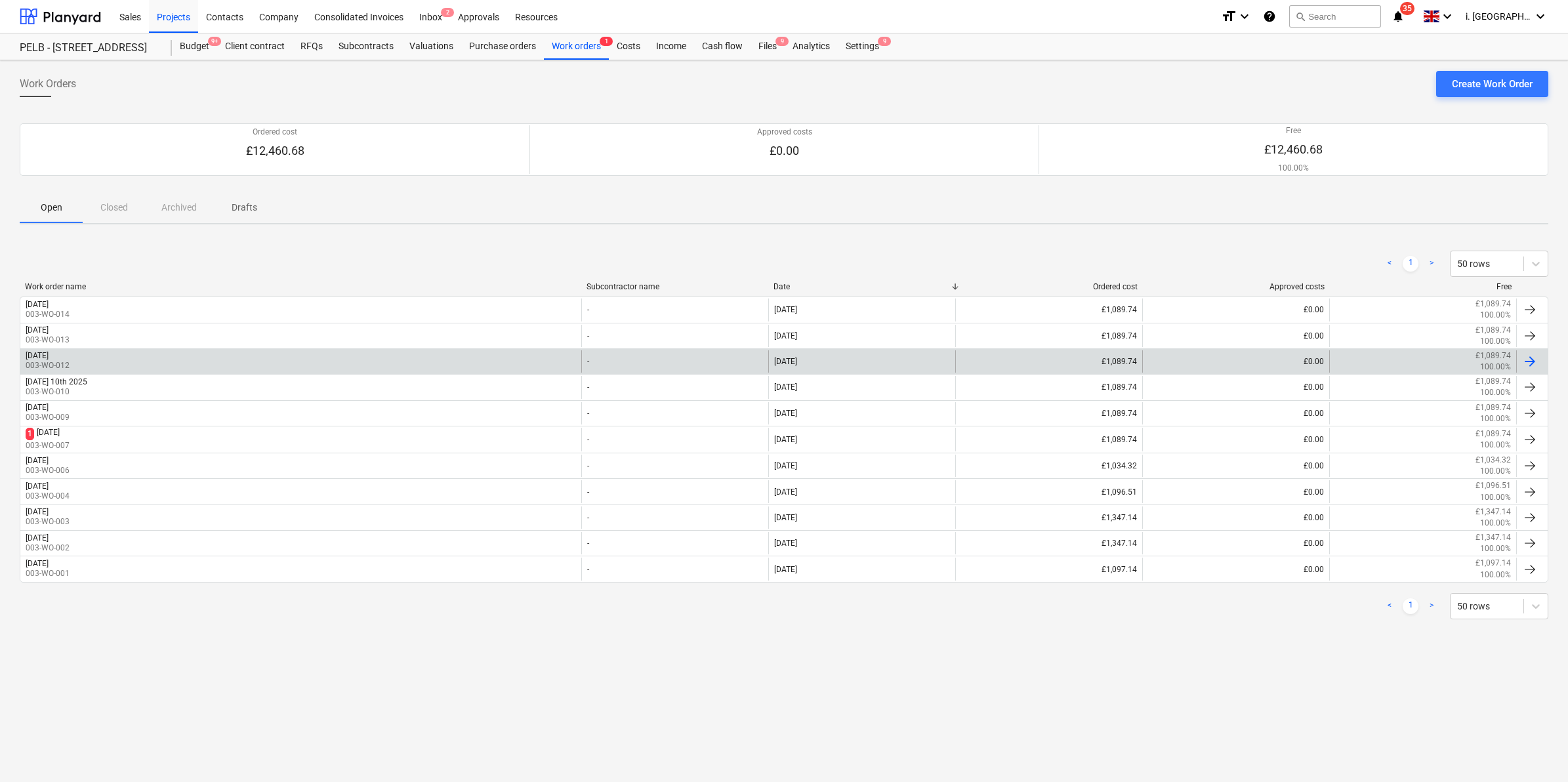
click at [148, 355] on div "[DATE] 003-WO-012" at bounding box center [301, 361] width 561 height 23
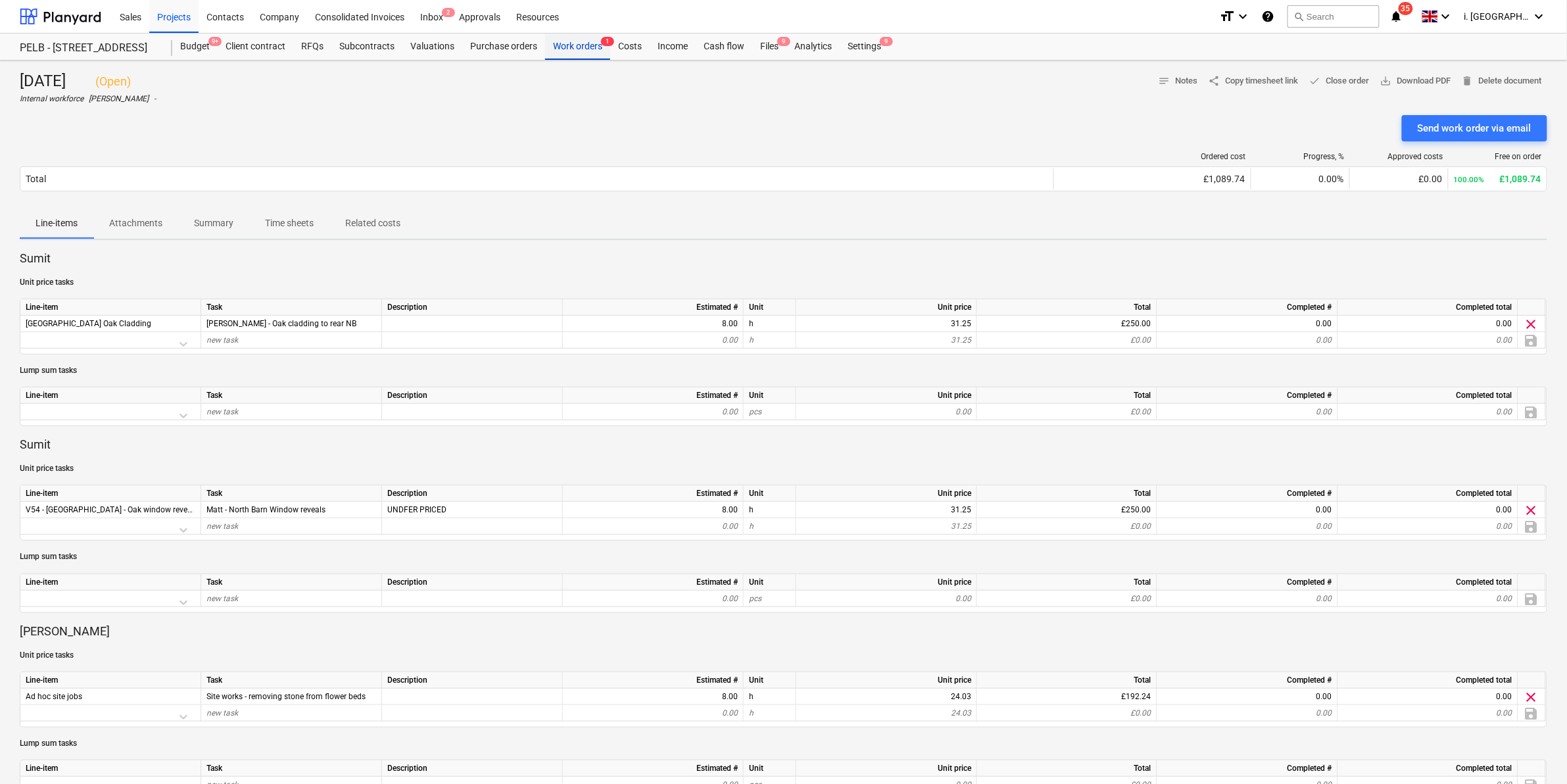
drag, startPoint x: 580, startPoint y: 38, endPoint x: 554, endPoint y: 58, distance: 32.8
click at [580, 38] on div "Work orders 1" at bounding box center [578, 46] width 65 height 26
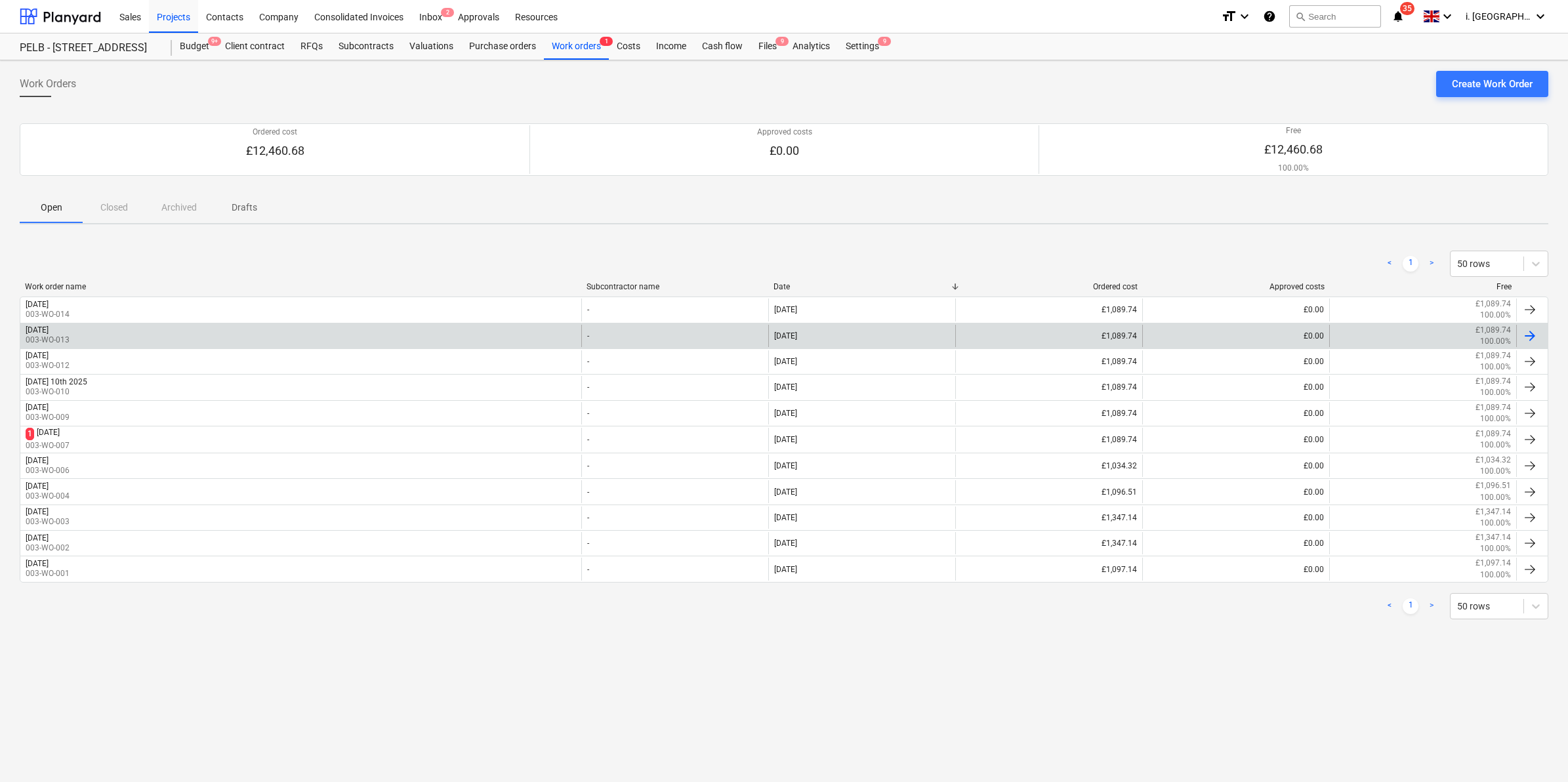
click at [134, 338] on div "[DATE] 003-WO-013" at bounding box center [301, 336] width 561 height 23
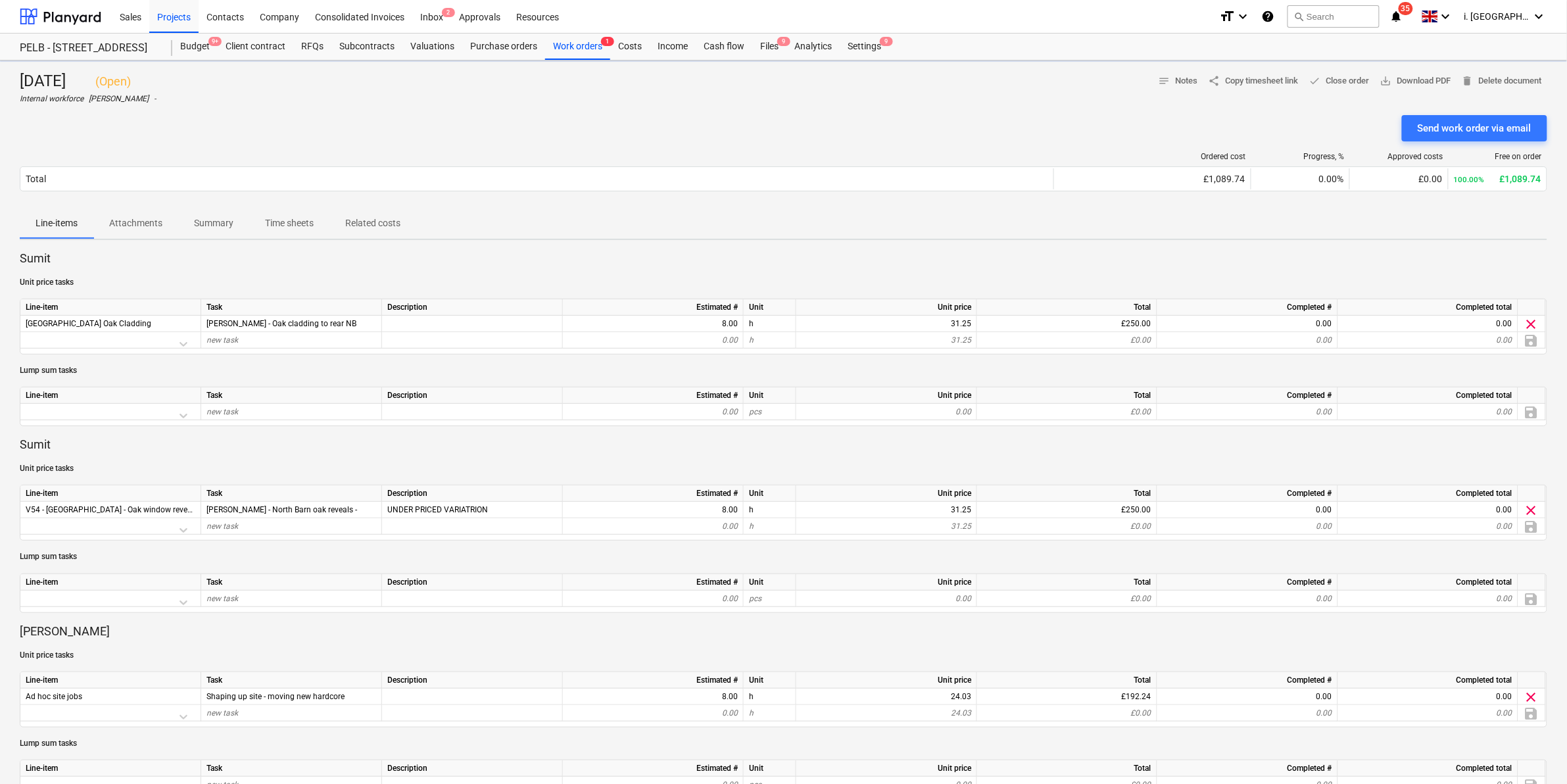
scroll to position [583, 0]
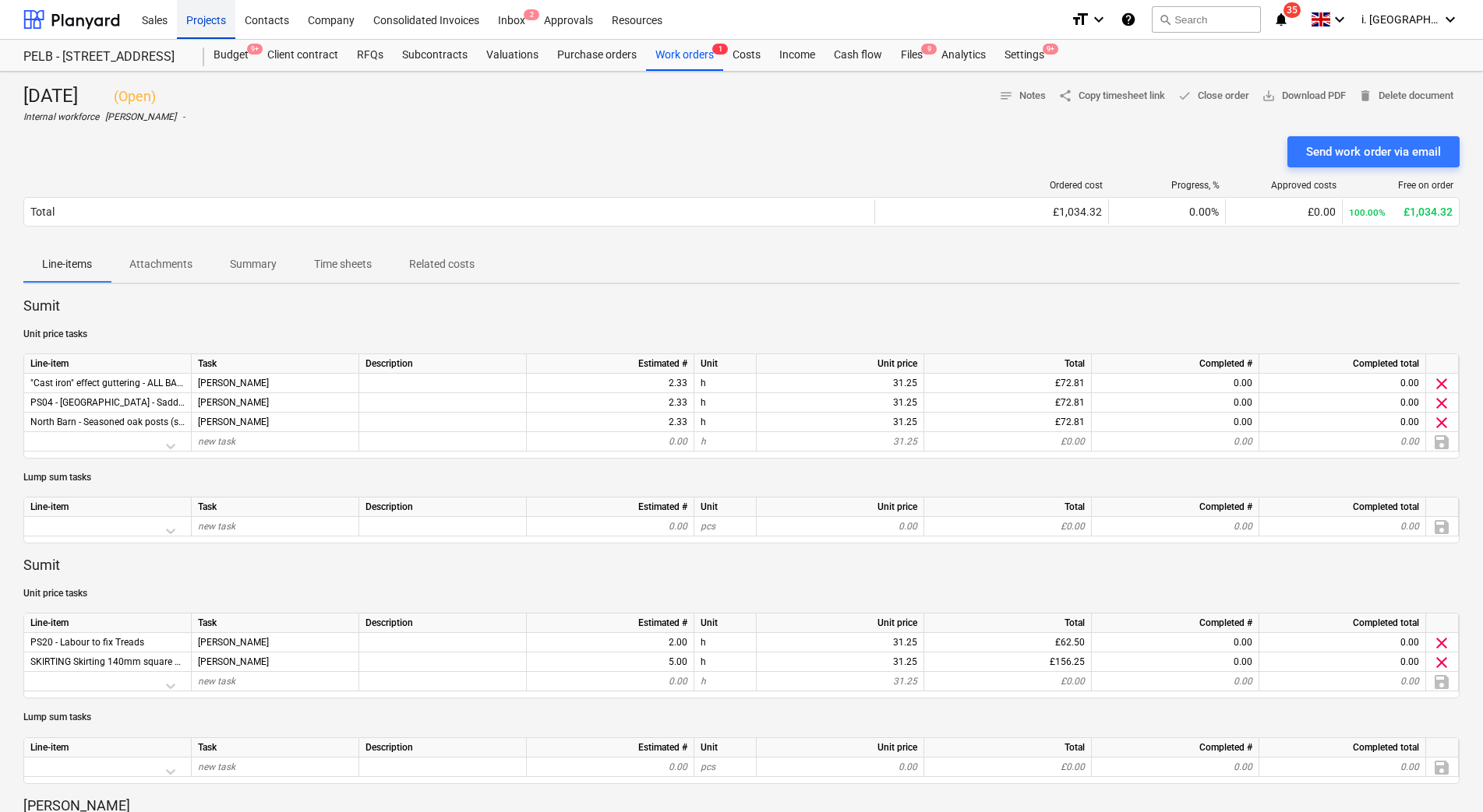
click at [218, 21] on div "Projects" at bounding box center [207, 18] width 59 height 39
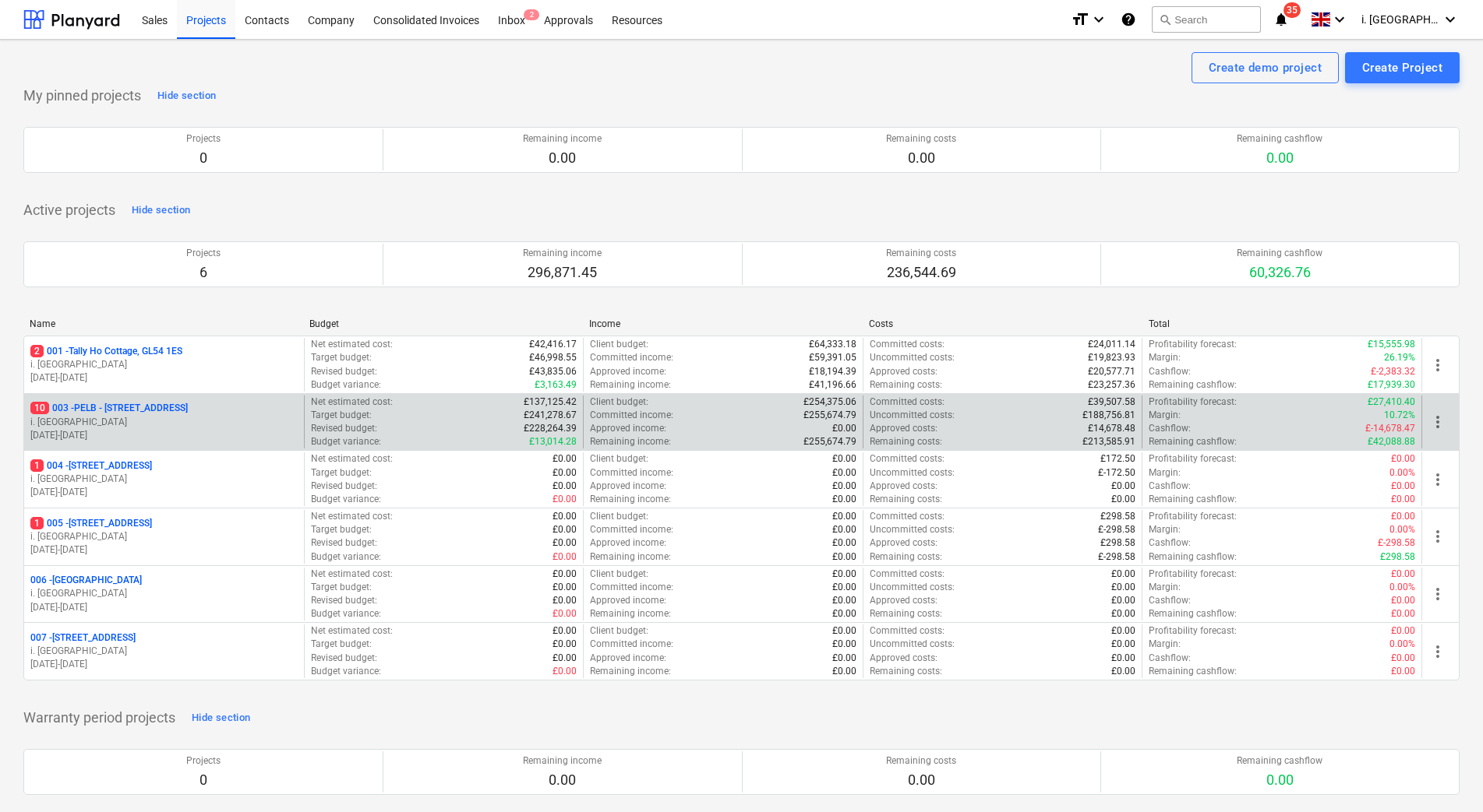
click at [137, 410] on p "10 003 - PELB - [GEOGRAPHIC_DATA], [GEOGRAPHIC_DATA], GL2 7NE" at bounding box center [108, 409] width 157 height 13
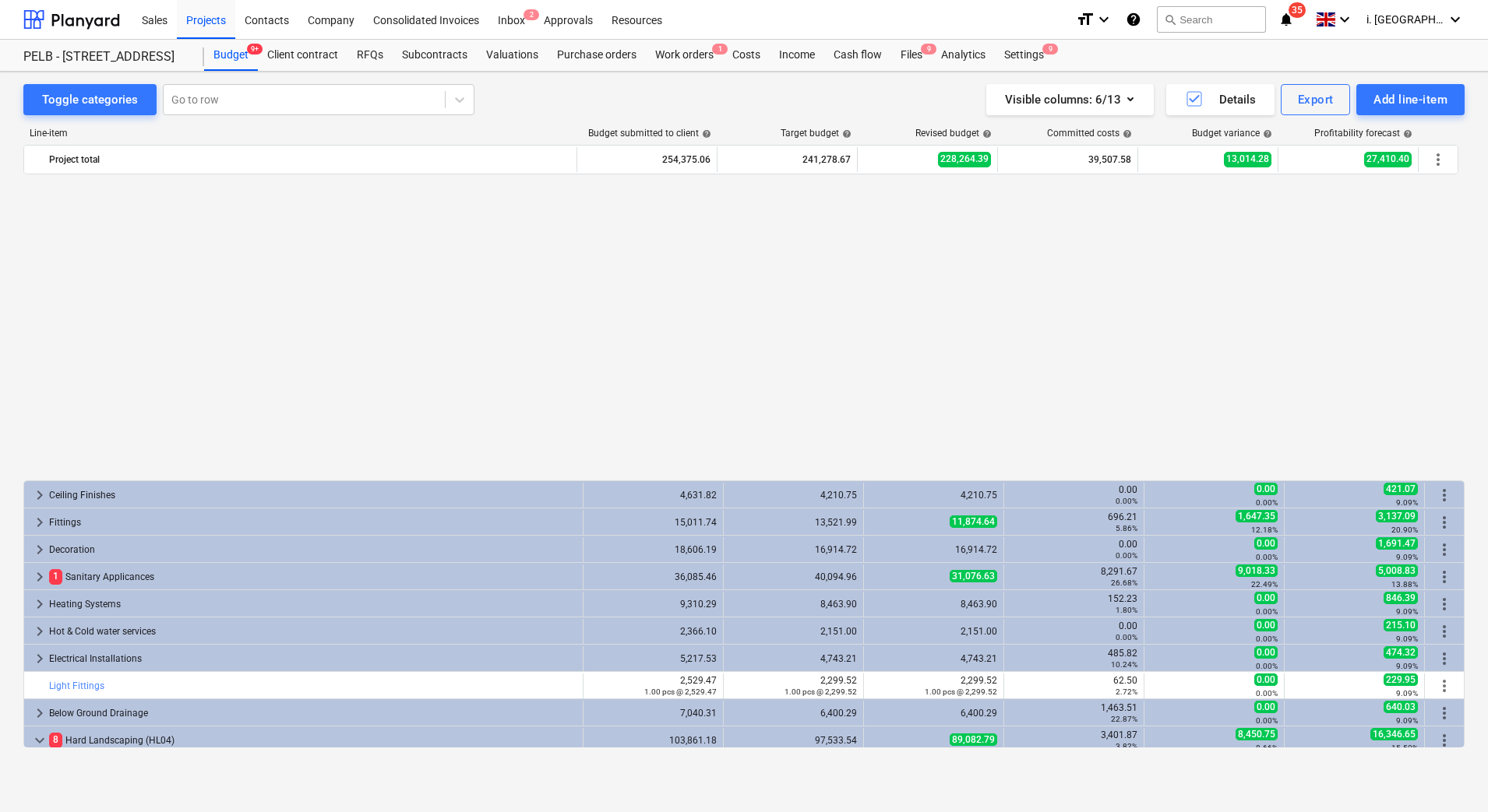
scroll to position [851, 0]
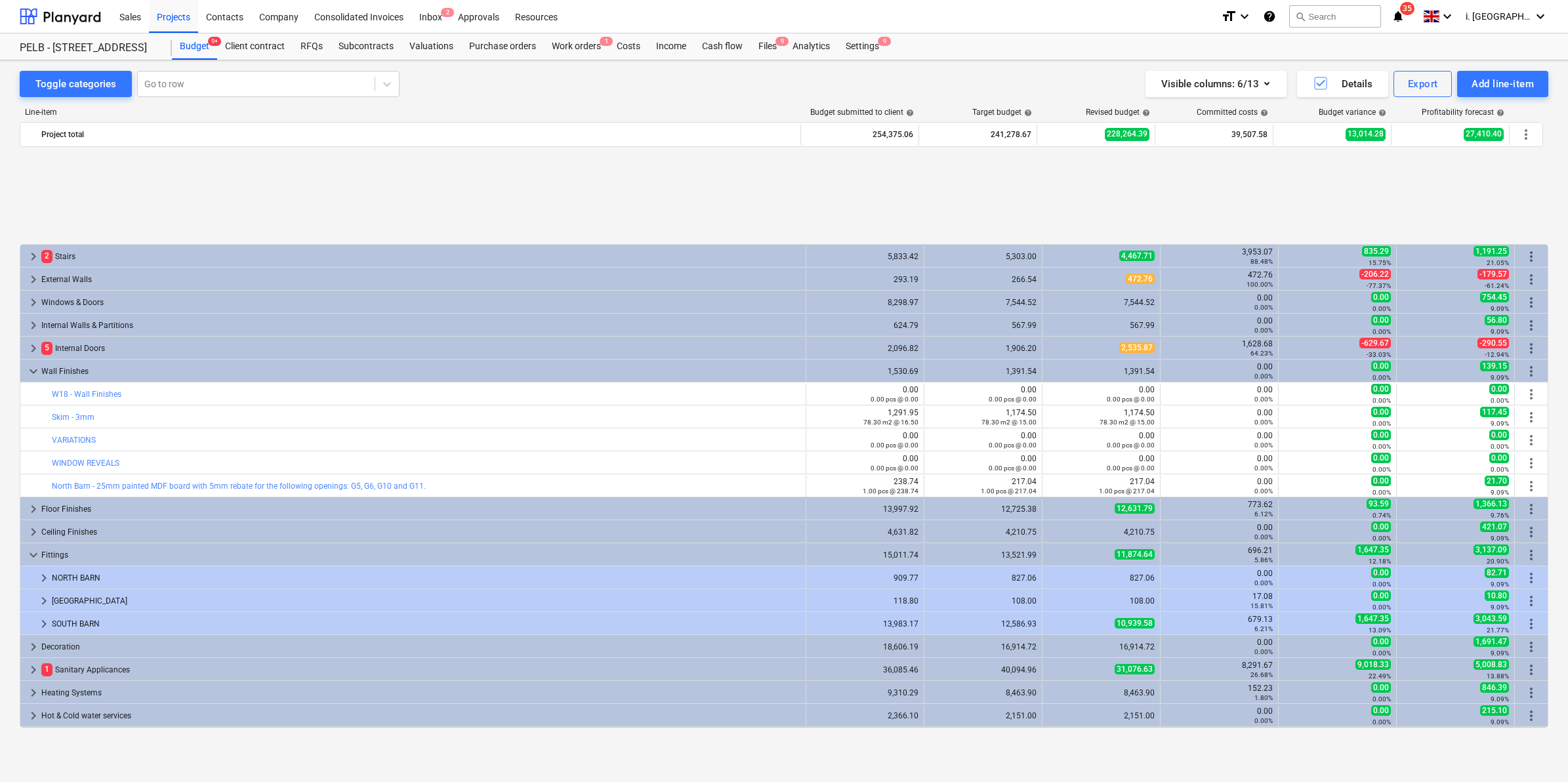
scroll to position [182, 0]
